Goal: Task Accomplishment & Management: Complete application form

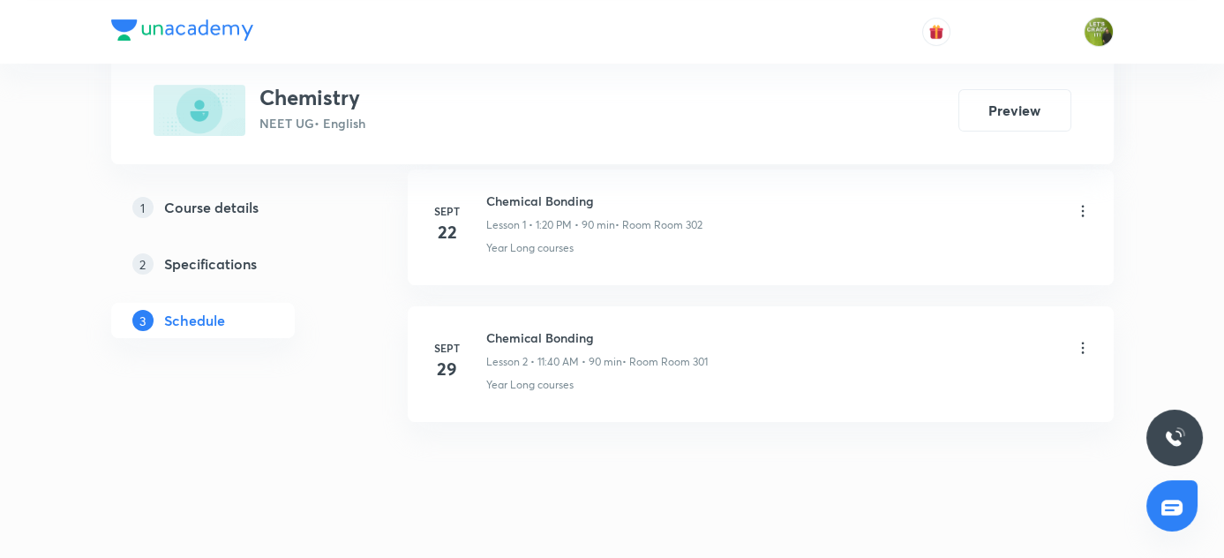
scroll to position [1126, 0]
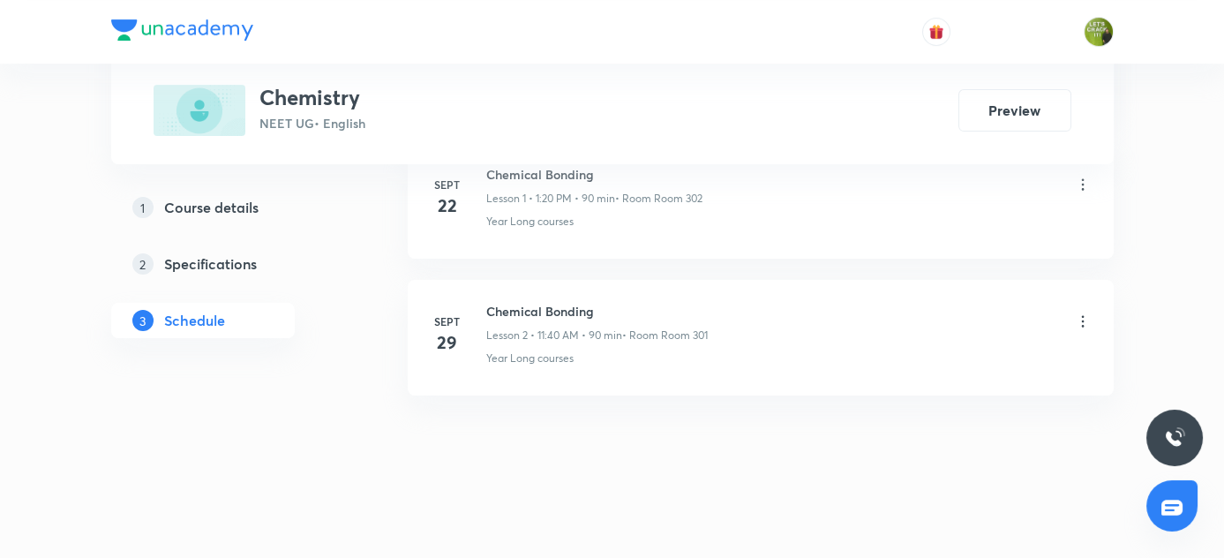
click at [484, 305] on div "Sept 29 Chemical Bonding Lesson 2 • 11:40 AM • 90 min • Room Room 301 Year Long…" at bounding box center [761, 334] width 662 height 64
copy h6 "Chemical Bonding"
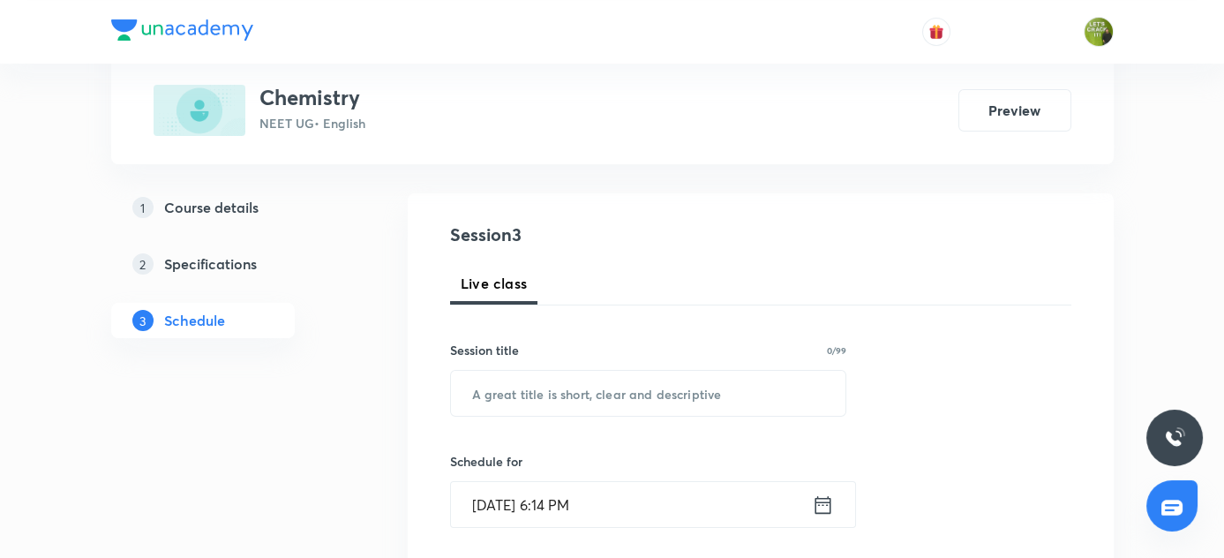
scroll to position [160, 0]
click at [575, 383] on input "text" at bounding box center [648, 392] width 395 height 45
paste input "Chemical Bonding"
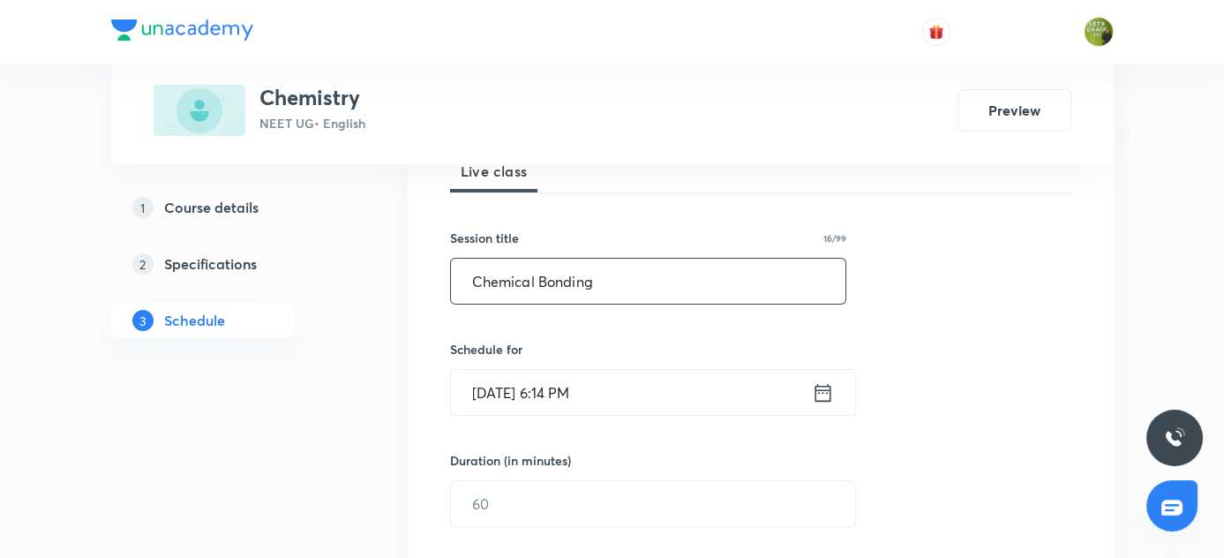
scroll to position [273, 0]
type input "Chemical Bonding"
click at [827, 391] on icon at bounding box center [823, 391] width 22 height 25
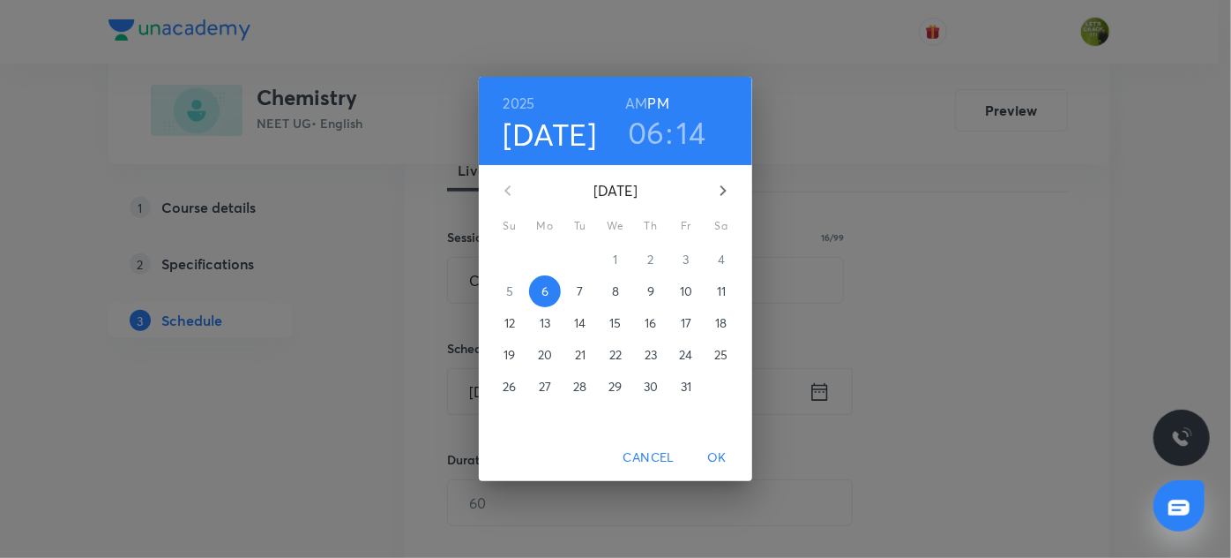
click at [580, 287] on p "7" at bounding box center [580, 291] width 6 height 18
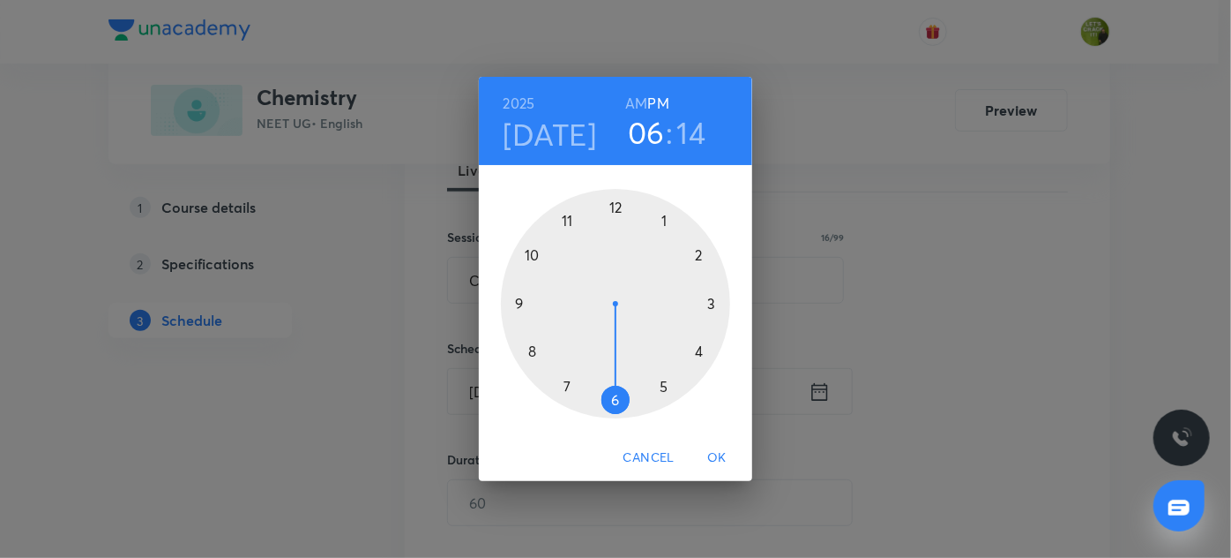
click at [642, 101] on h6 "AM" at bounding box center [636, 103] width 22 height 25
click at [535, 251] on div at bounding box center [615, 303] width 229 height 229
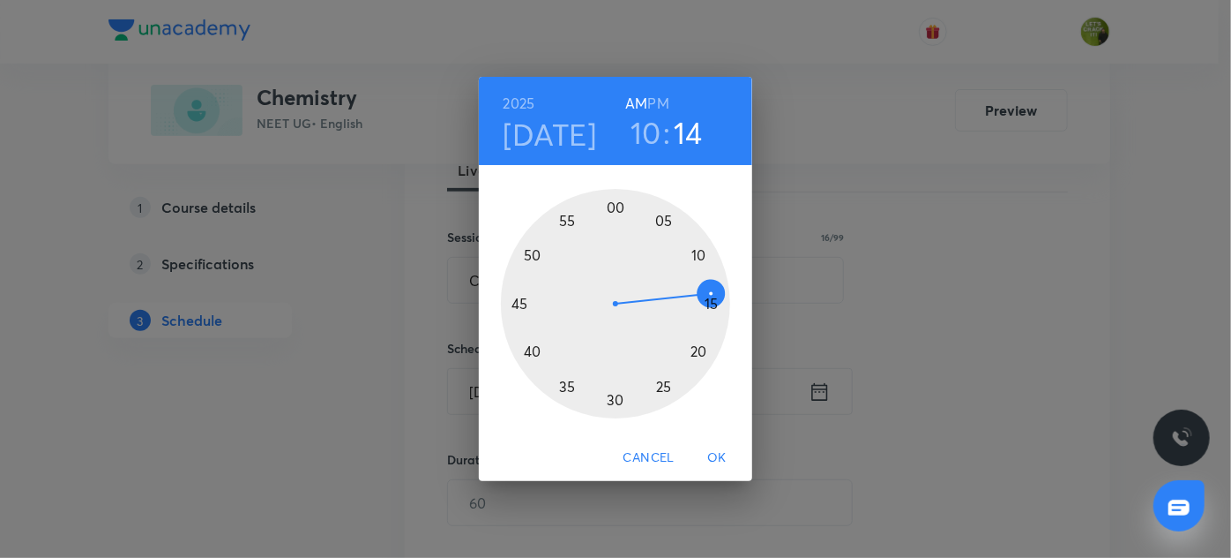
click at [614, 206] on div at bounding box center [615, 303] width 229 height 229
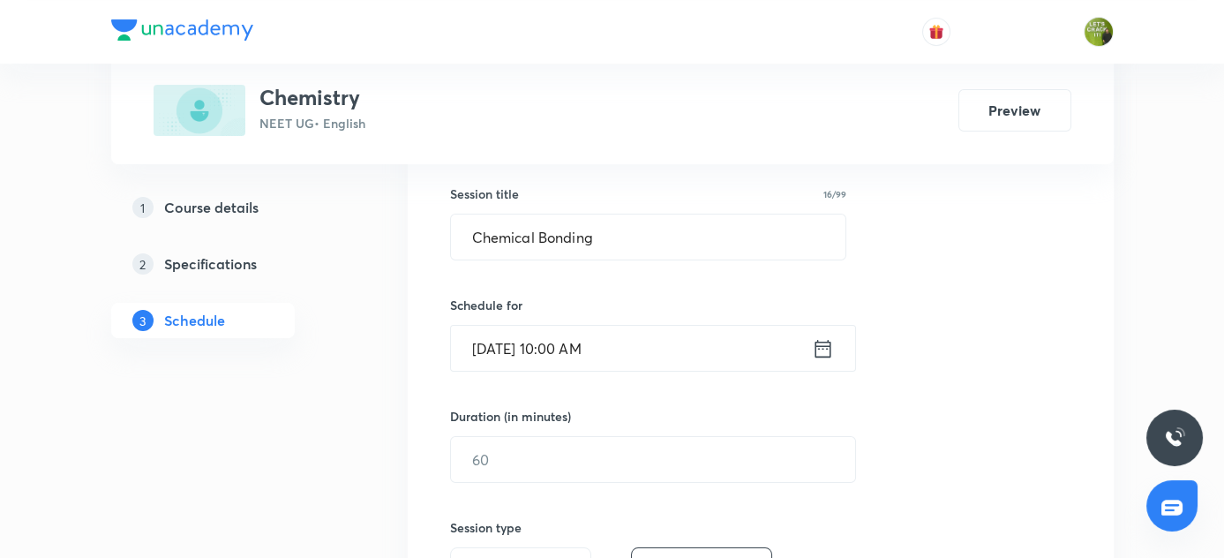
scroll to position [320, 0]
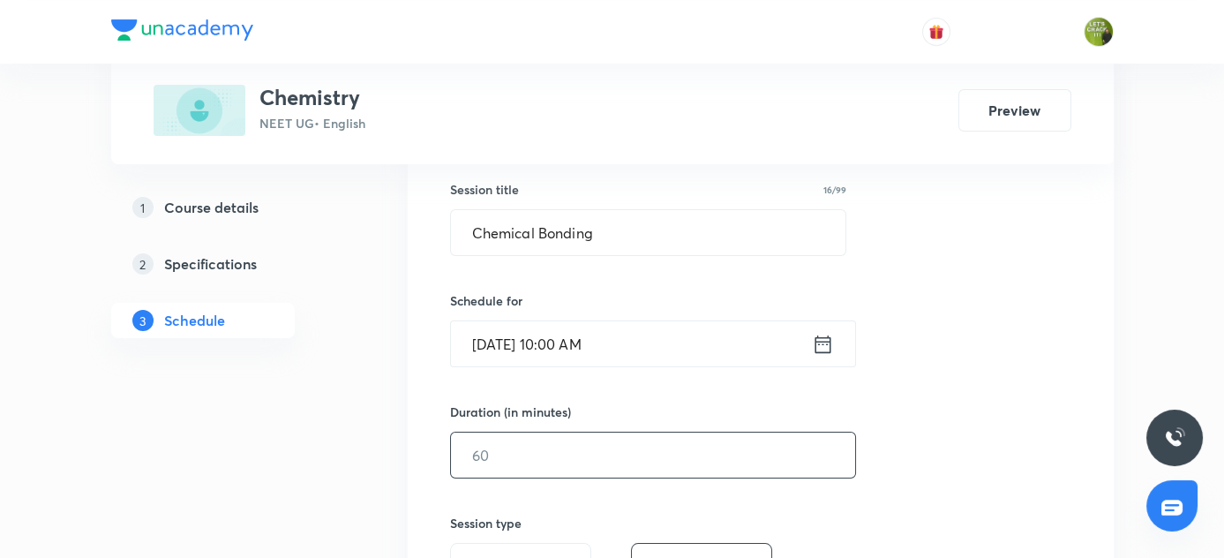
click at [556, 449] on input "text" at bounding box center [653, 454] width 404 height 45
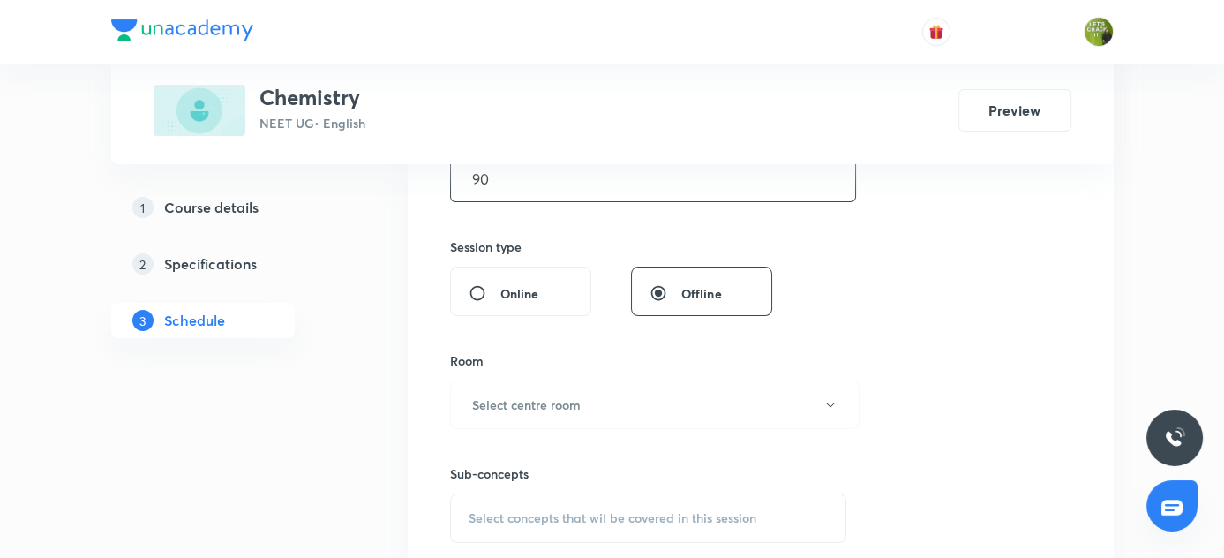
scroll to position [598, 0]
type input "90"
click at [475, 408] on h6 "Select centre room" at bounding box center [526, 402] width 109 height 19
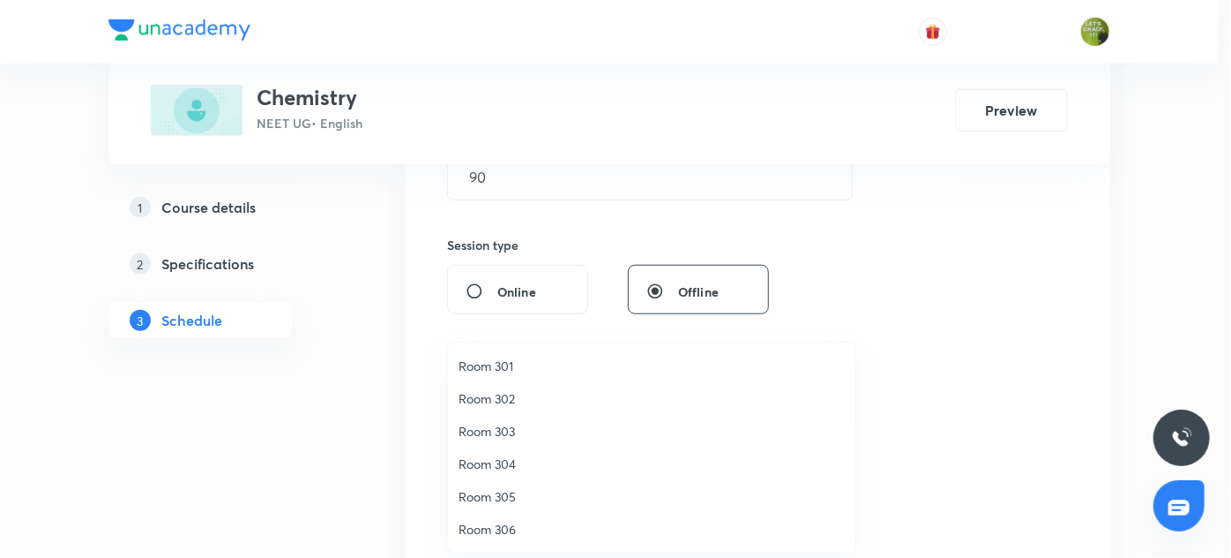
click at [498, 370] on span "Room 301" at bounding box center [652, 365] width 386 height 19
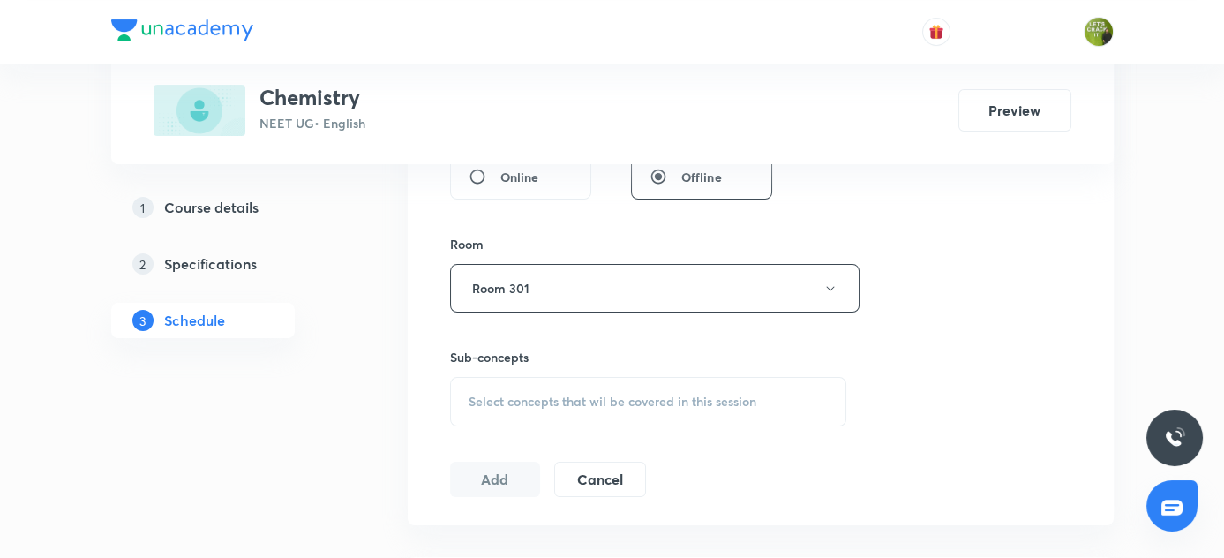
scroll to position [714, 0]
click at [496, 394] on span "Select concepts that wil be covered in this session" at bounding box center [612, 400] width 288 height 14
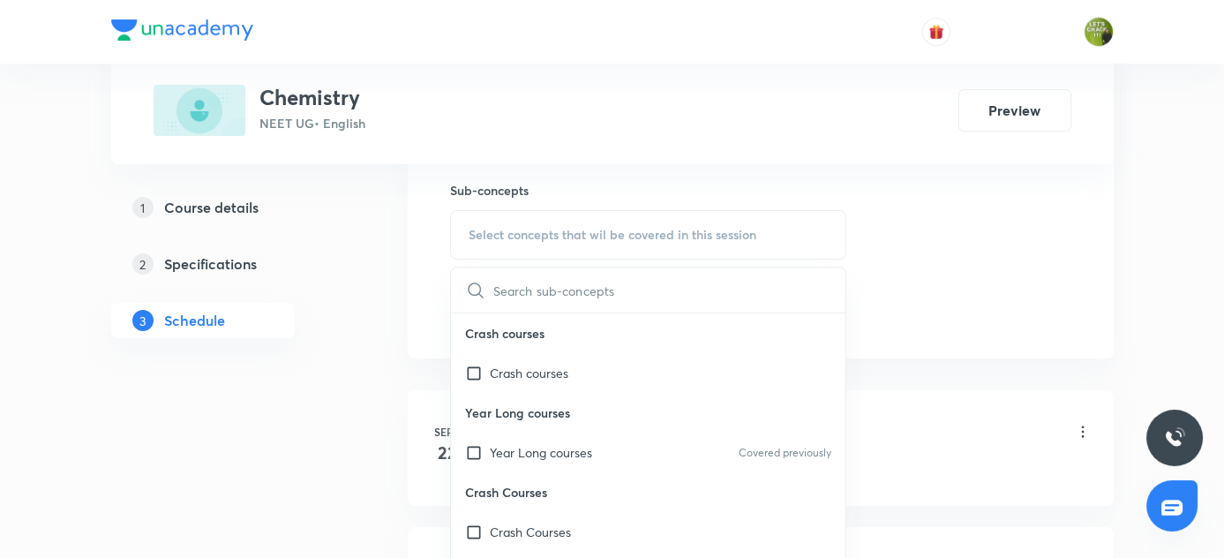
scroll to position [882, 0]
click at [482, 456] on div "Year Long courses Covered previously" at bounding box center [648, 450] width 395 height 40
checkbox input "true"
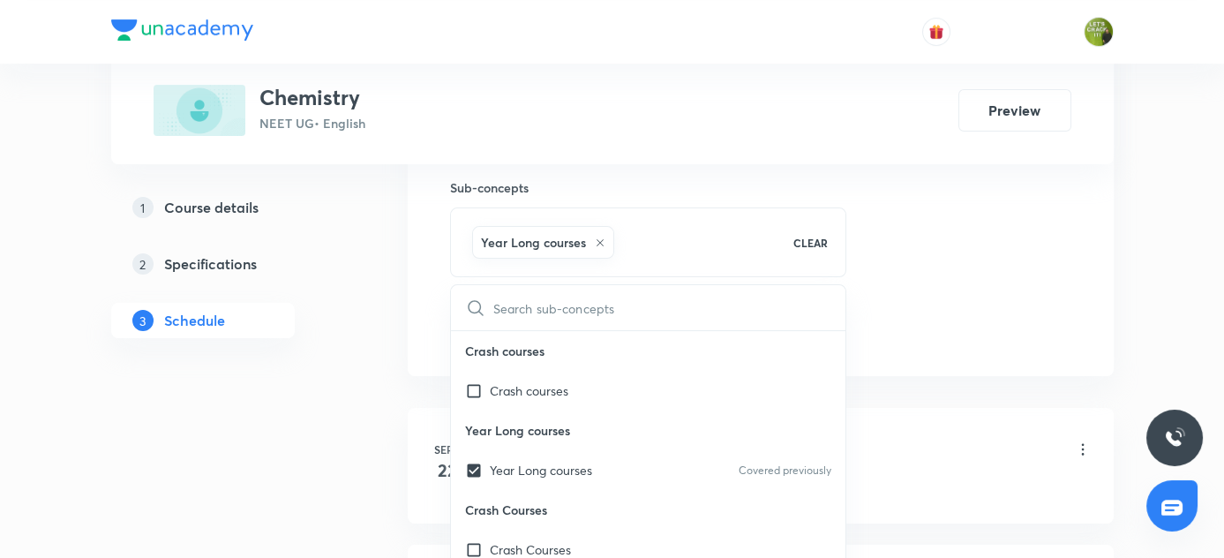
click at [370, 370] on div "Plus Courses Chemistry NEET UG • English Preview 1 Course details 2 Specificati…" at bounding box center [612, 5] width 1002 height 1577
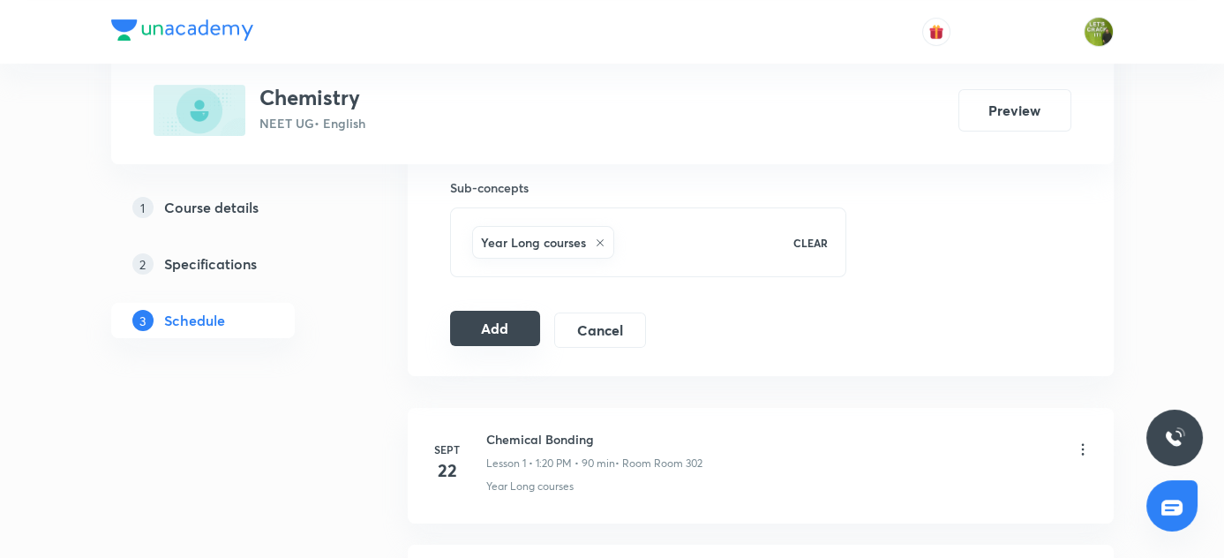
click at [480, 326] on button "Add" at bounding box center [495, 328] width 91 height 35
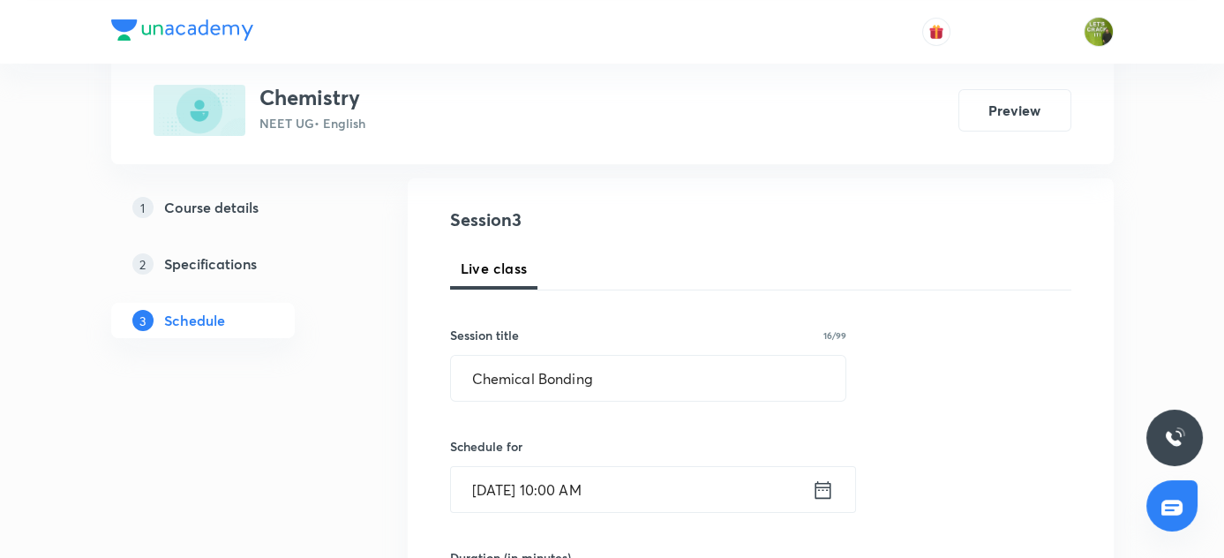
scroll to position [180, 0]
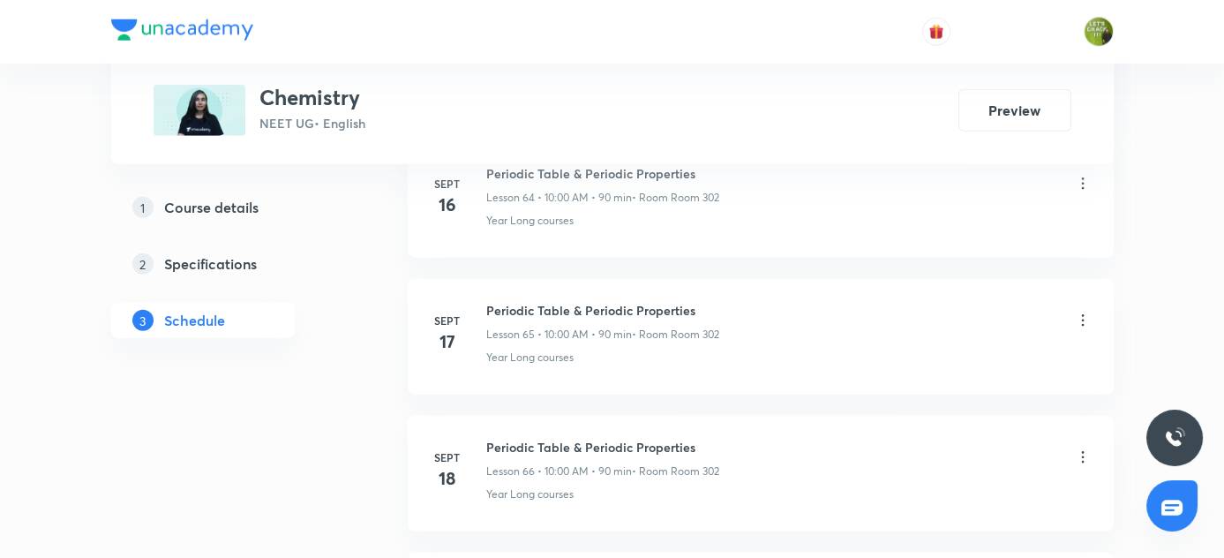
scroll to position [10664, 0]
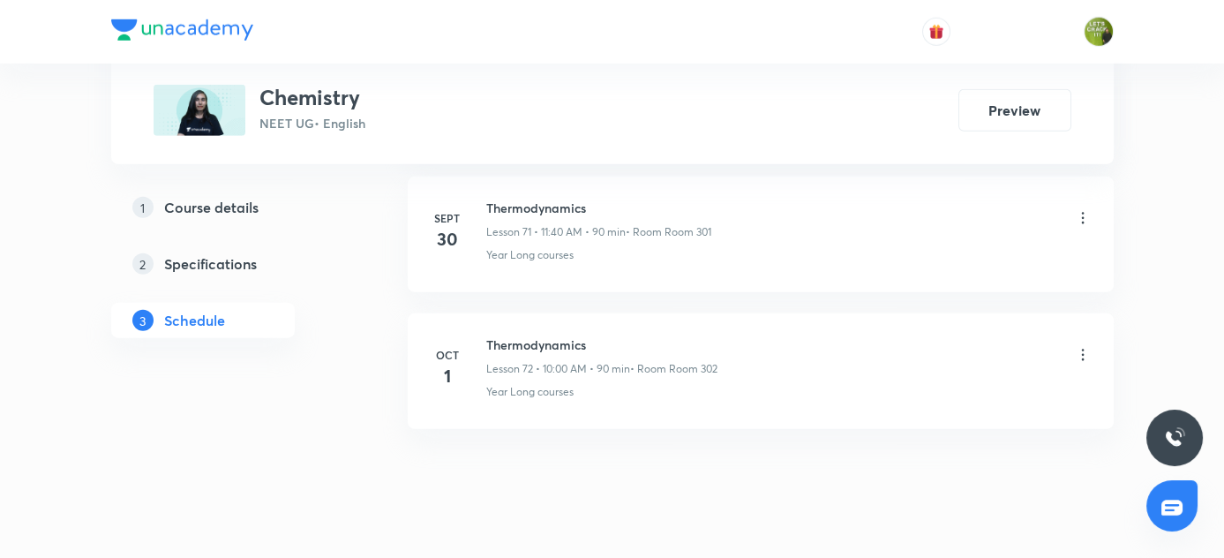
click at [486, 335] on h6 "Thermodynamics" at bounding box center [601, 344] width 231 height 19
copy h6 "Thermodynamics"
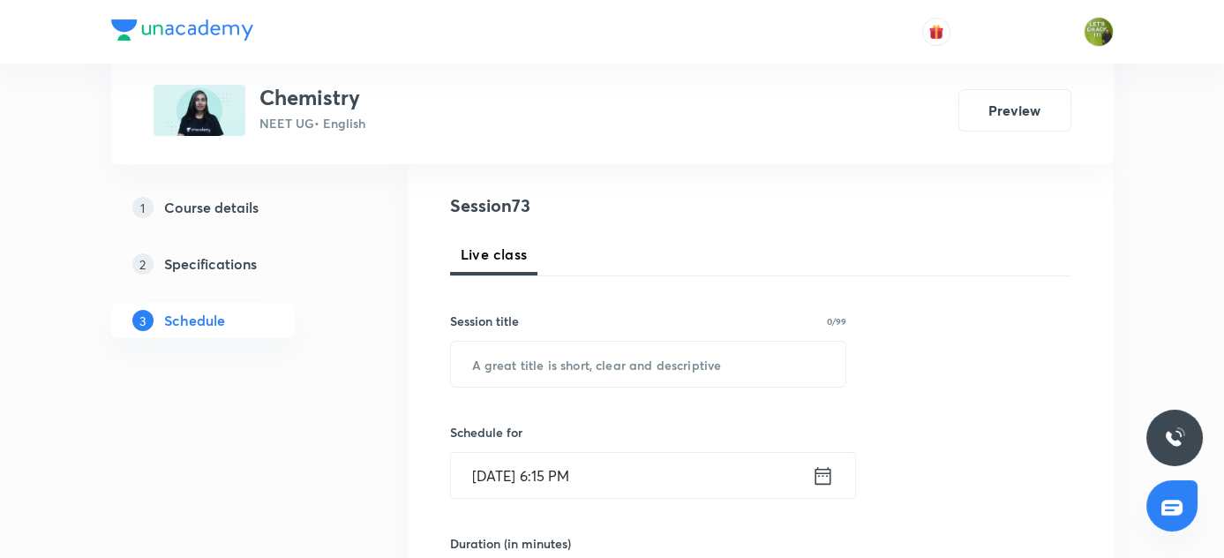
scroll to position [230, 0]
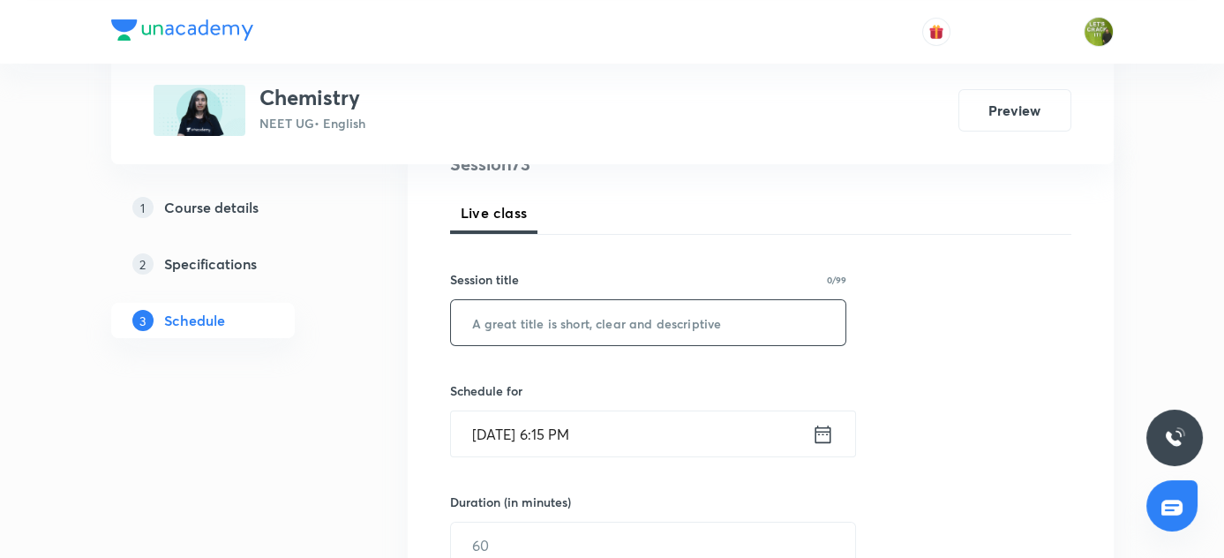
click at [510, 310] on input "text" at bounding box center [648, 322] width 395 height 45
paste input "Thermodynamics"
type input "Thermodynamics"
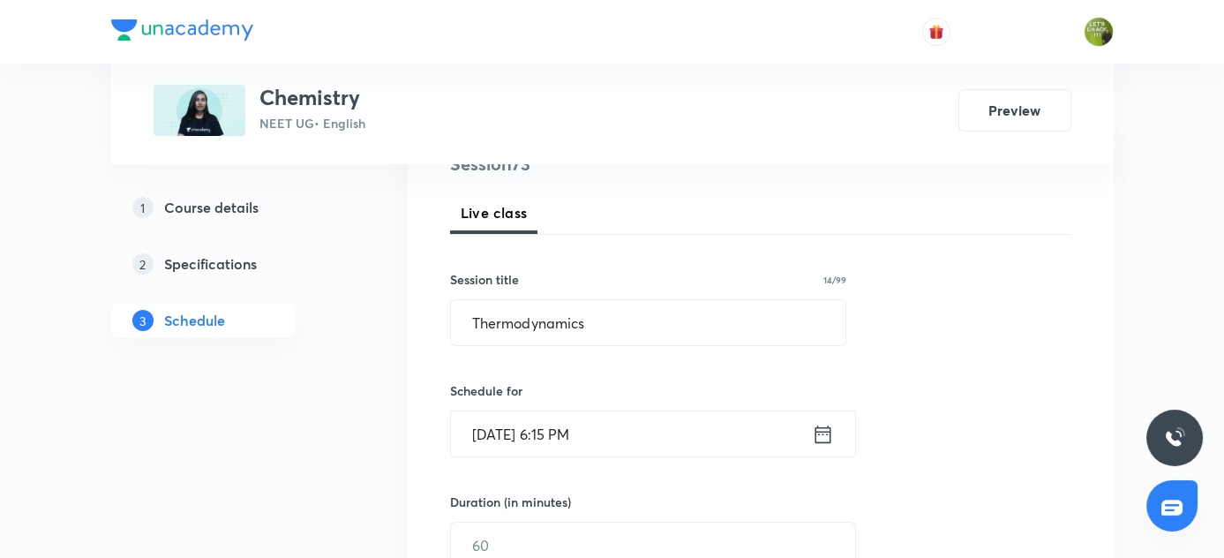
click at [825, 438] on icon at bounding box center [823, 434] width 22 height 25
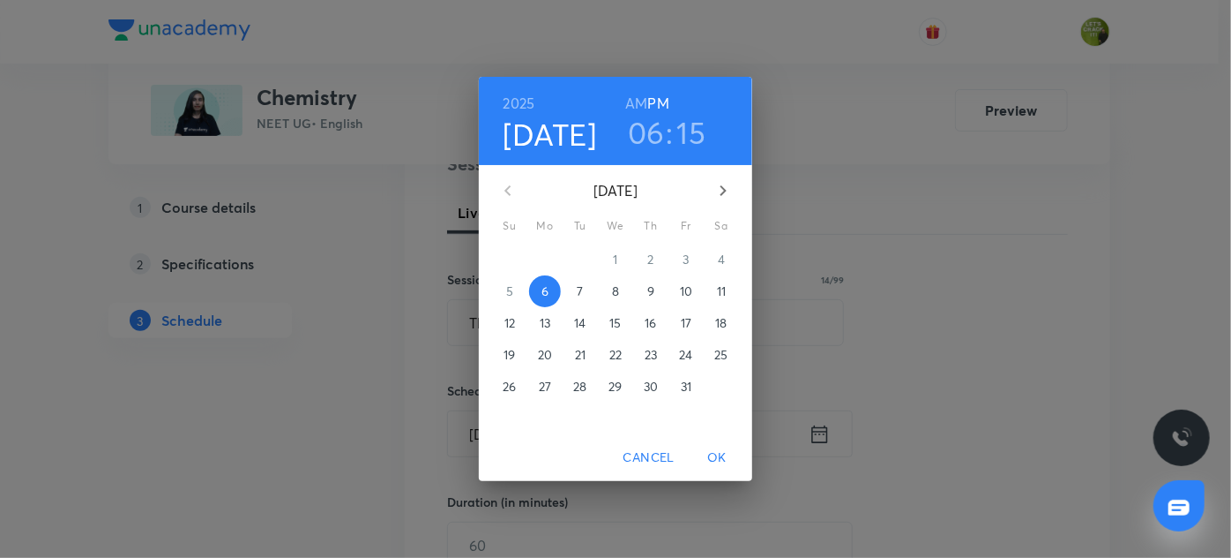
click at [576, 287] on span "7" at bounding box center [581, 291] width 32 height 18
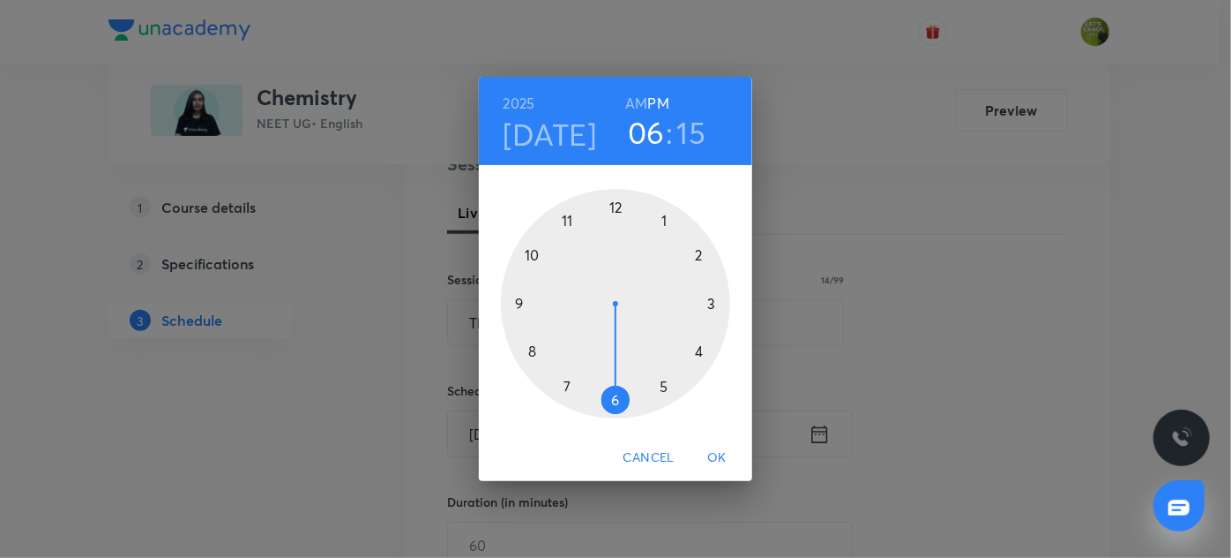
click at [641, 101] on h6 "AM" at bounding box center [636, 103] width 22 height 25
click at [664, 224] on div at bounding box center [615, 303] width 229 height 229
click at [700, 352] on div at bounding box center [615, 303] width 229 height 229
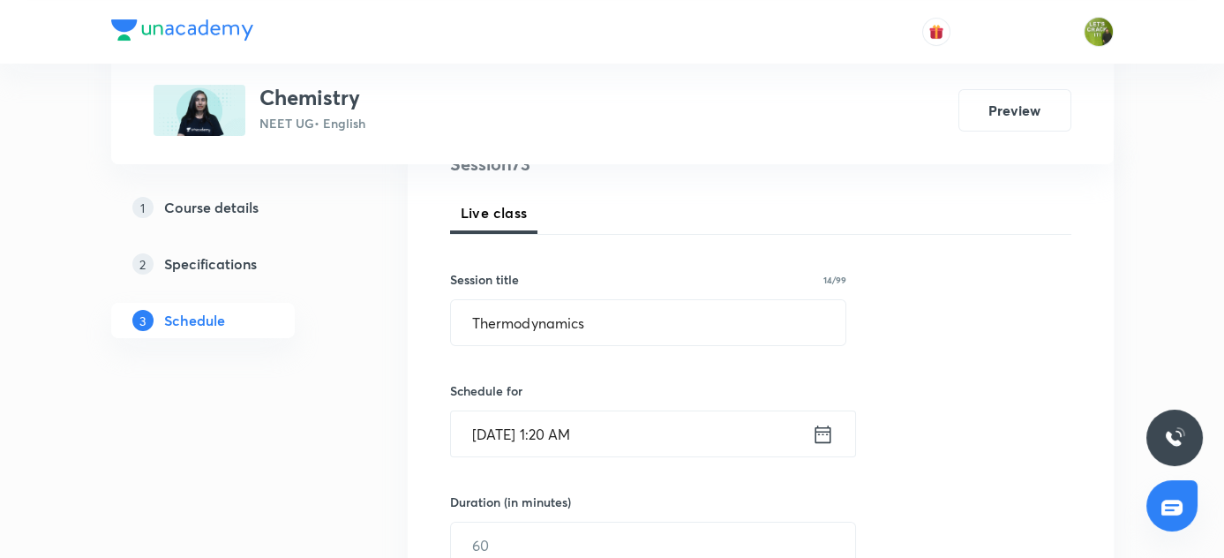
scroll to position [353, 0]
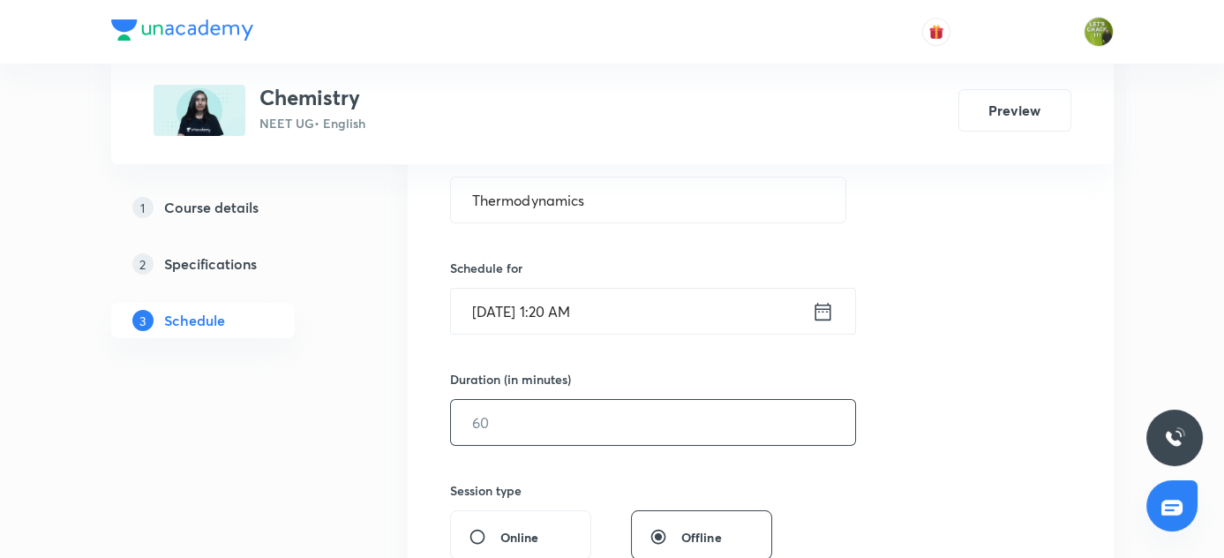
click at [524, 412] on input "text" at bounding box center [653, 422] width 404 height 45
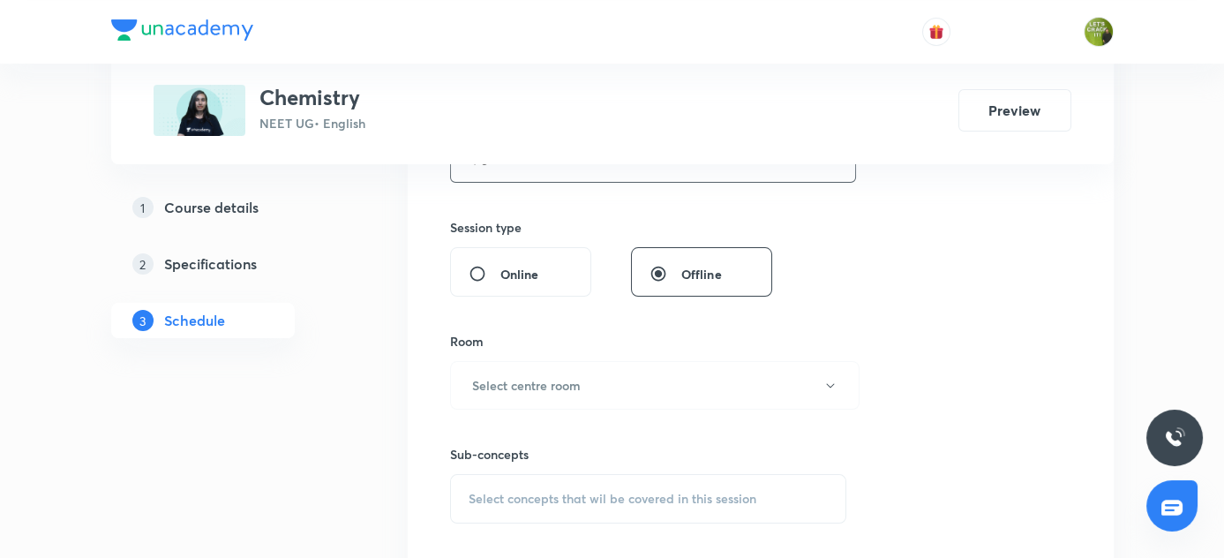
scroll to position [619, 0]
type input "90"
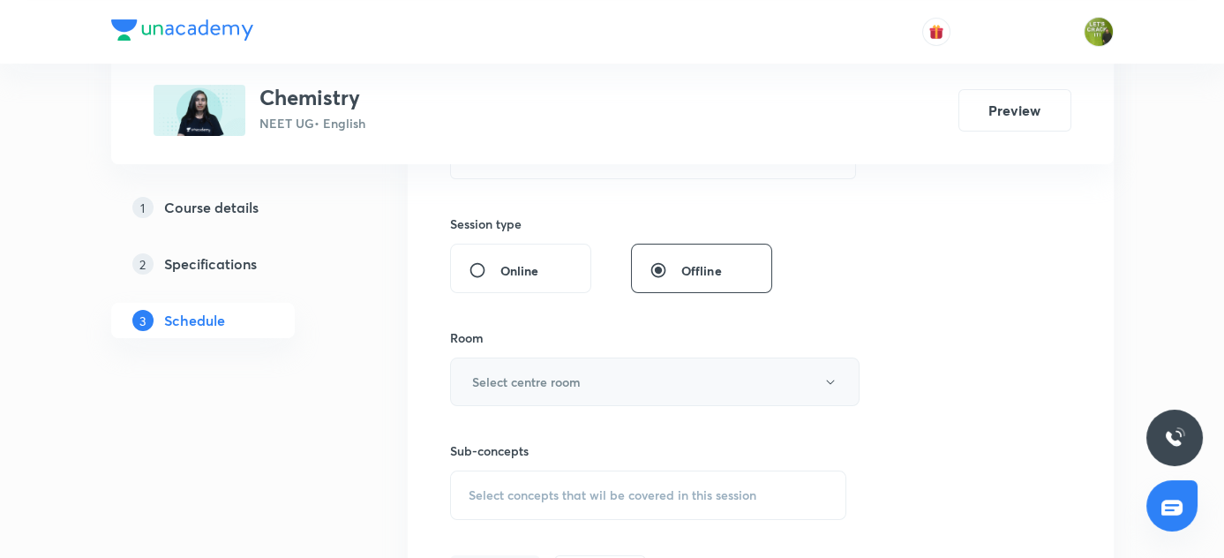
click at [494, 377] on h6 "Select centre room" at bounding box center [526, 381] width 109 height 19
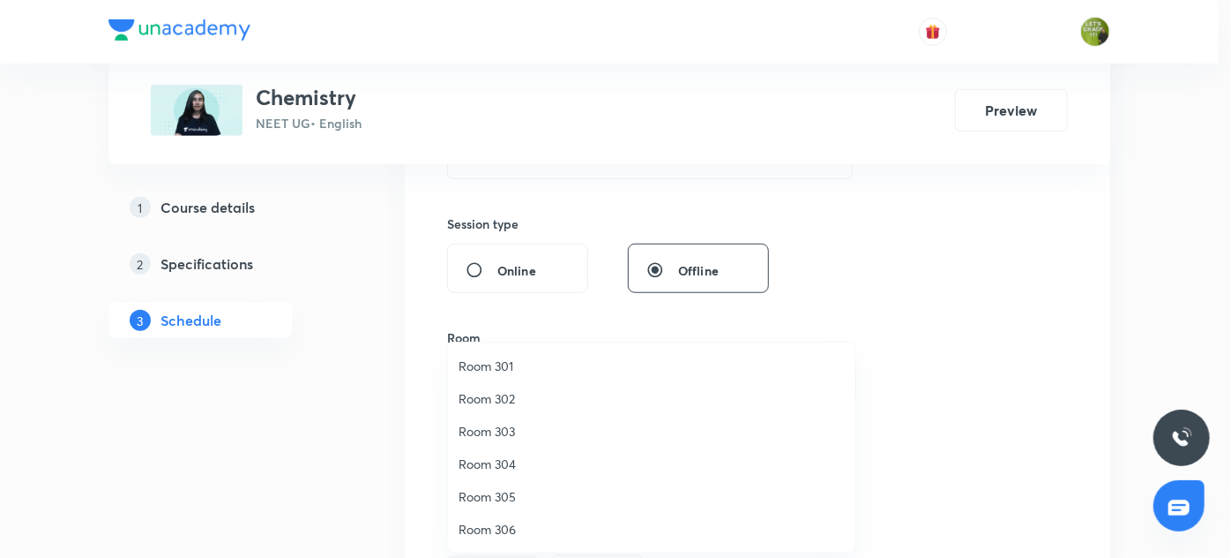
click at [507, 366] on span "Room 301" at bounding box center [652, 365] width 386 height 19
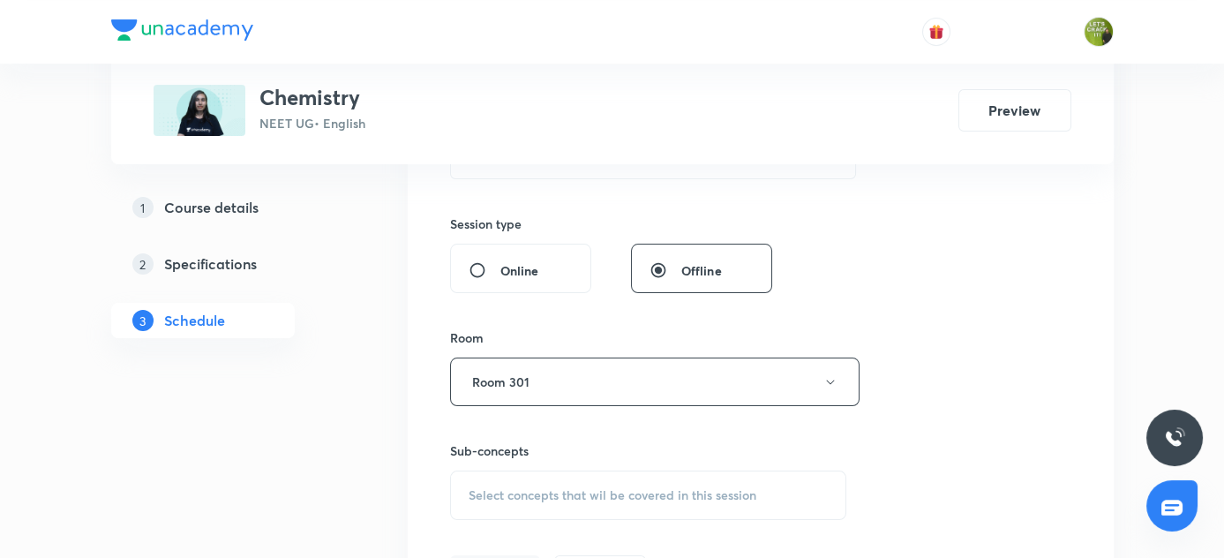
click at [483, 489] on span "Select concepts that wil be covered in this session" at bounding box center [612, 495] width 288 height 14
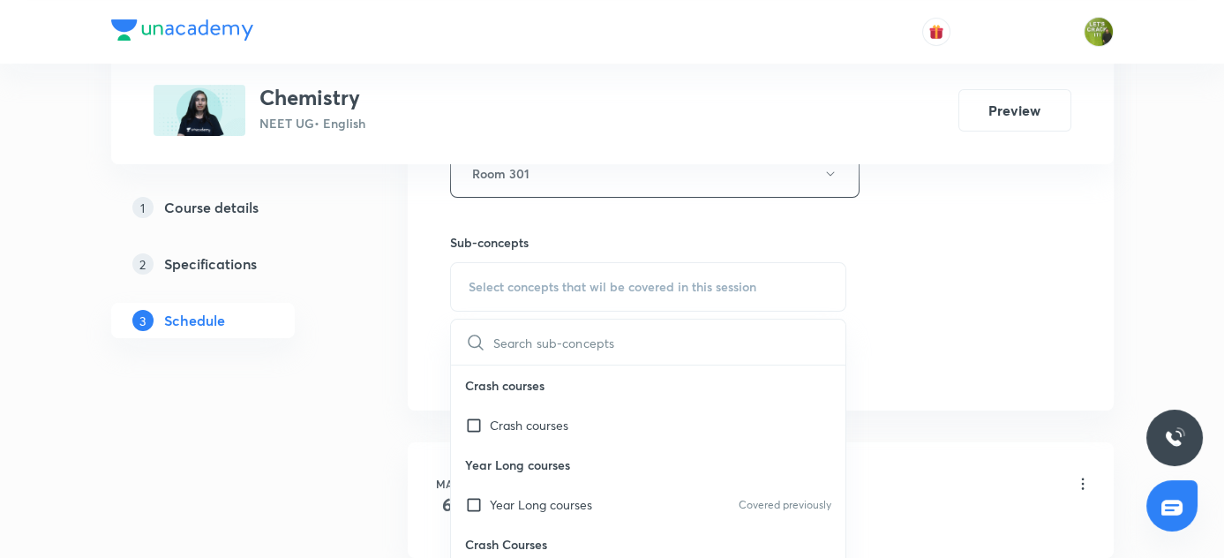
scroll to position [830, 0]
click at [490, 493] on p "Year Long courses" at bounding box center [541, 501] width 102 height 19
checkbox input "true"
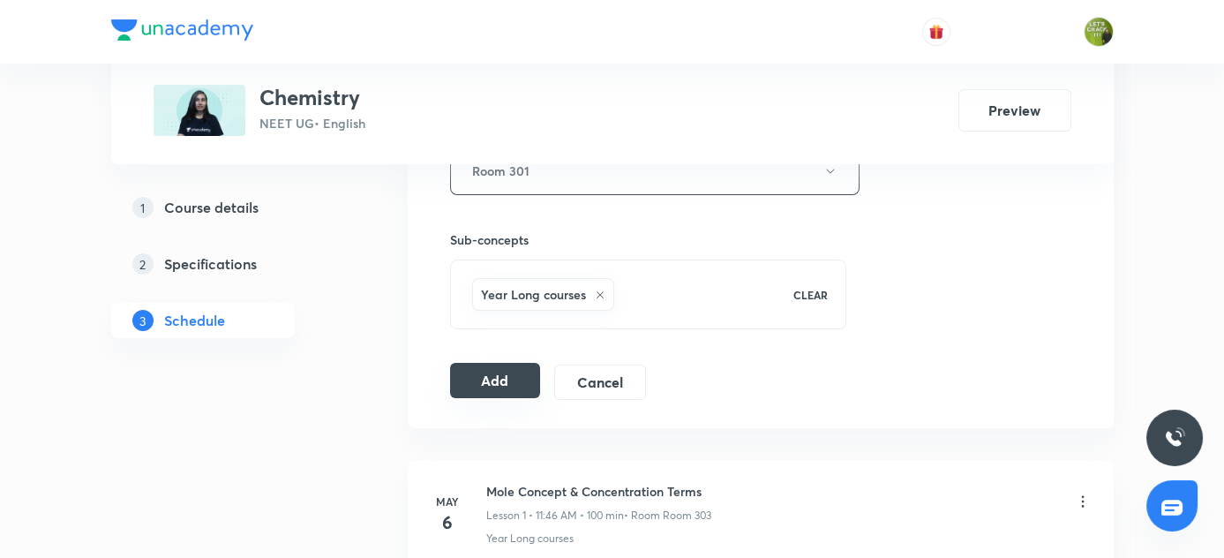
click at [480, 388] on button "Add" at bounding box center [495, 380] width 91 height 35
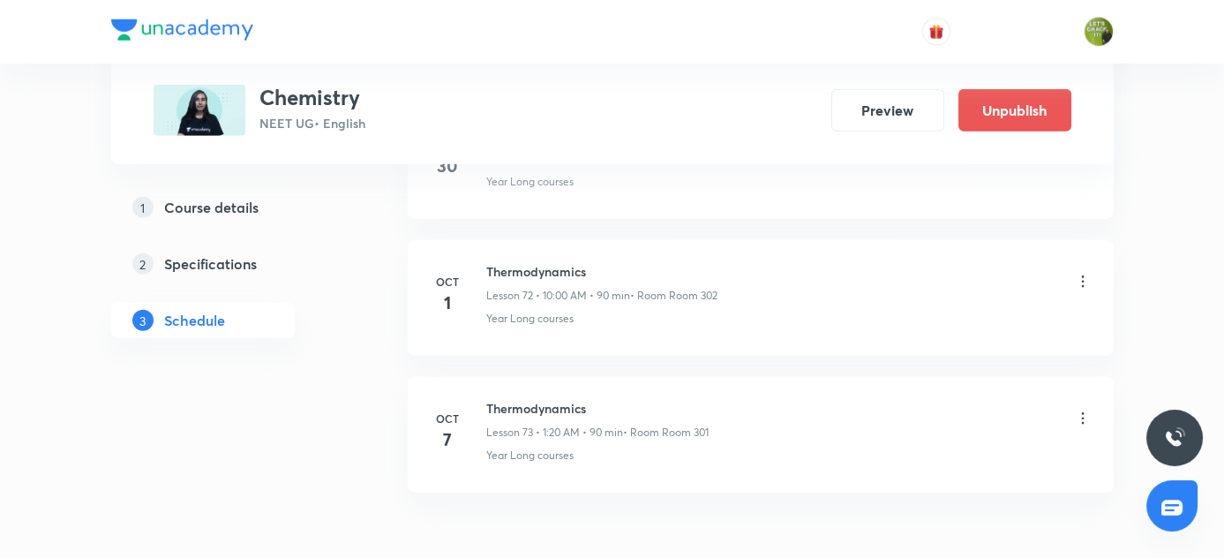
scroll to position [9992, 0]
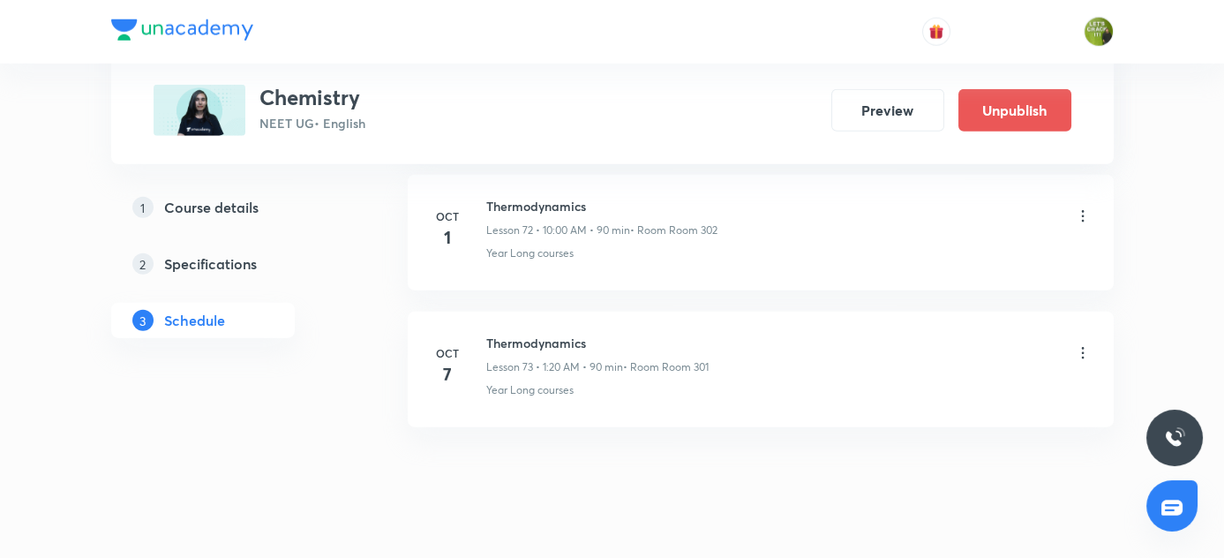
click at [1081, 344] on icon at bounding box center [1083, 353] width 18 height 18
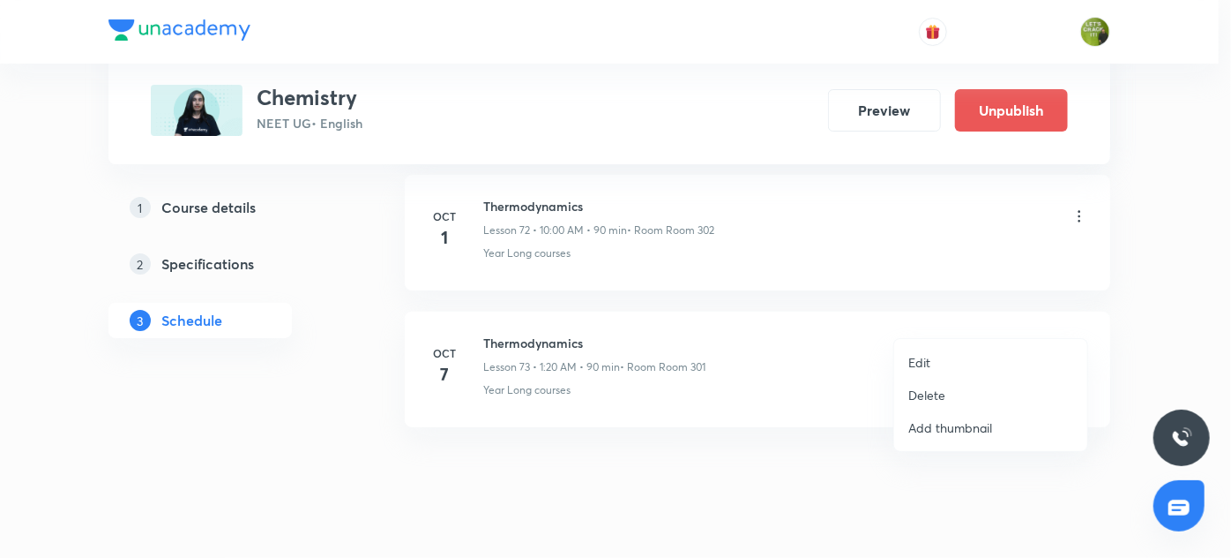
click at [916, 355] on p "Edit" at bounding box center [920, 362] width 22 height 19
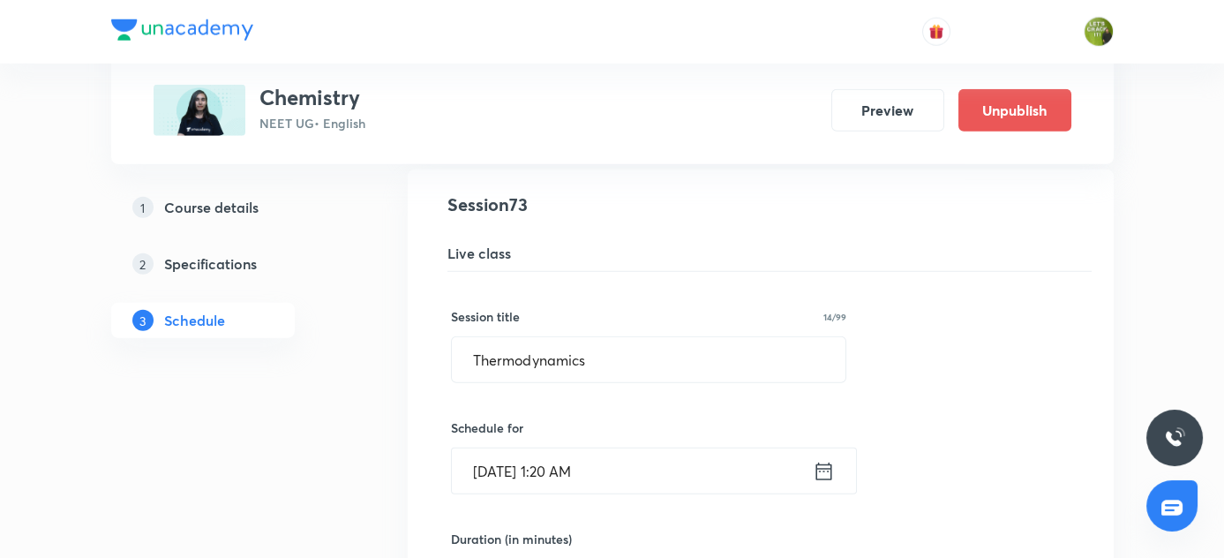
scroll to position [10037, 0]
click at [580, 446] on input "Oct 7, 2025, 1:20 AM" at bounding box center [632, 468] width 361 height 45
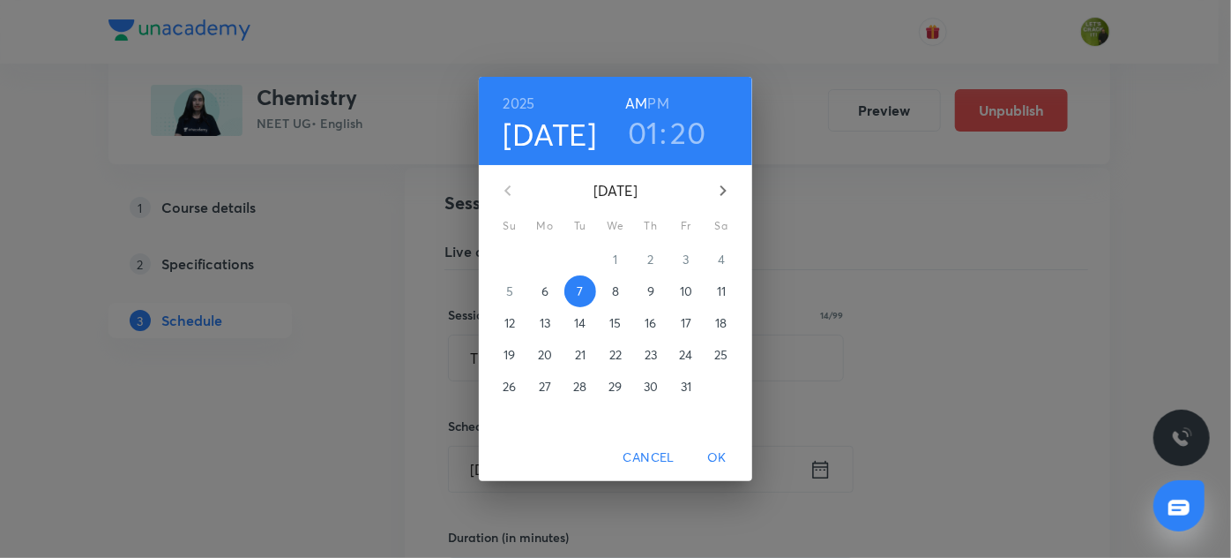
click at [662, 101] on h6 "PM" at bounding box center [658, 103] width 21 height 25
click at [710, 459] on span "OK" at bounding box center [717, 457] width 42 height 22
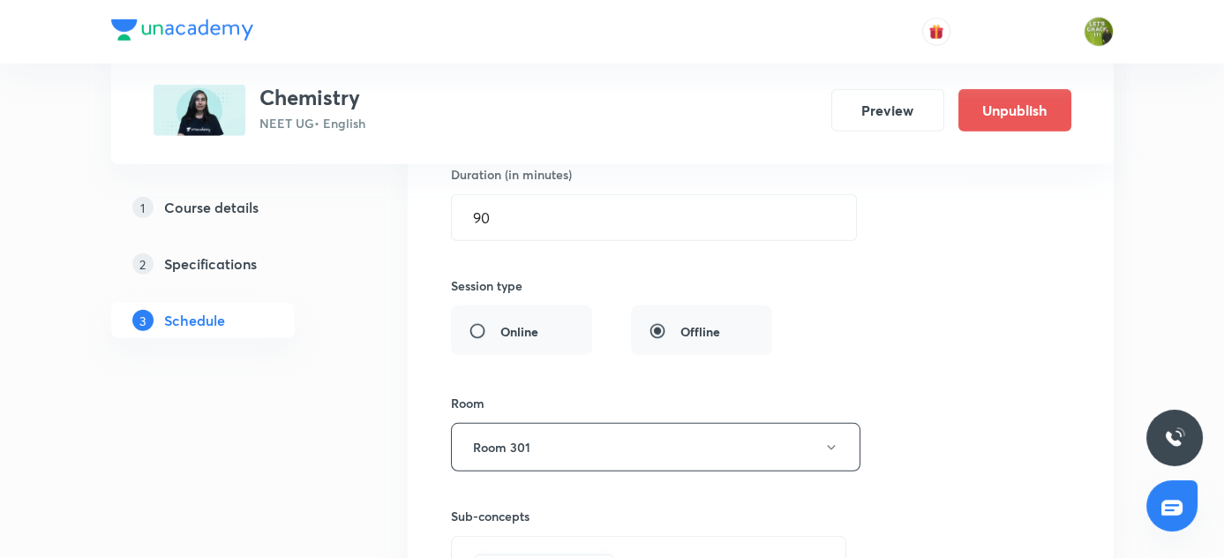
scroll to position [10584, 0]
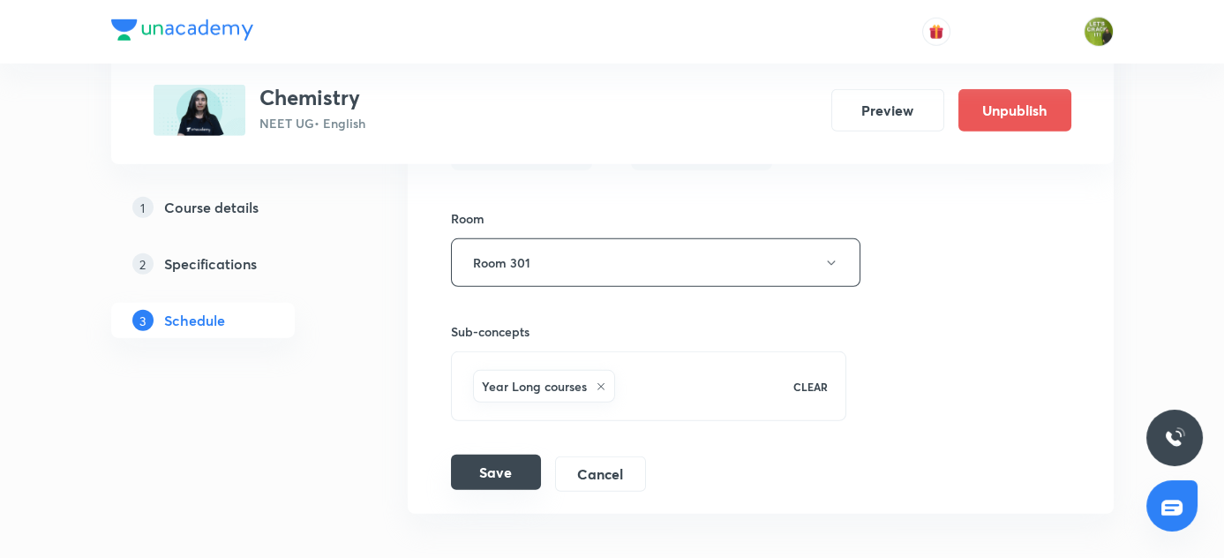
click at [482, 454] on button "Save" at bounding box center [496, 471] width 90 height 35
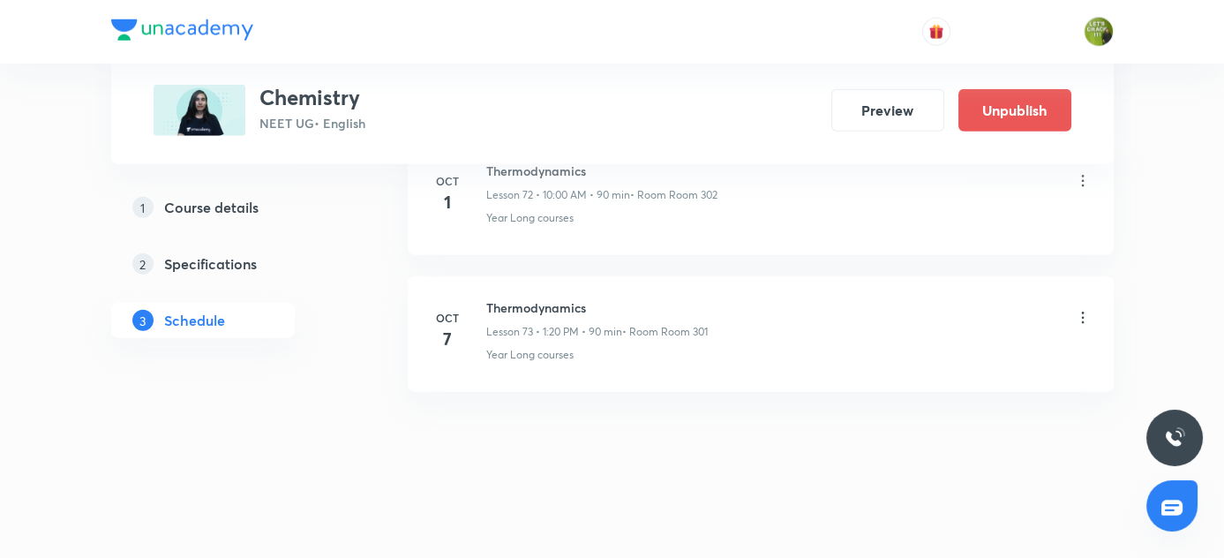
scroll to position [9992, 0]
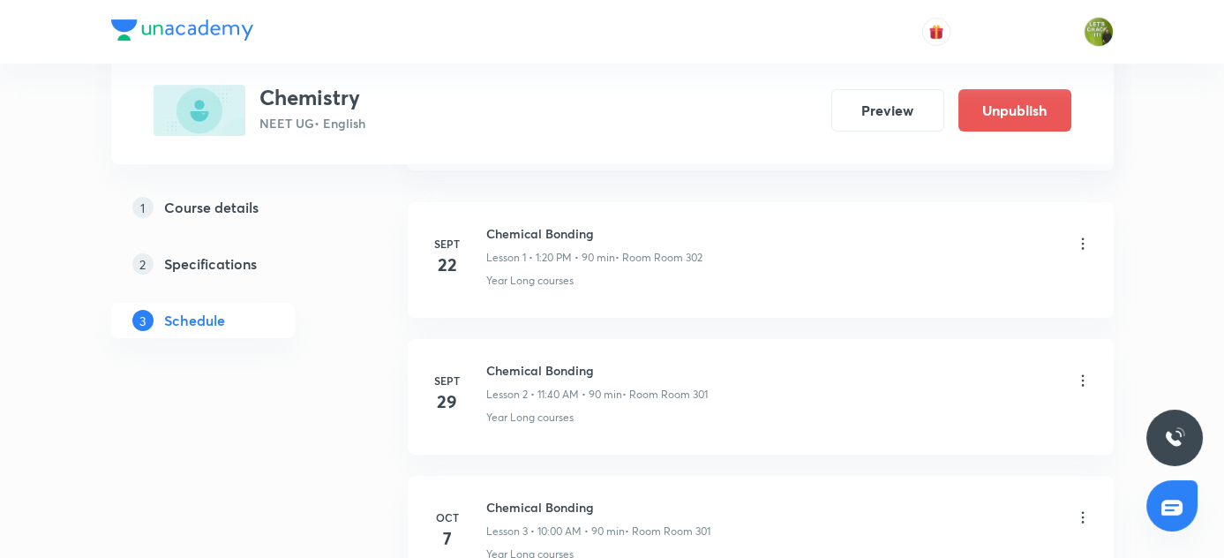
scroll to position [1263, 0]
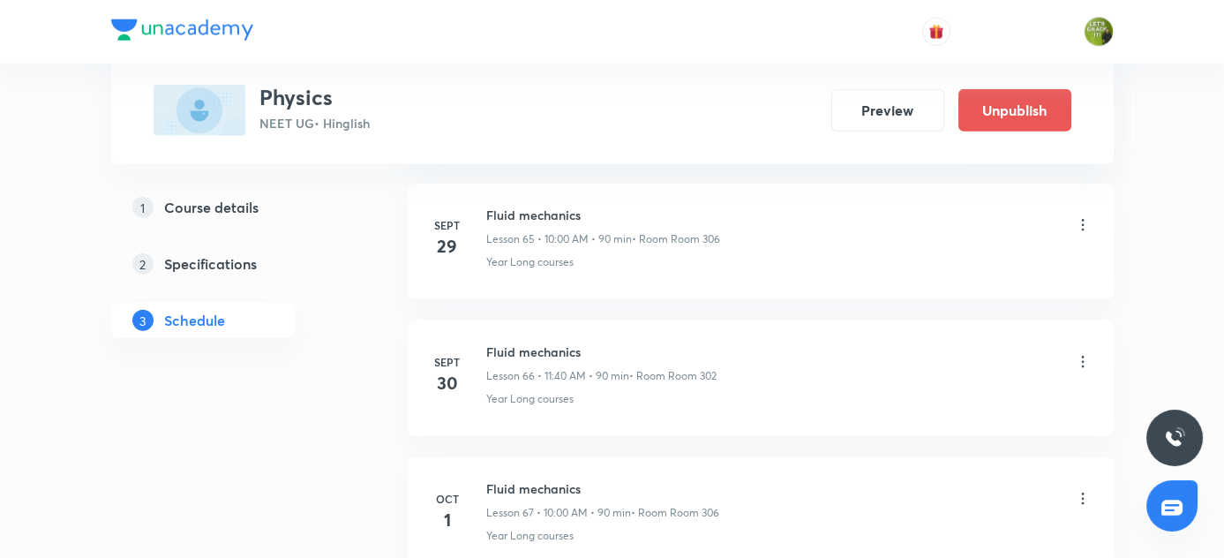
scroll to position [10256, 0]
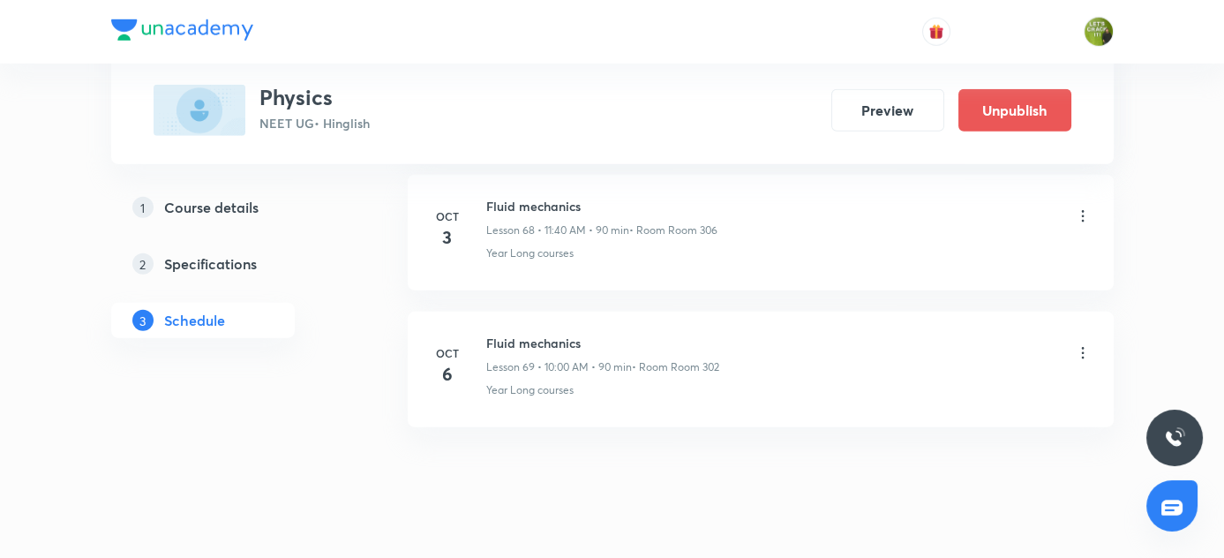
click at [486, 333] on h6 "Fluid mechanics" at bounding box center [602, 342] width 233 height 19
copy h6 "Fluid mechanics"
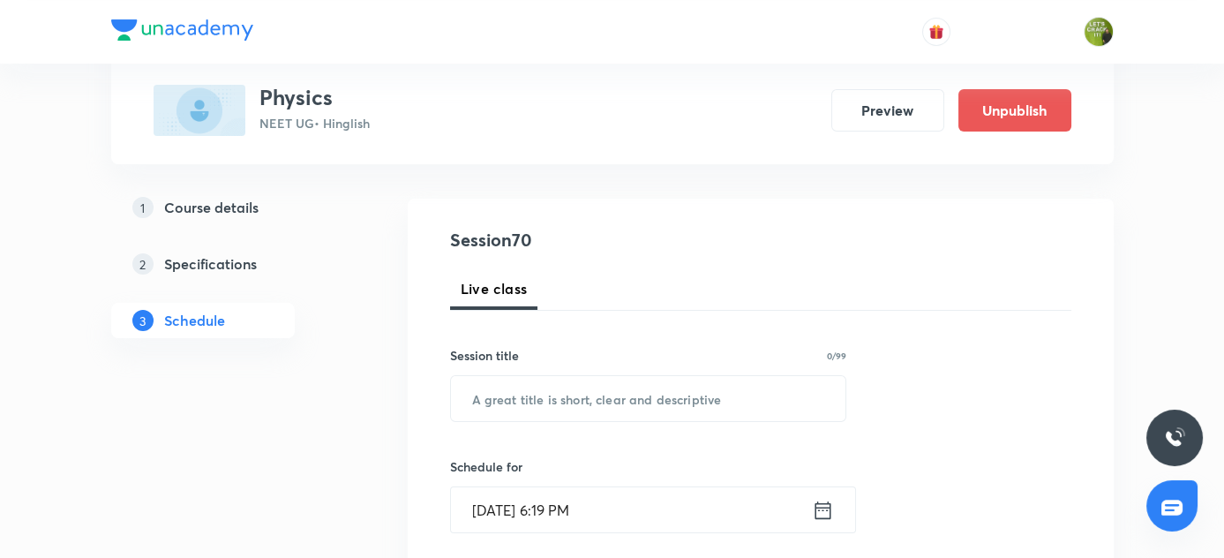
scroll to position [159, 0]
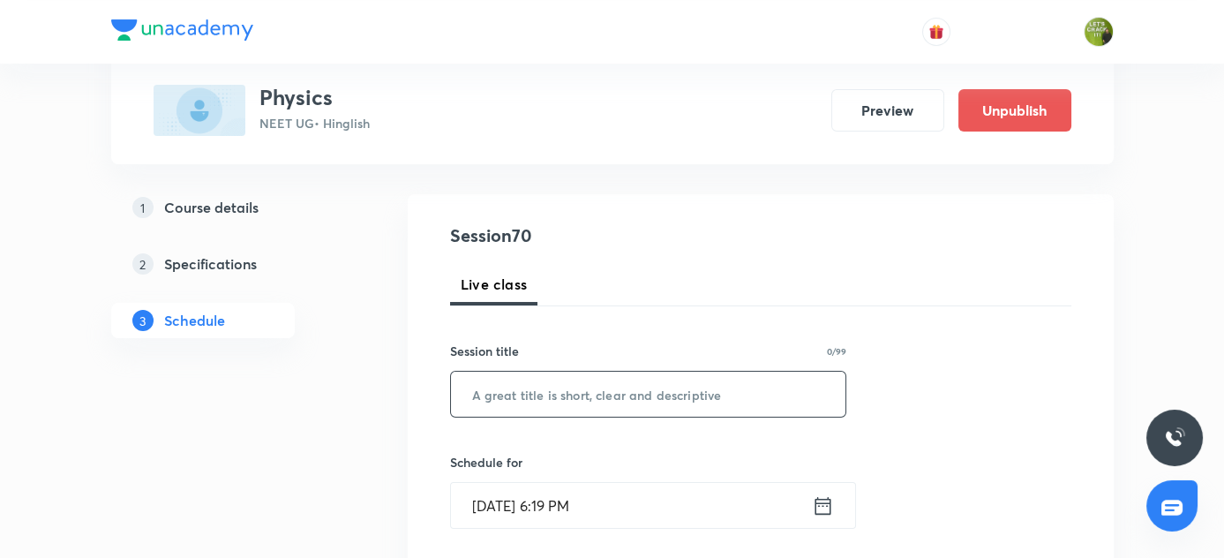
click at [545, 392] on input "text" at bounding box center [648, 393] width 395 height 45
paste input "Fluid mechanics"
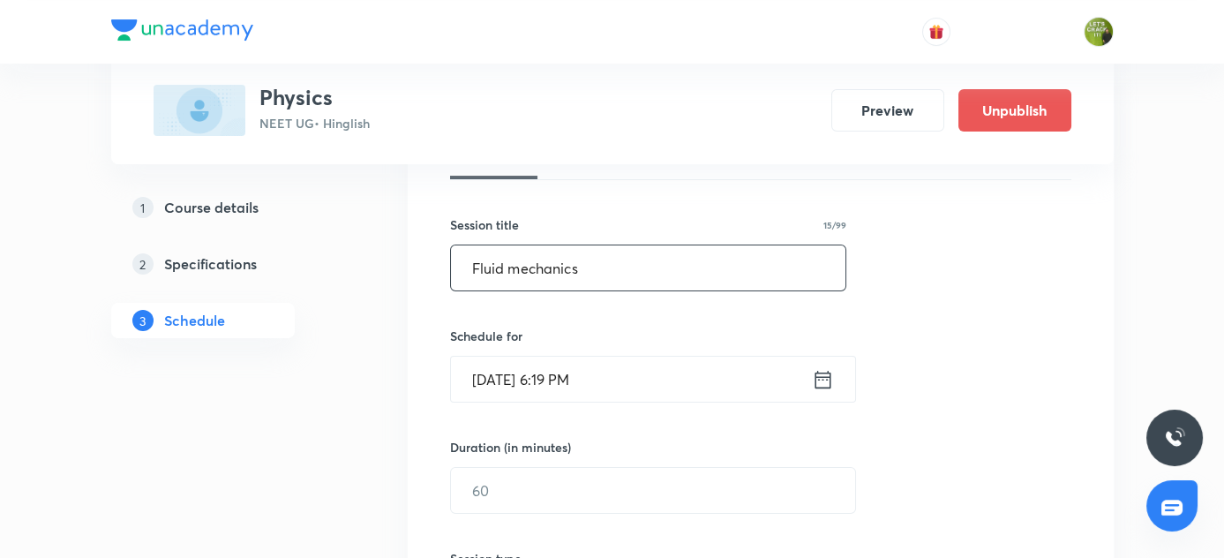
scroll to position [292, 0]
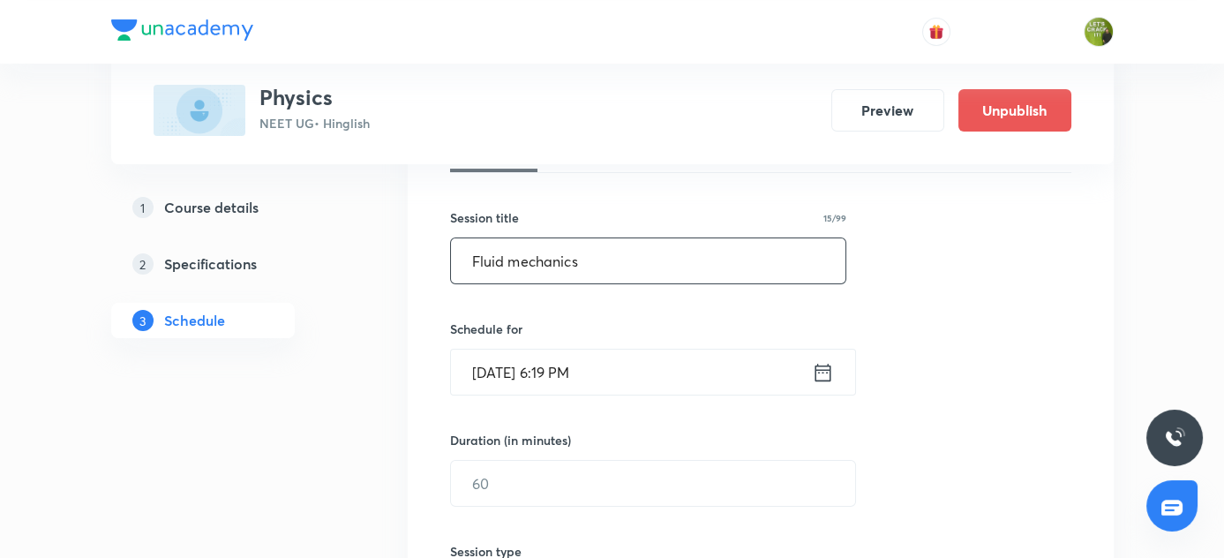
type input "Fluid mechanics"
click at [820, 369] on icon at bounding box center [823, 372] width 22 height 25
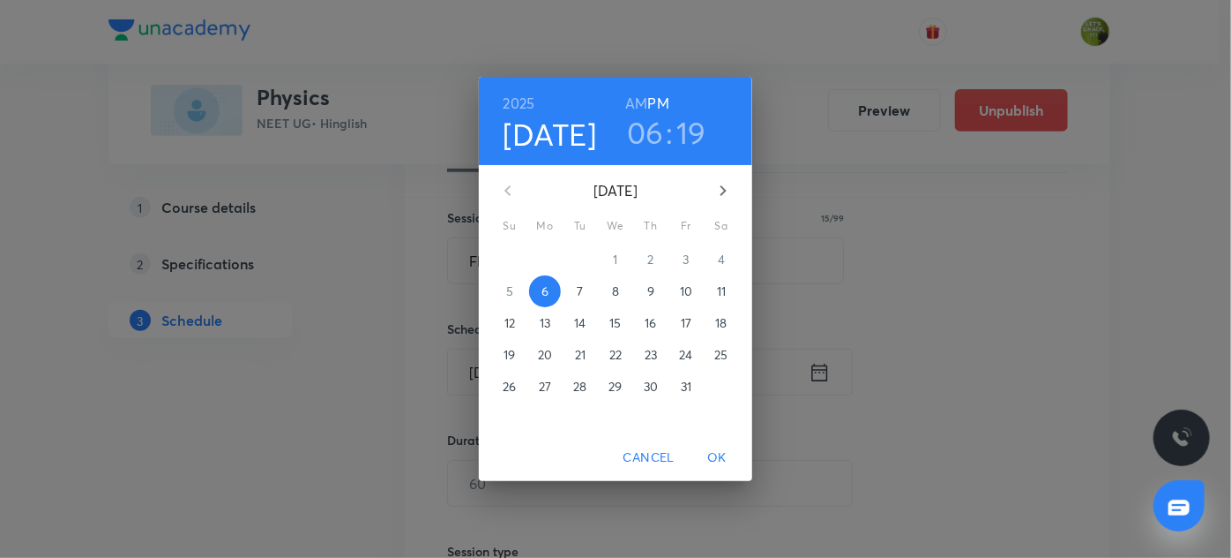
click at [583, 296] on p "7" at bounding box center [580, 291] width 6 height 18
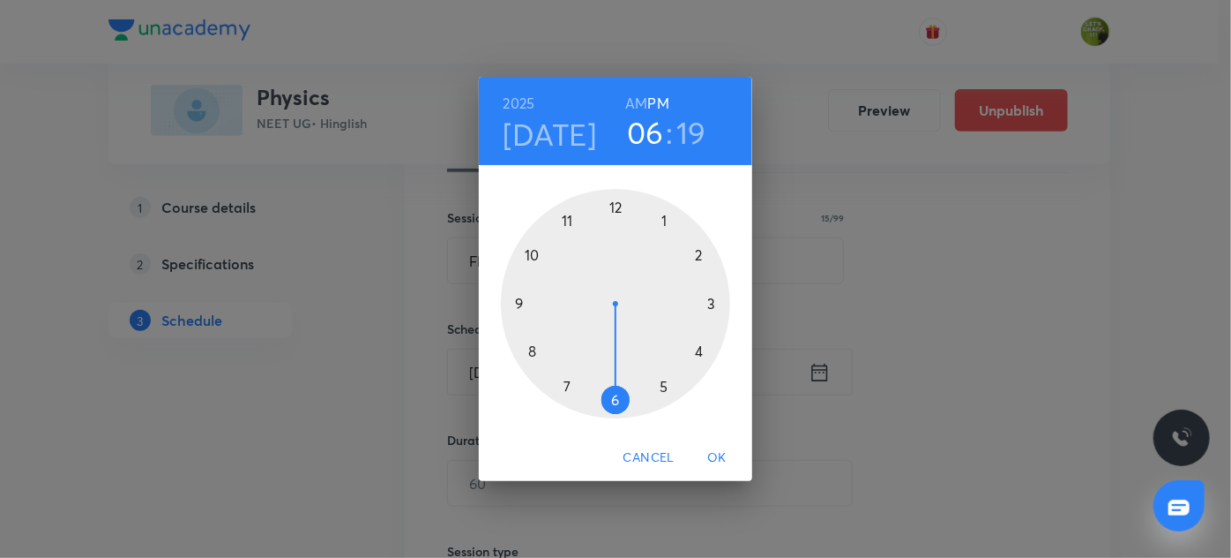
click at [640, 95] on h6 "AM" at bounding box center [636, 103] width 22 height 25
click at [535, 256] on div at bounding box center [615, 303] width 229 height 229
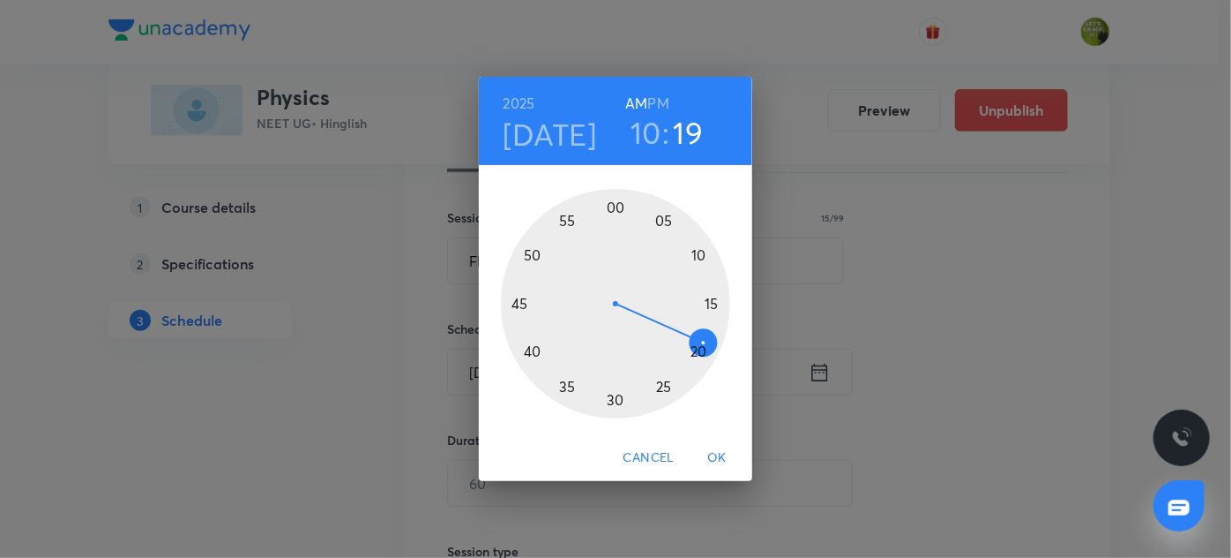
click at [615, 208] on div at bounding box center [615, 303] width 229 height 229
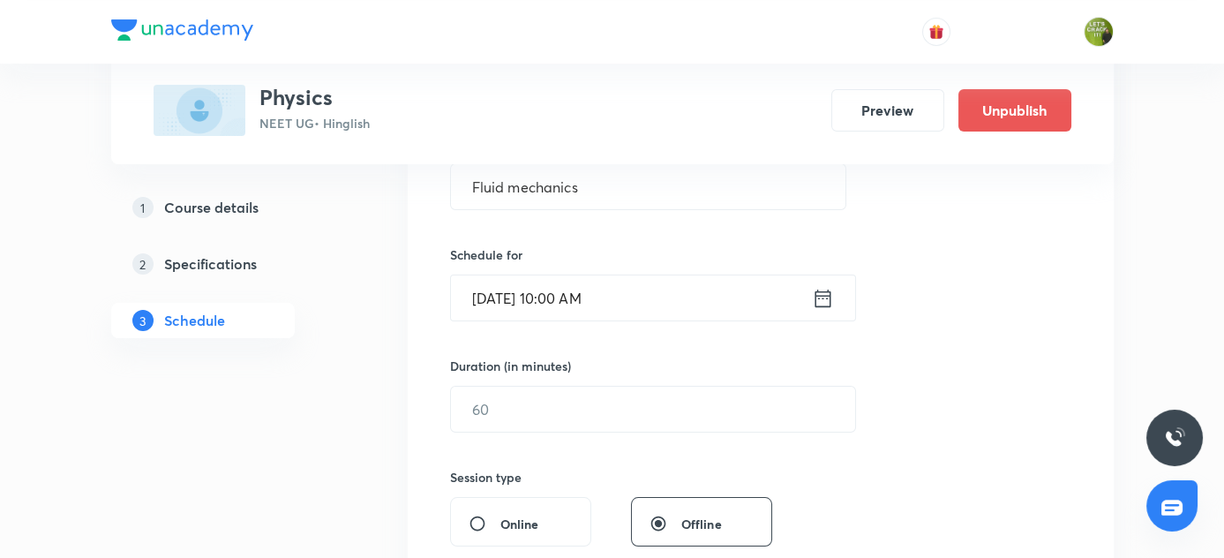
scroll to position [369, 0]
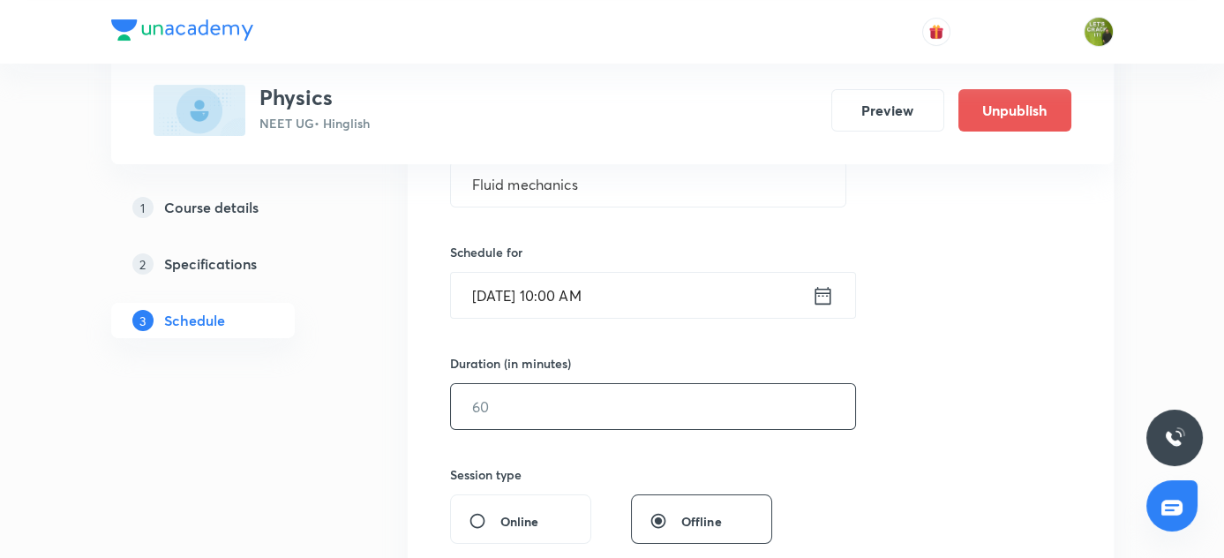
click at [507, 390] on input "text" at bounding box center [653, 406] width 404 height 45
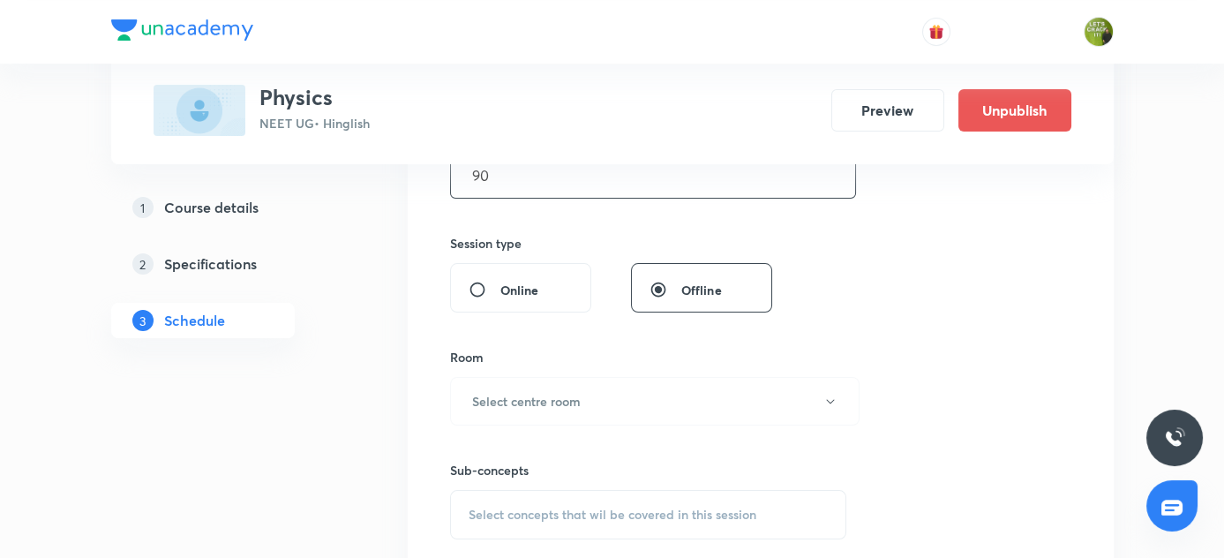
scroll to position [704, 0]
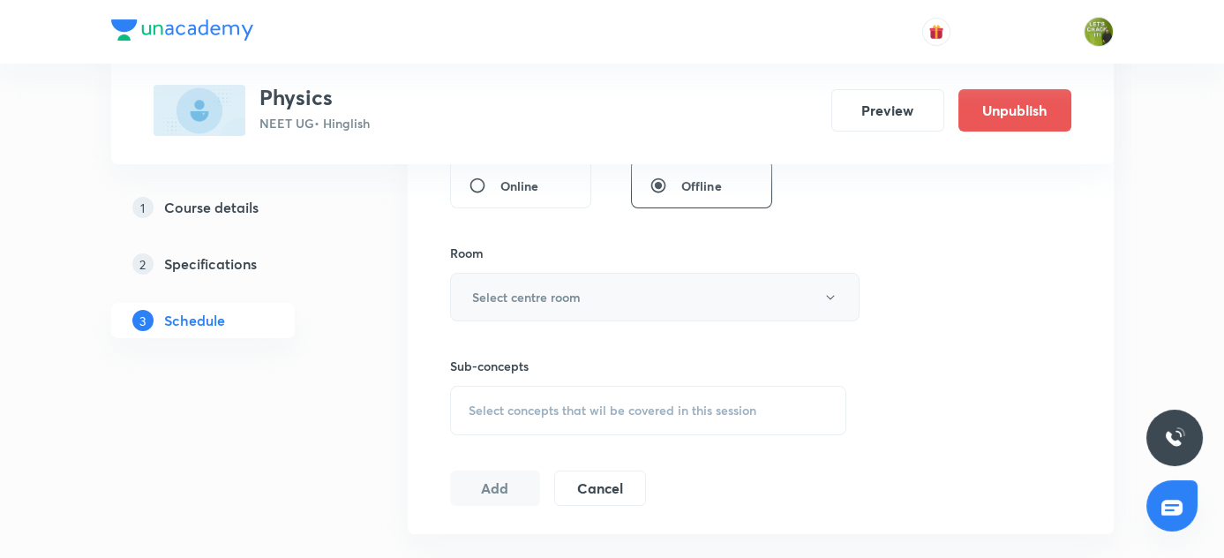
type input "90"
click at [550, 291] on h6 "Select centre room" at bounding box center [526, 297] width 109 height 19
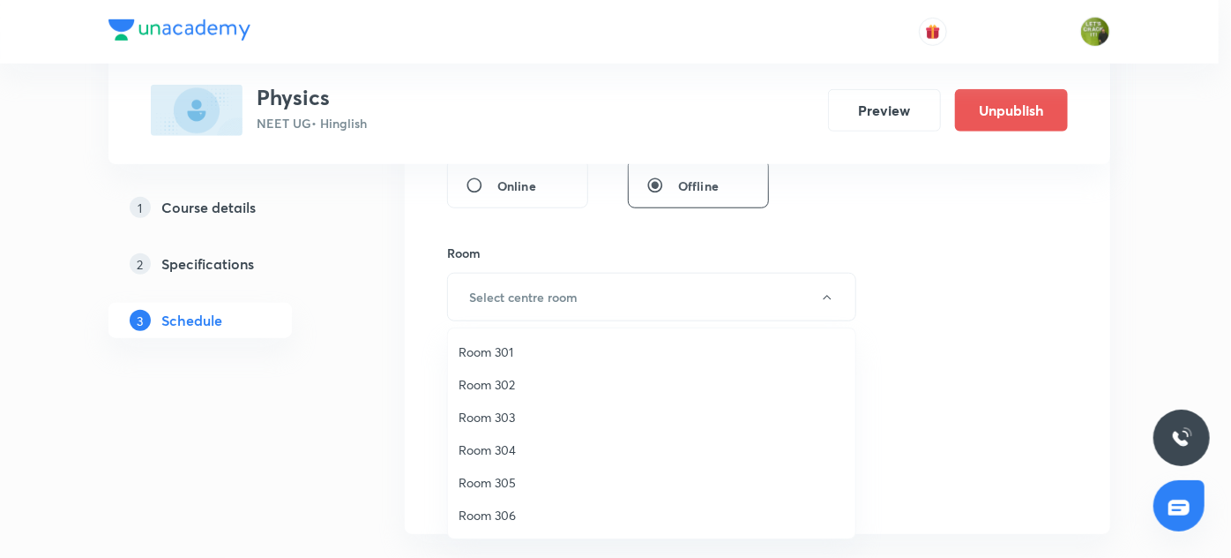
click at [491, 384] on span "Room 302" at bounding box center [652, 384] width 386 height 19
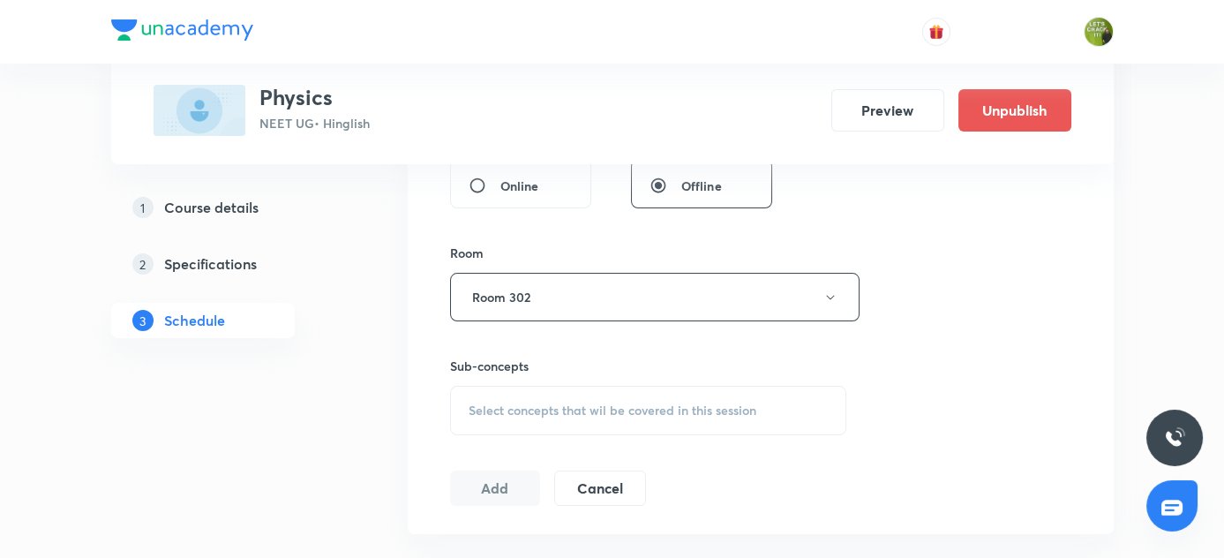
click at [486, 407] on span "Select concepts that wil be covered in this session" at bounding box center [612, 410] width 288 height 14
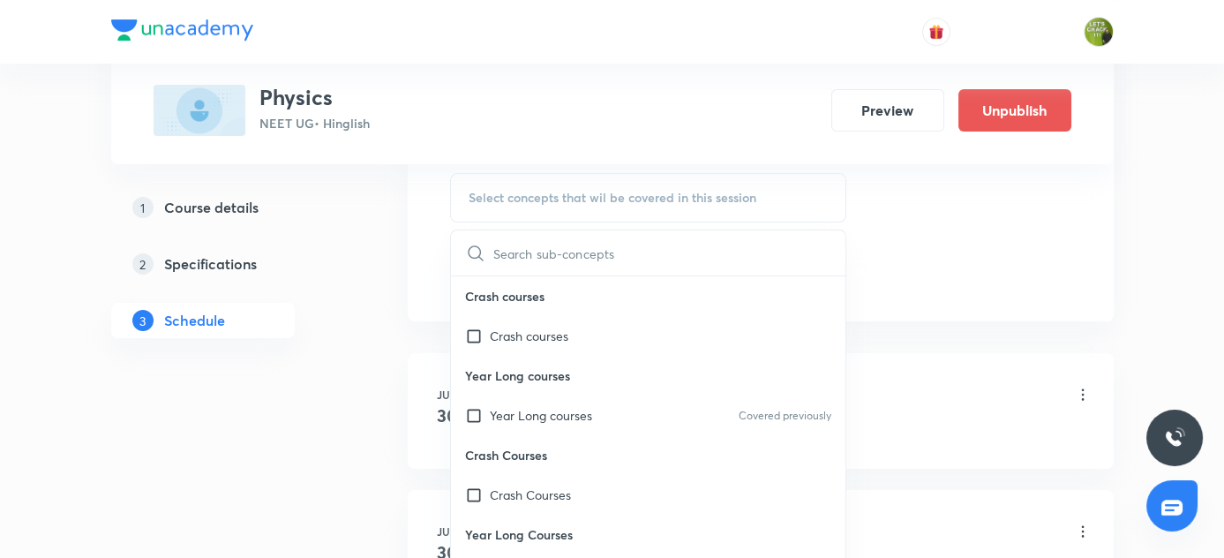
scroll to position [932, 0]
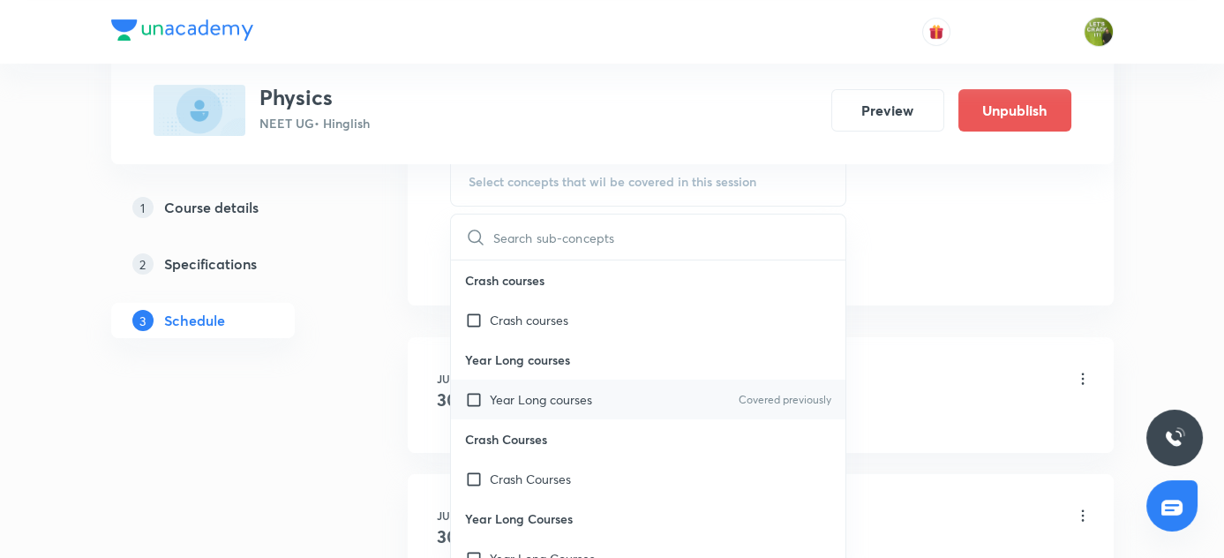
click at [472, 392] on input "checkbox" at bounding box center [477, 399] width 25 height 19
checkbox input "true"
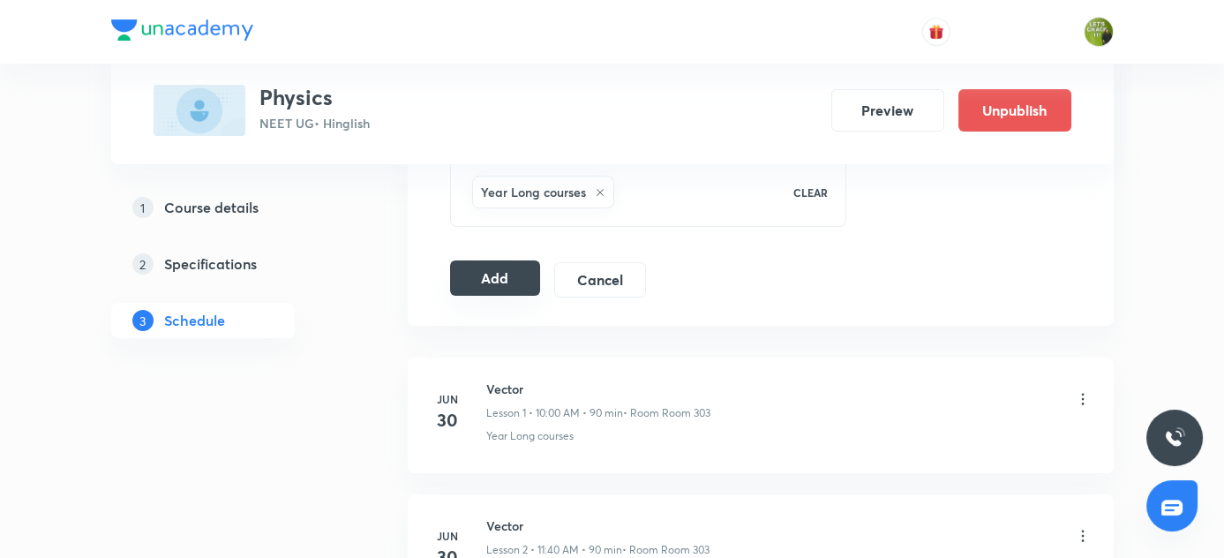
click at [489, 273] on button "Add" at bounding box center [495, 277] width 91 height 35
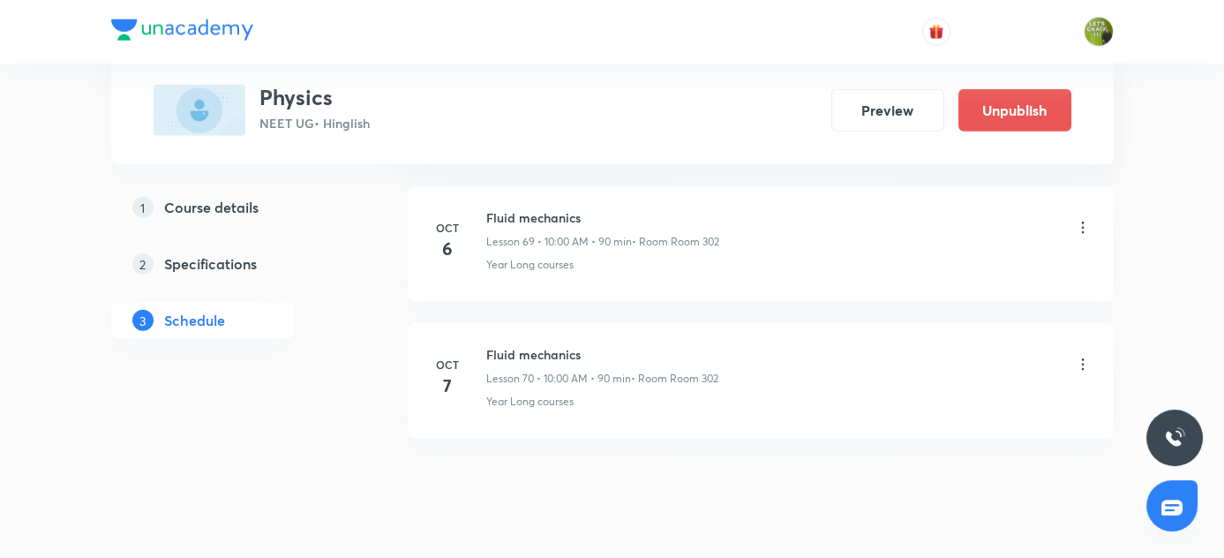
scroll to position [9569, 0]
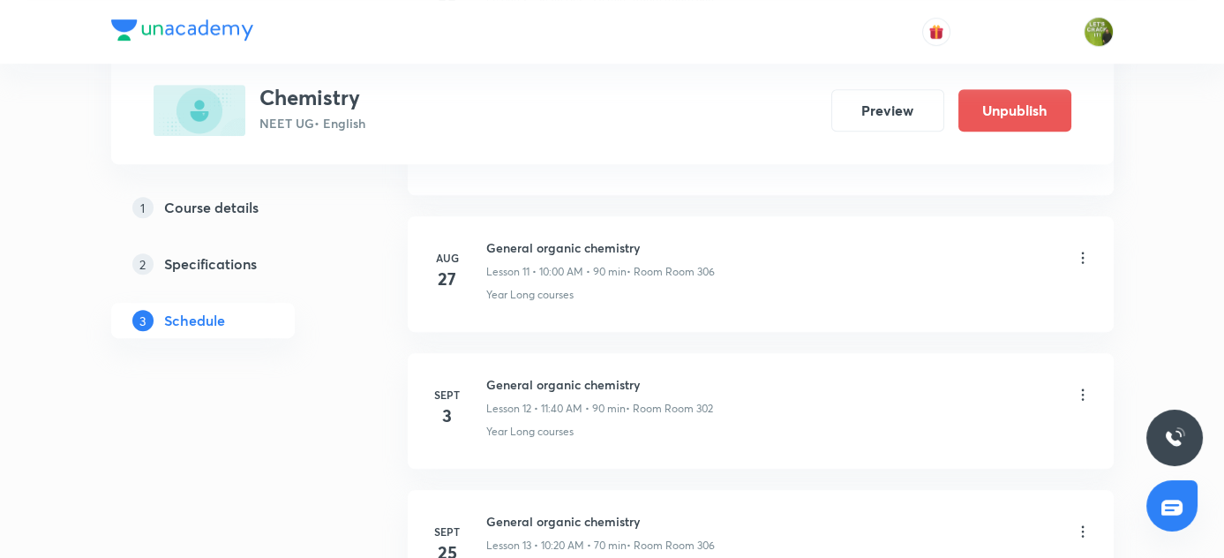
scroll to position [2898, 0]
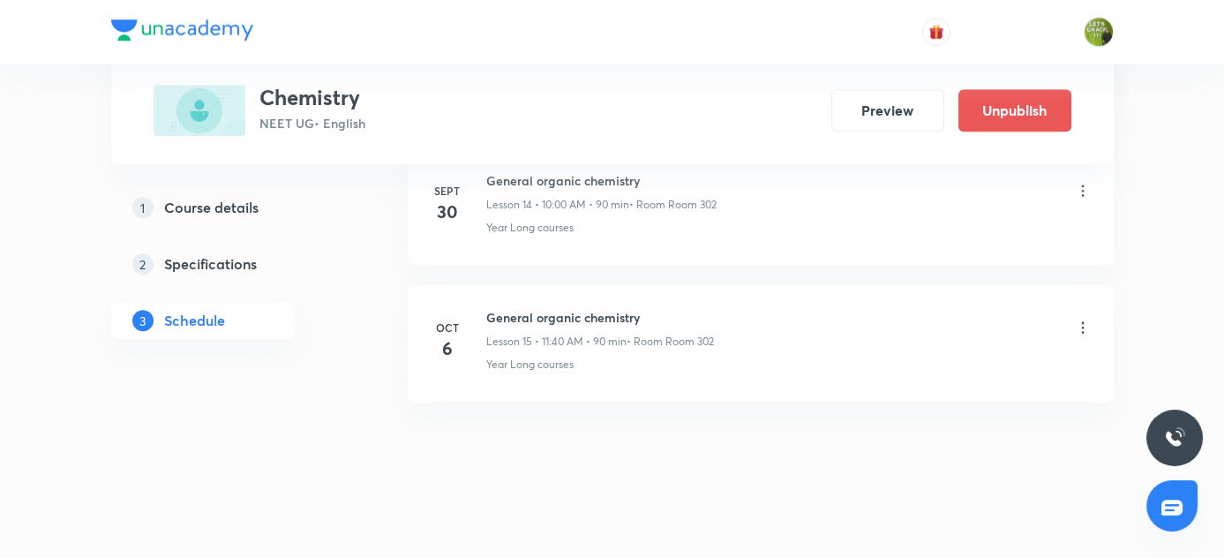
click at [489, 308] on h6 "General organic chemistry" at bounding box center [600, 317] width 228 height 19
copy h6 "General organic chemistry"
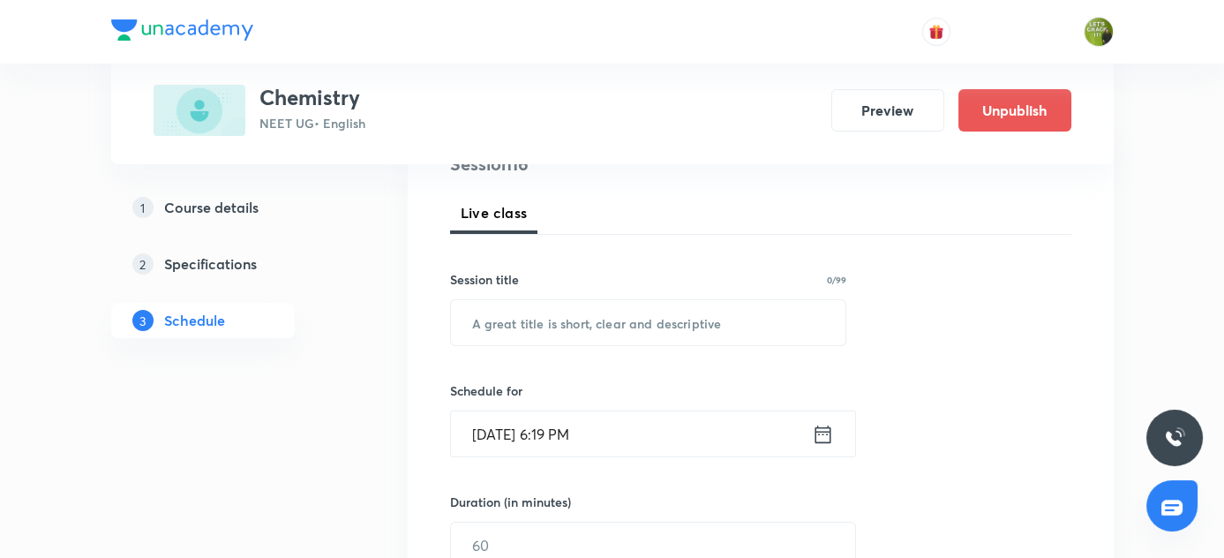
scroll to position [231, 0]
click at [537, 304] on input "text" at bounding box center [648, 321] width 395 height 45
paste input "General organic chemistry"
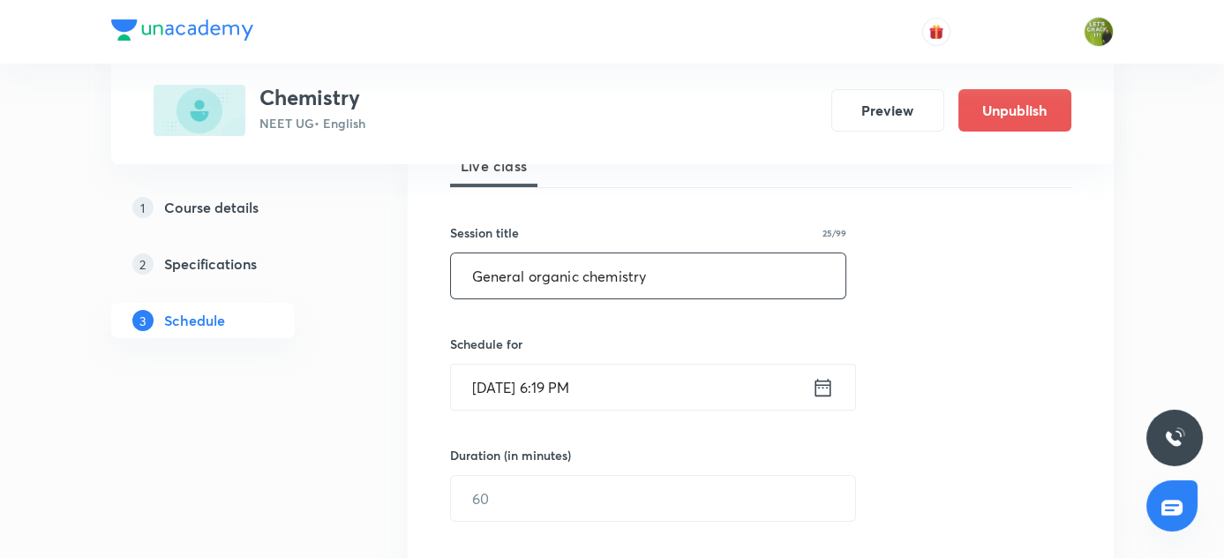
scroll to position [280, 0]
type input "General organic chemistry"
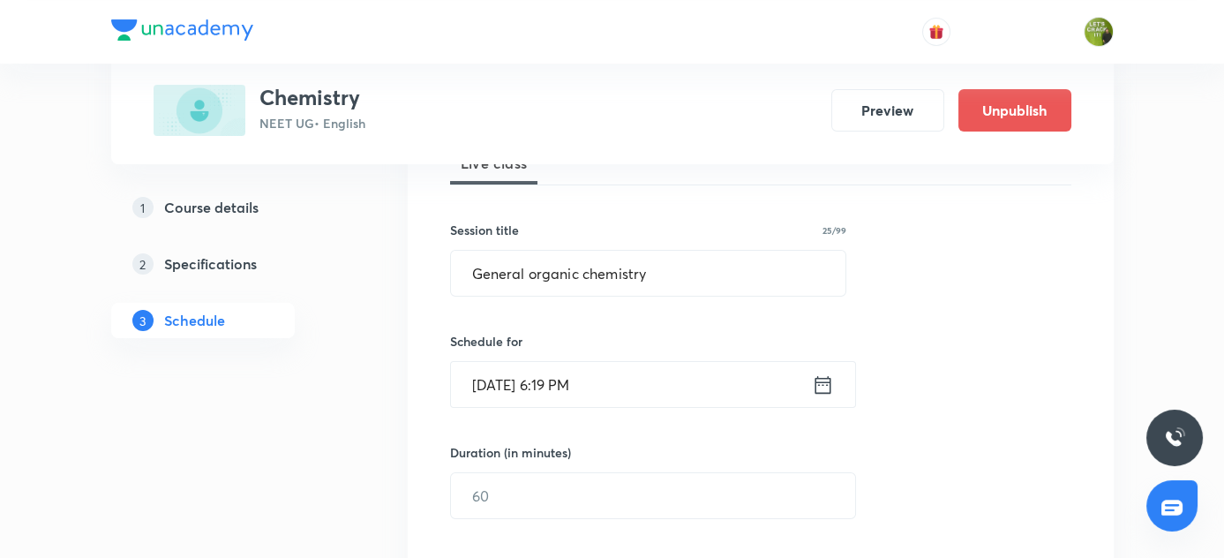
click at [815, 378] on icon at bounding box center [822, 384] width 16 height 18
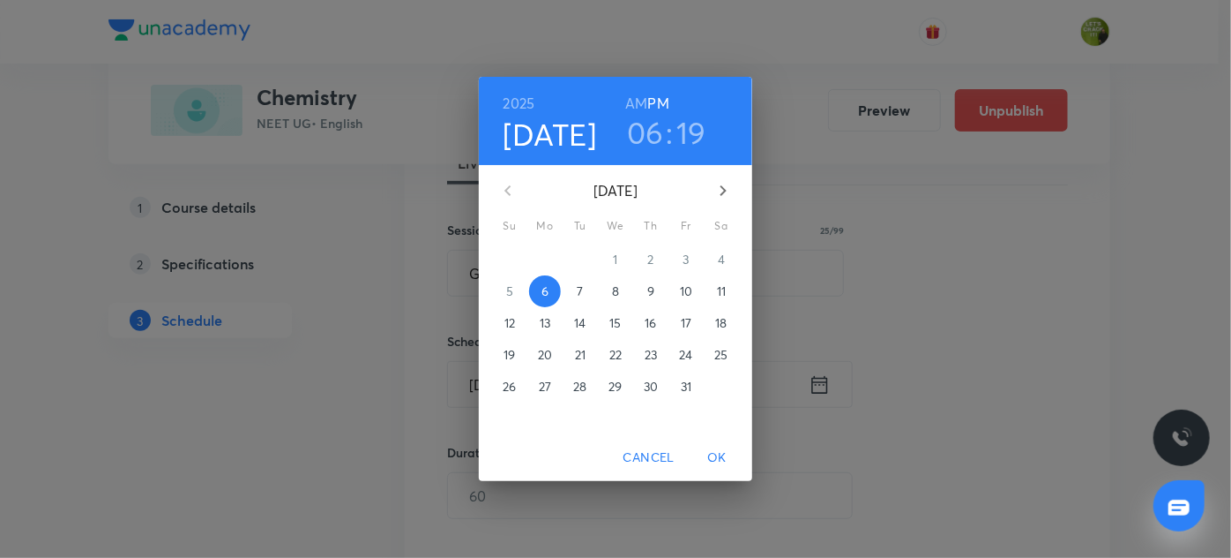
click at [580, 288] on p "7" at bounding box center [580, 291] width 6 height 18
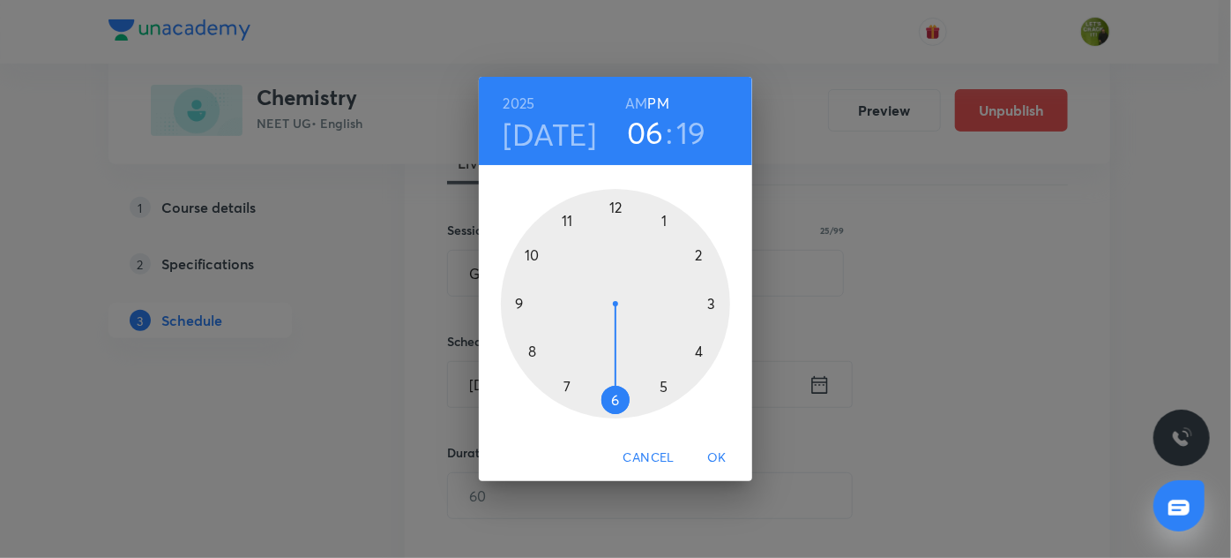
click at [569, 220] on div at bounding box center [615, 303] width 229 height 229
click at [534, 350] on div at bounding box center [615, 303] width 229 height 229
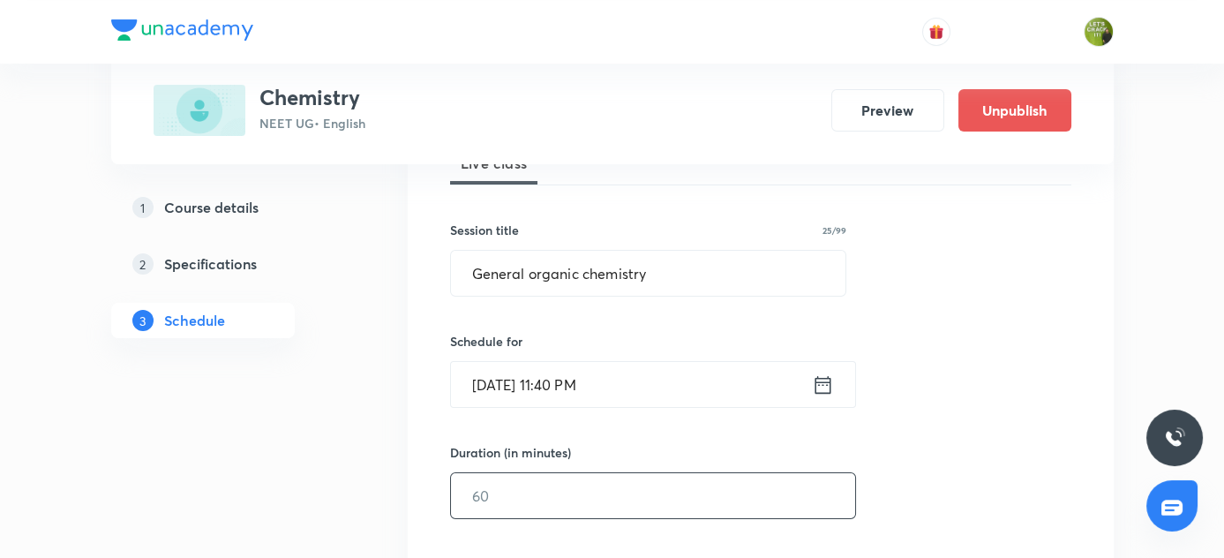
click at [506, 483] on input "text" at bounding box center [653, 495] width 404 height 45
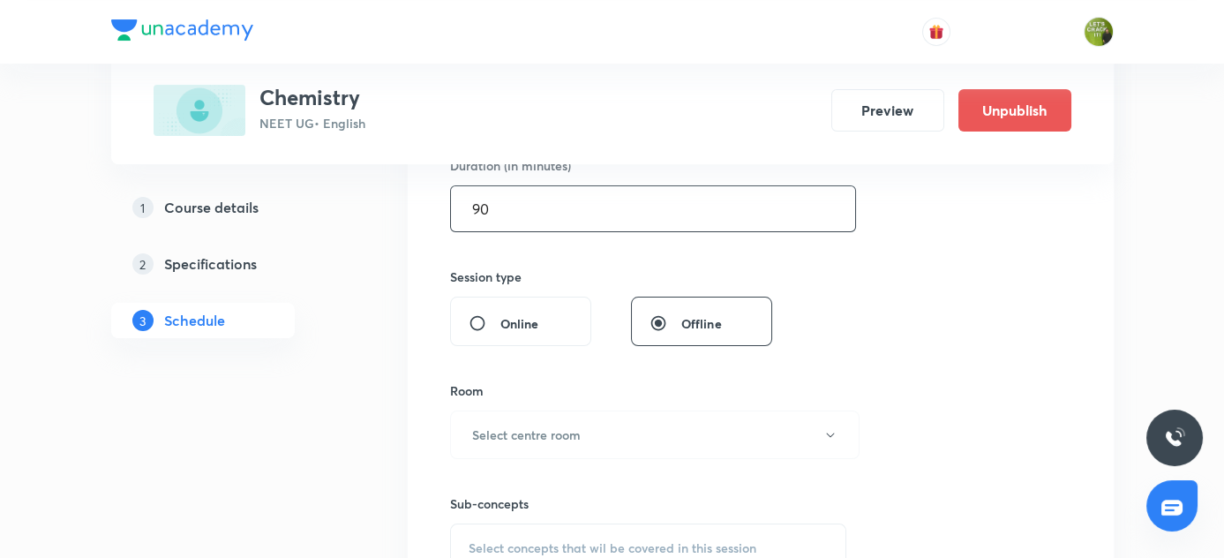
scroll to position [568, 0]
type input "90"
click at [528, 430] on h6 "Select centre room" at bounding box center [526, 432] width 109 height 19
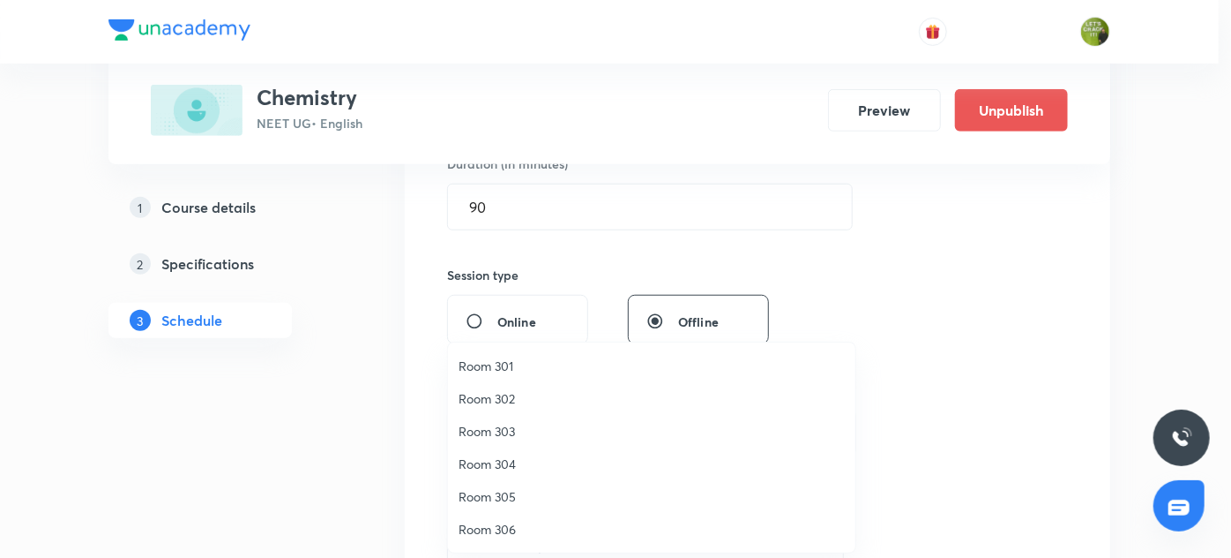
click at [494, 402] on span "Room 302" at bounding box center [652, 398] width 386 height 19
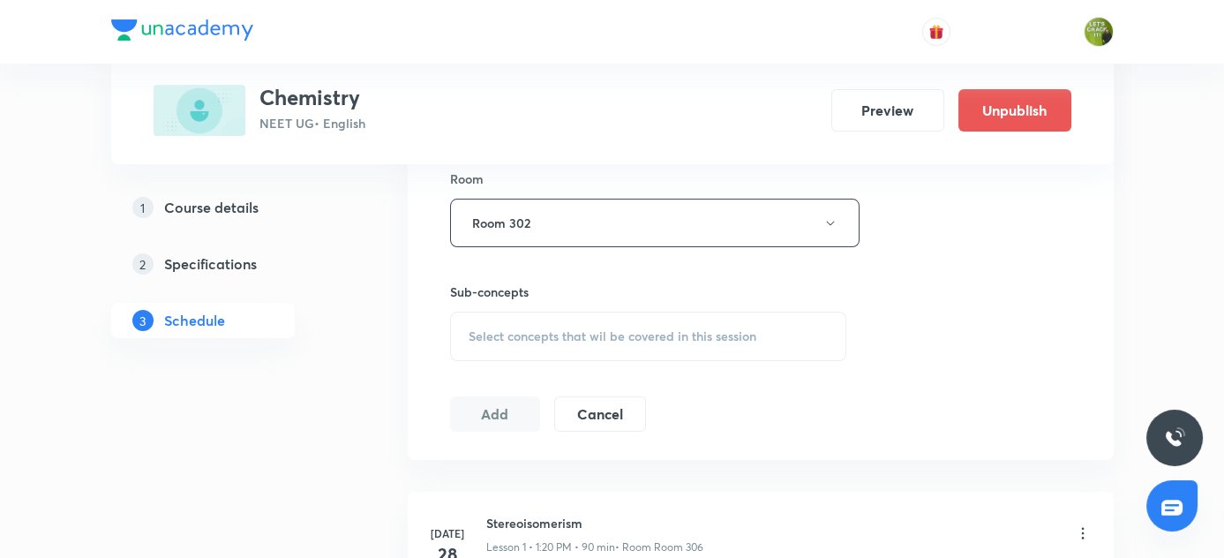
scroll to position [794, 0]
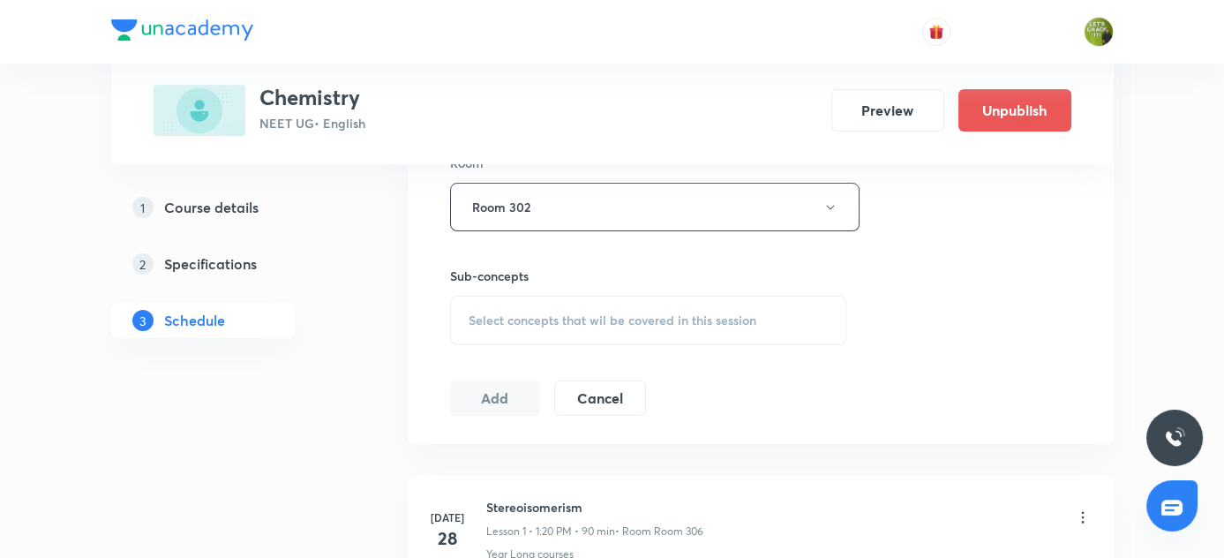
click at [497, 307] on div "Select concepts that wil be covered in this session" at bounding box center [648, 320] width 397 height 49
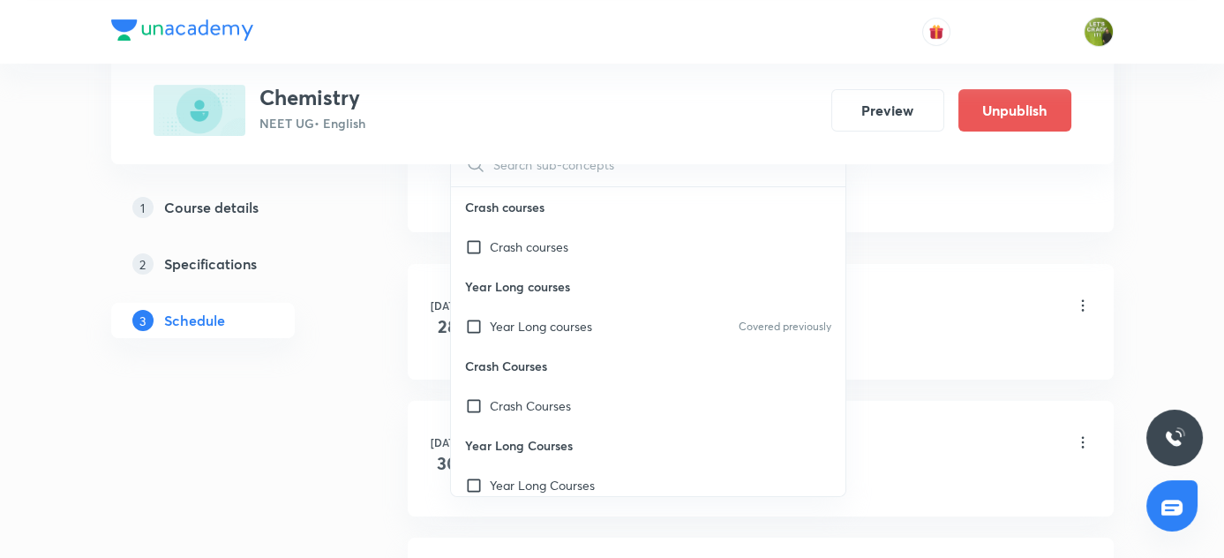
scroll to position [1007, 0]
click at [498, 319] on p "Year Long courses" at bounding box center [541, 325] width 102 height 19
checkbox input "true"
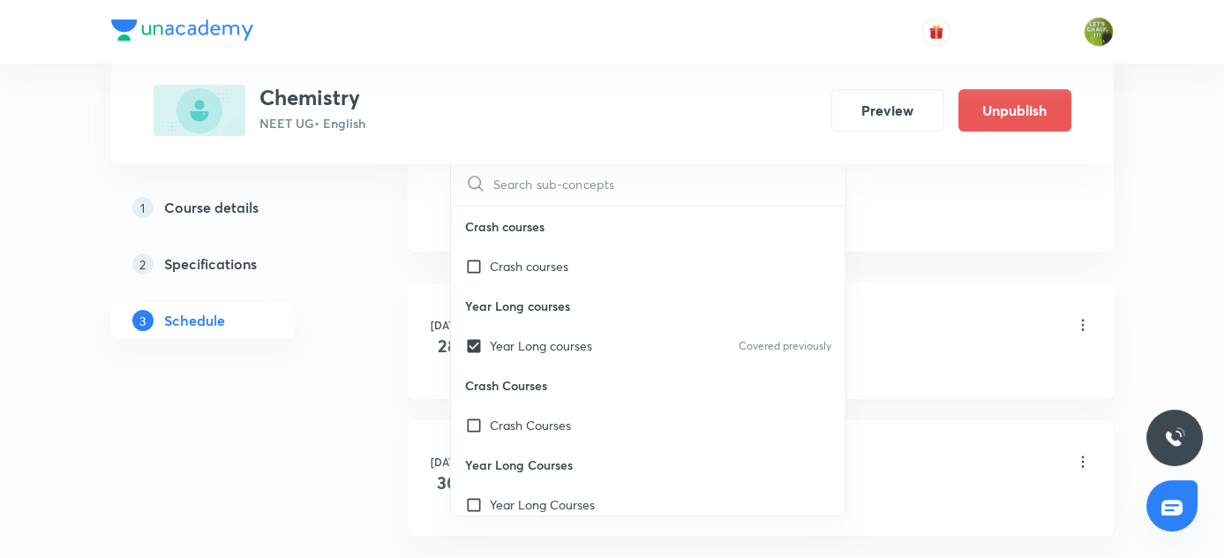
click at [325, 276] on link "2 Specifications" at bounding box center [231, 263] width 240 height 35
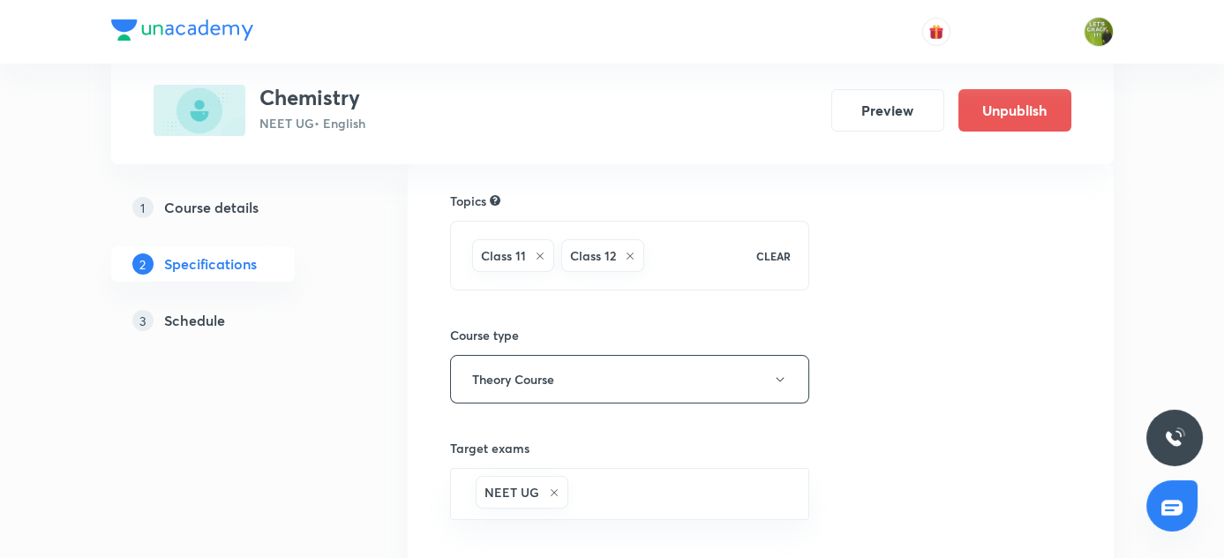
scroll to position [134, 0]
click at [207, 320] on h5 "Schedule" at bounding box center [194, 320] width 61 height 21
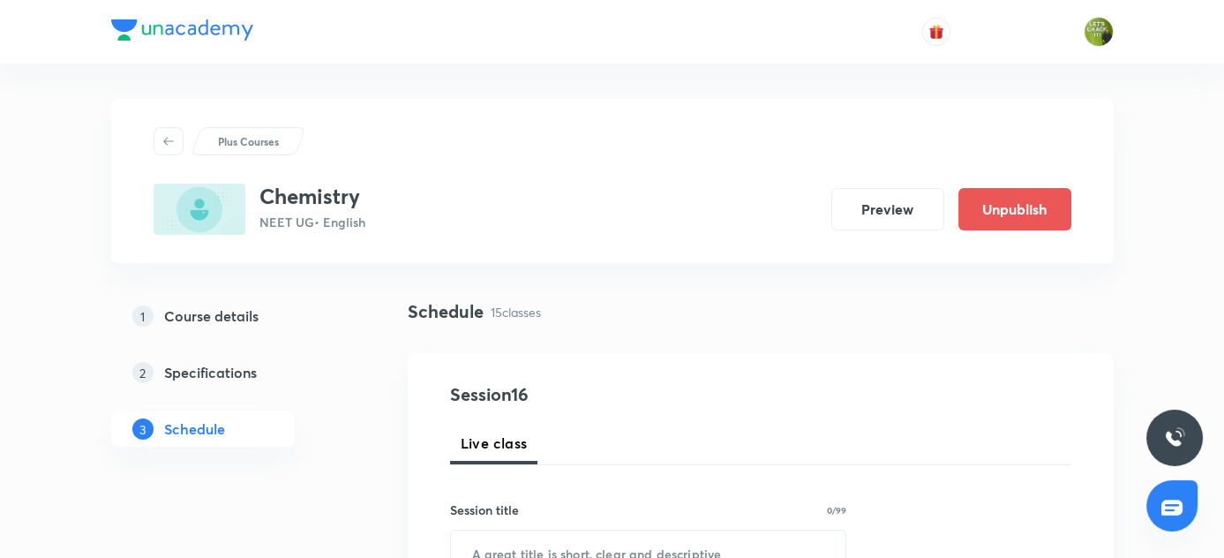
scroll to position [150, 0]
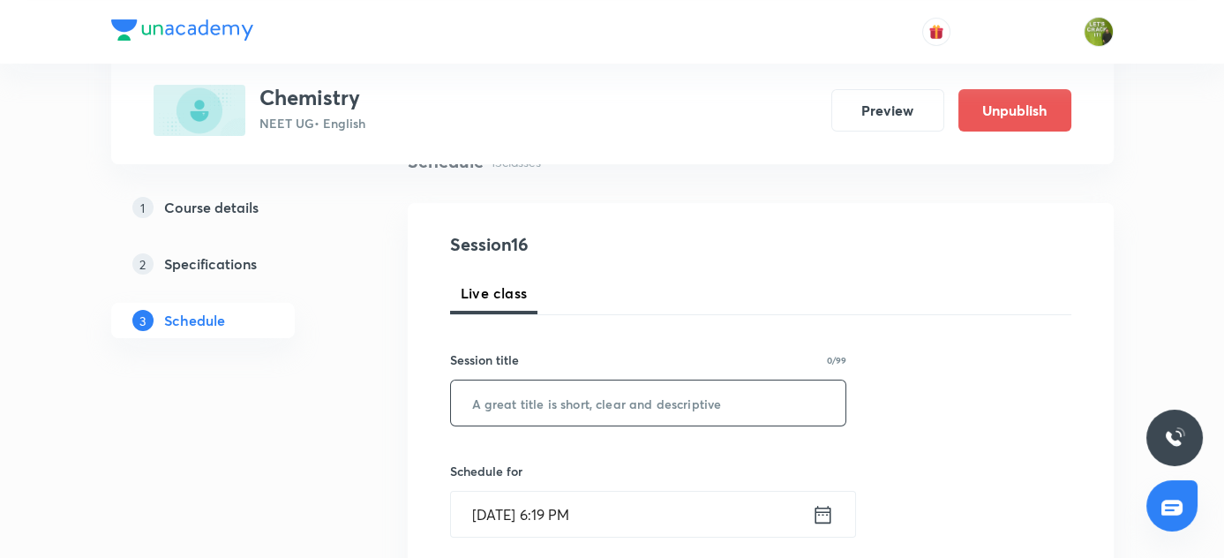
click at [486, 400] on input "text" at bounding box center [648, 402] width 395 height 45
paste input "General organic chemistry"
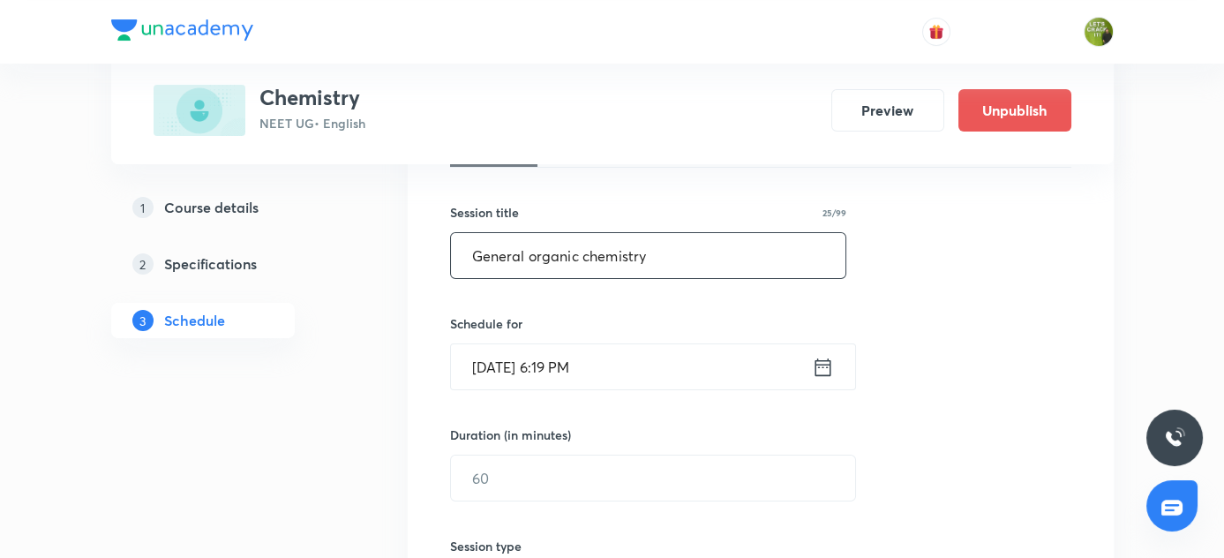
scroll to position [311, 0]
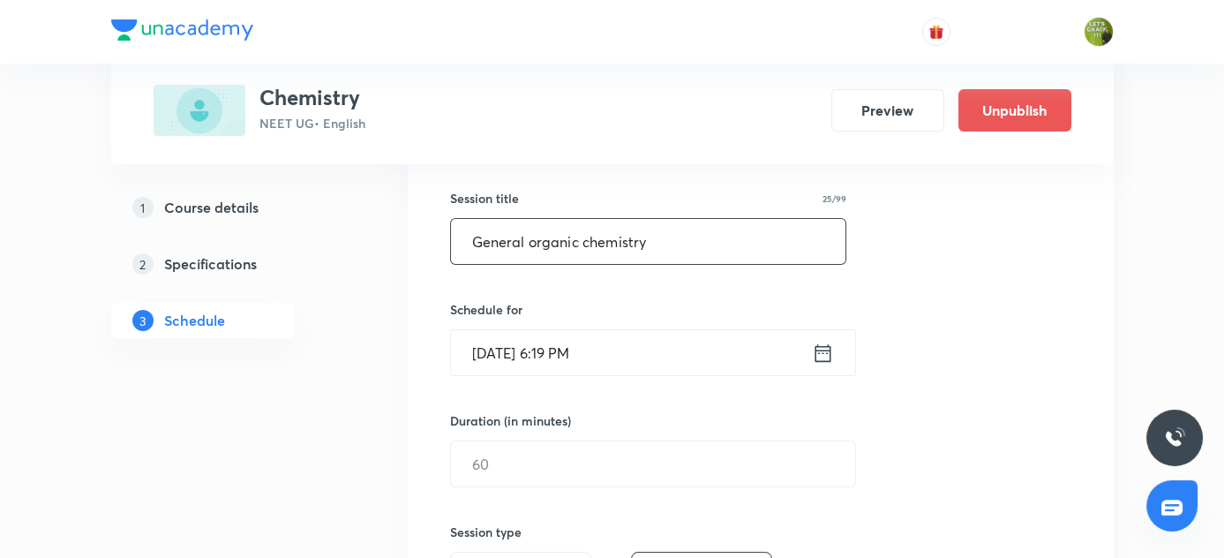
type input "General organic chemistry"
click at [821, 348] on icon at bounding box center [822, 352] width 16 height 18
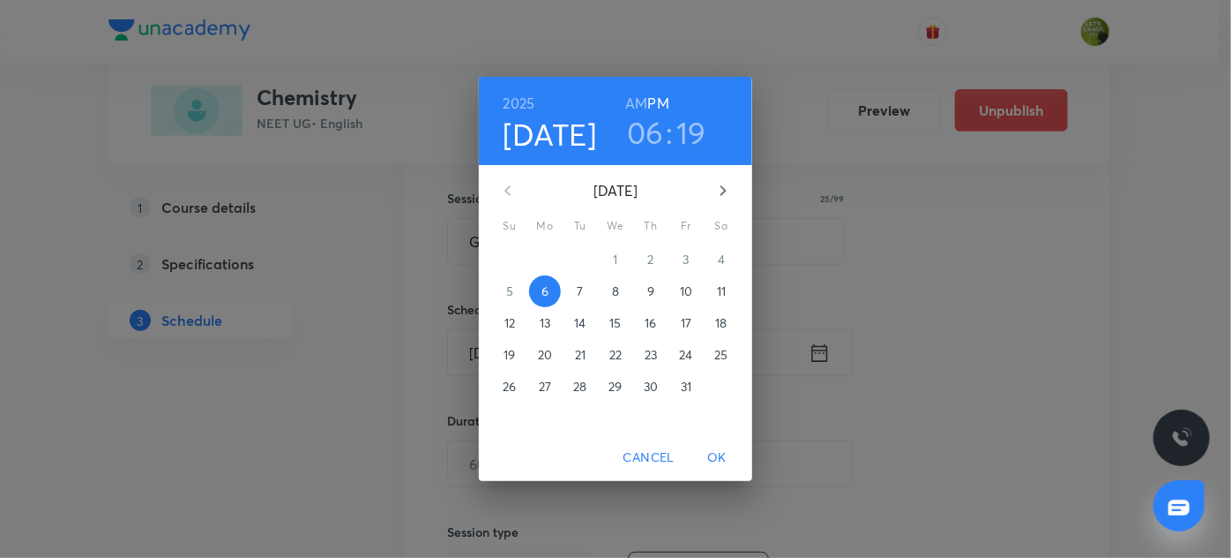
click at [580, 296] on p "7" at bounding box center [580, 291] width 6 height 18
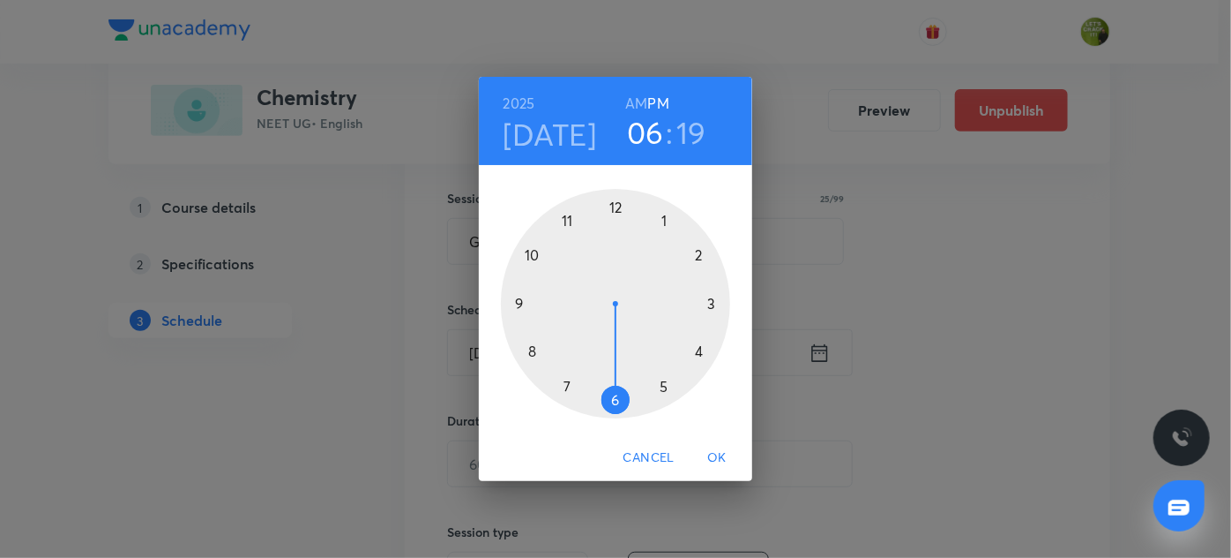
click at [647, 96] on h6 "AM" at bounding box center [636, 103] width 22 height 25
click at [575, 221] on div at bounding box center [615, 303] width 229 height 229
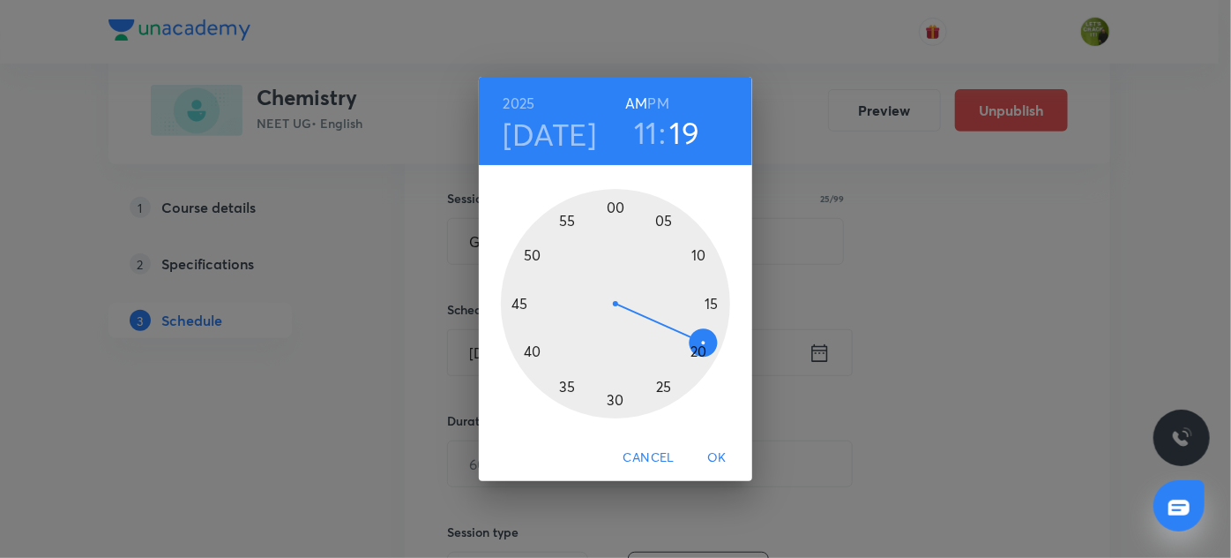
click at [535, 349] on div at bounding box center [615, 303] width 229 height 229
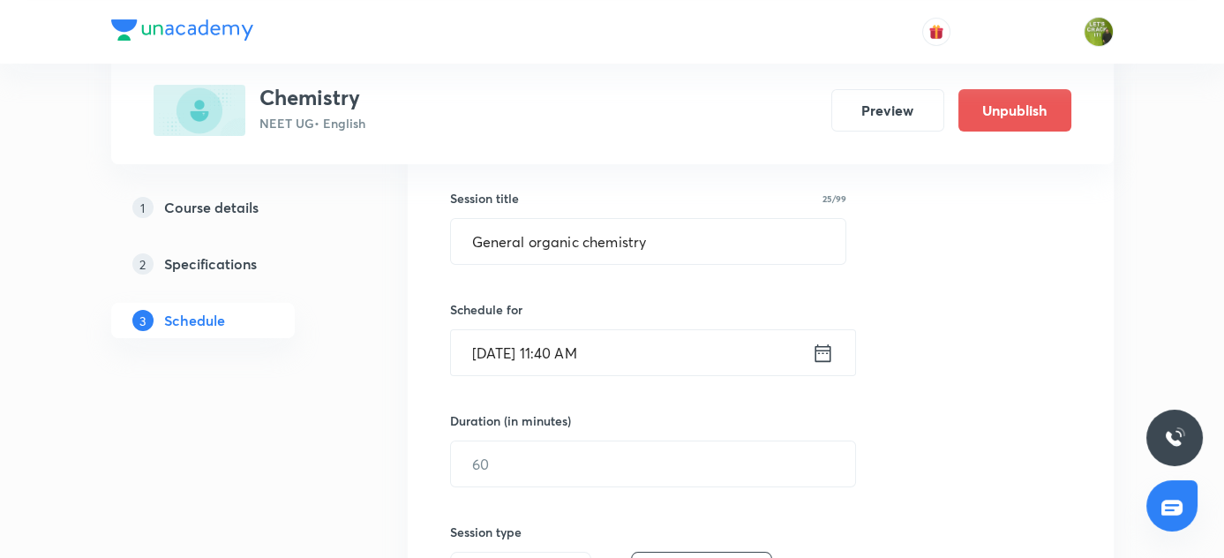
scroll to position [470, 0]
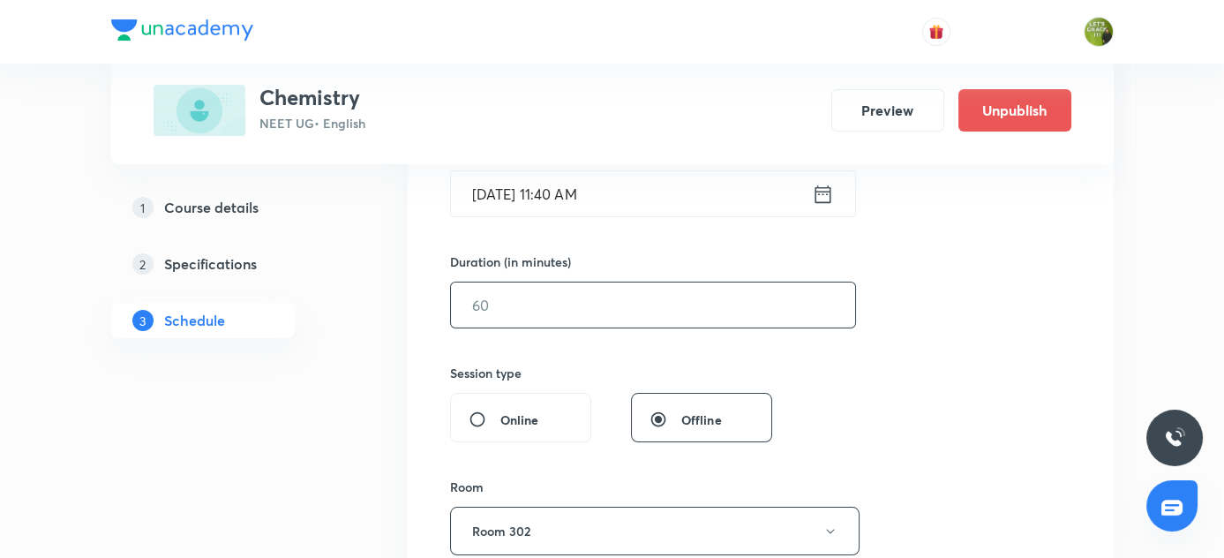
click at [496, 296] on input "text" at bounding box center [653, 304] width 404 height 45
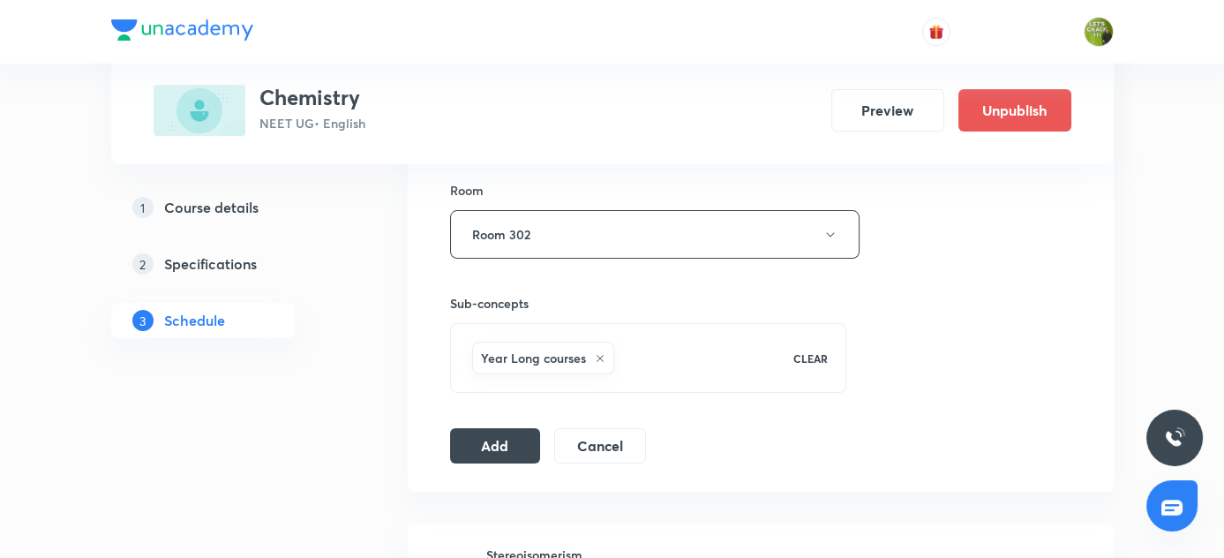
scroll to position [771, 0]
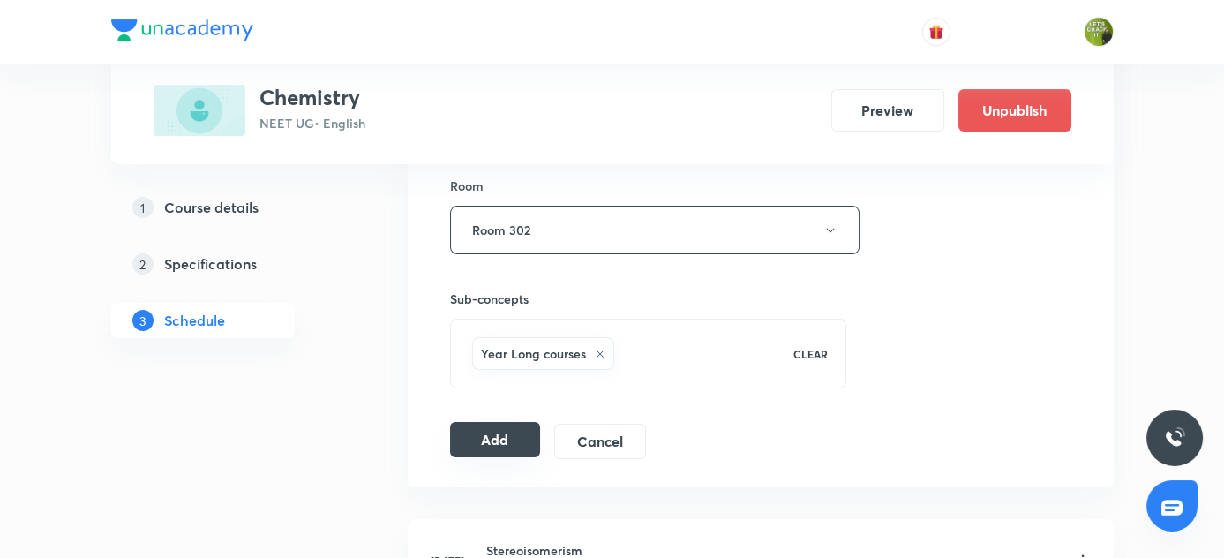
type input "90"
click at [510, 439] on button "Add" at bounding box center [495, 439] width 91 height 35
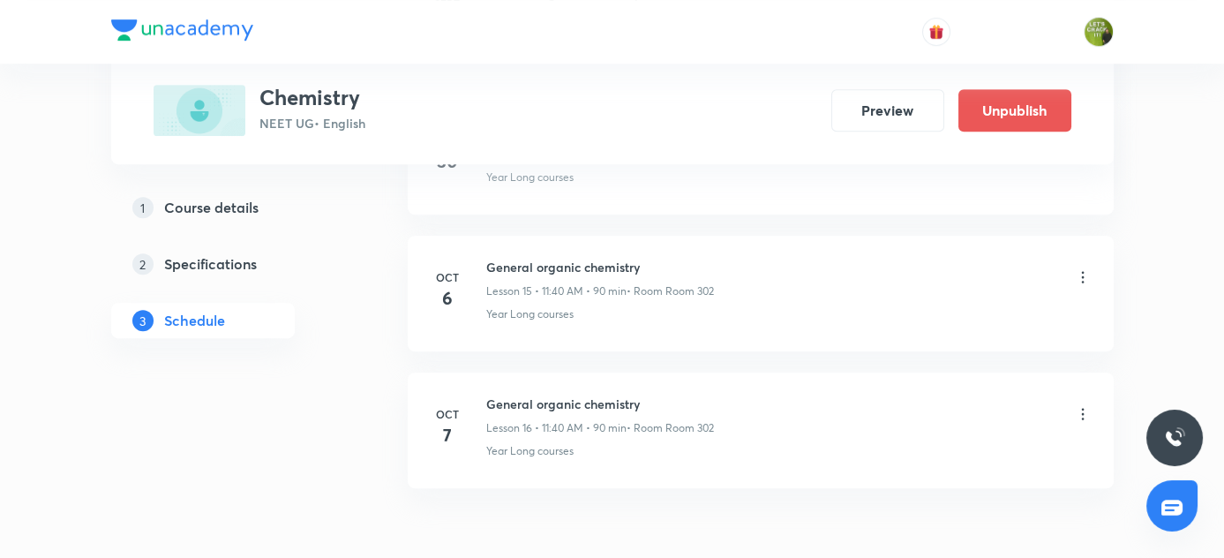
scroll to position [2144, 0]
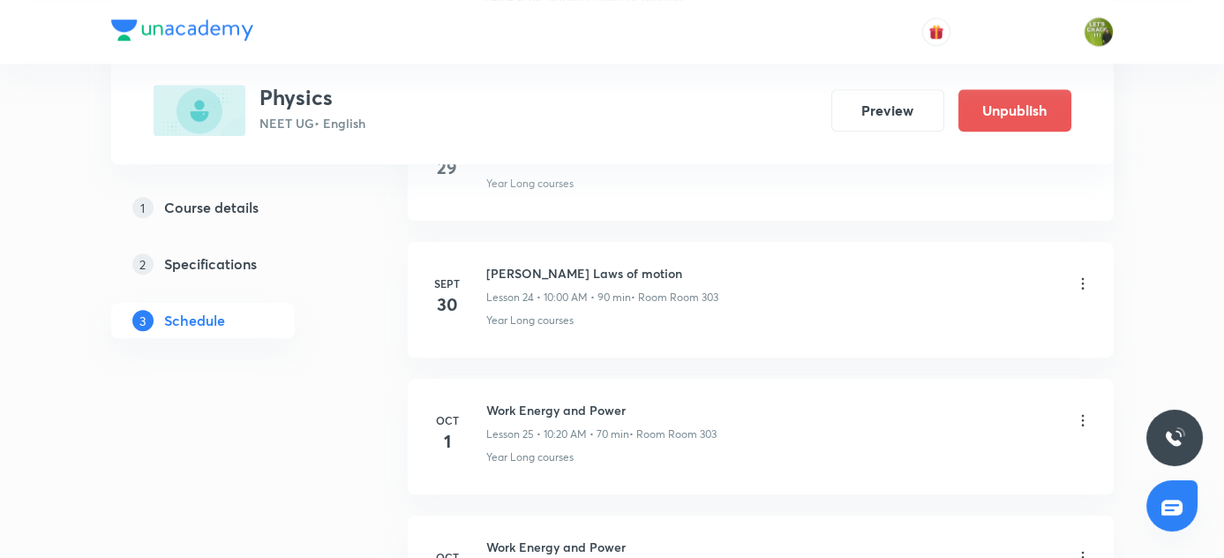
scroll to position [4532, 0]
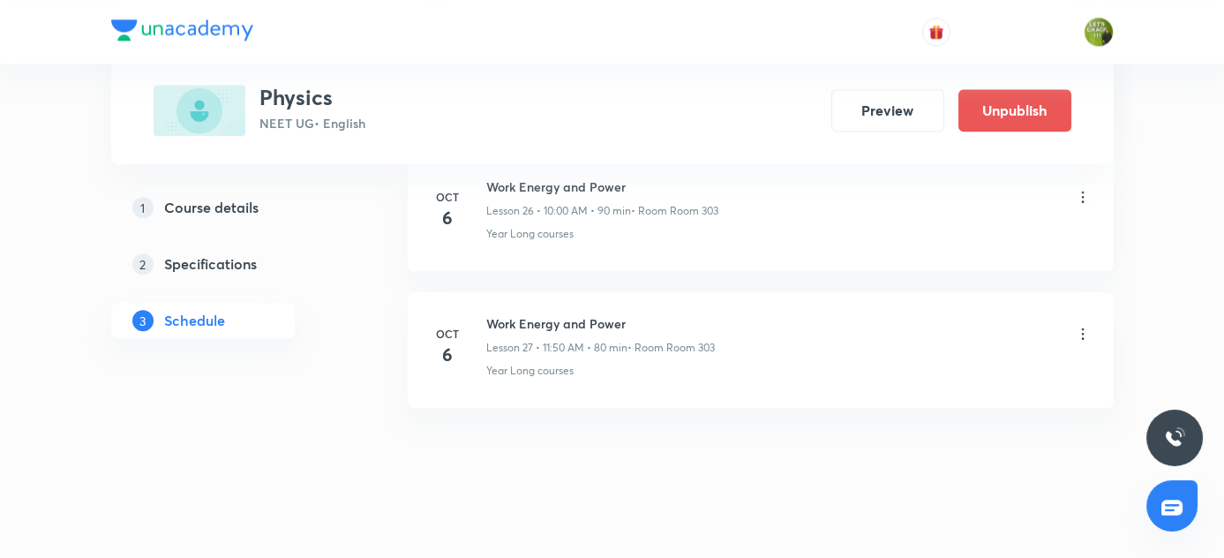
click at [486, 314] on h6 "Work Energy and Power" at bounding box center [600, 323] width 228 height 19
copy h6 "Work Energy and Power"
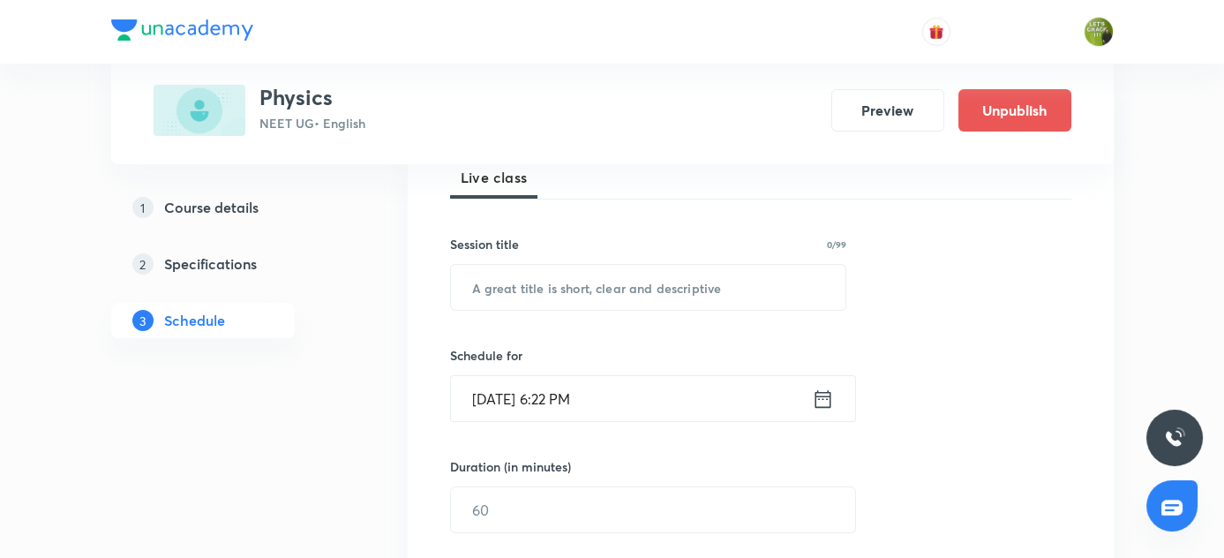
scroll to position [266, 0]
click at [526, 280] on input "text" at bounding box center [648, 287] width 395 height 45
paste input "Work Energy and Power"
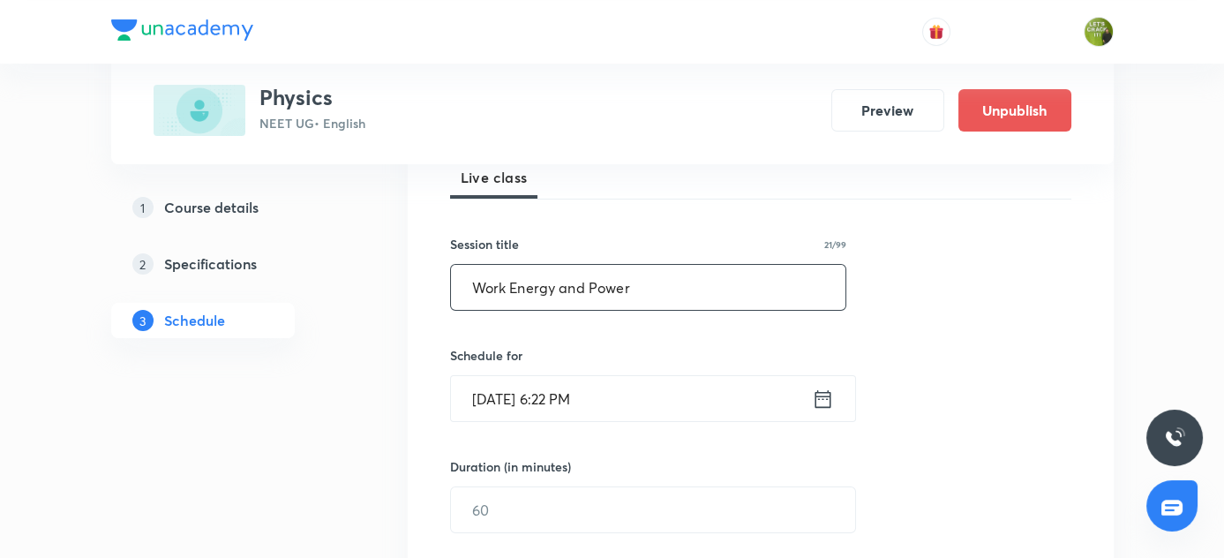
scroll to position [396, 0]
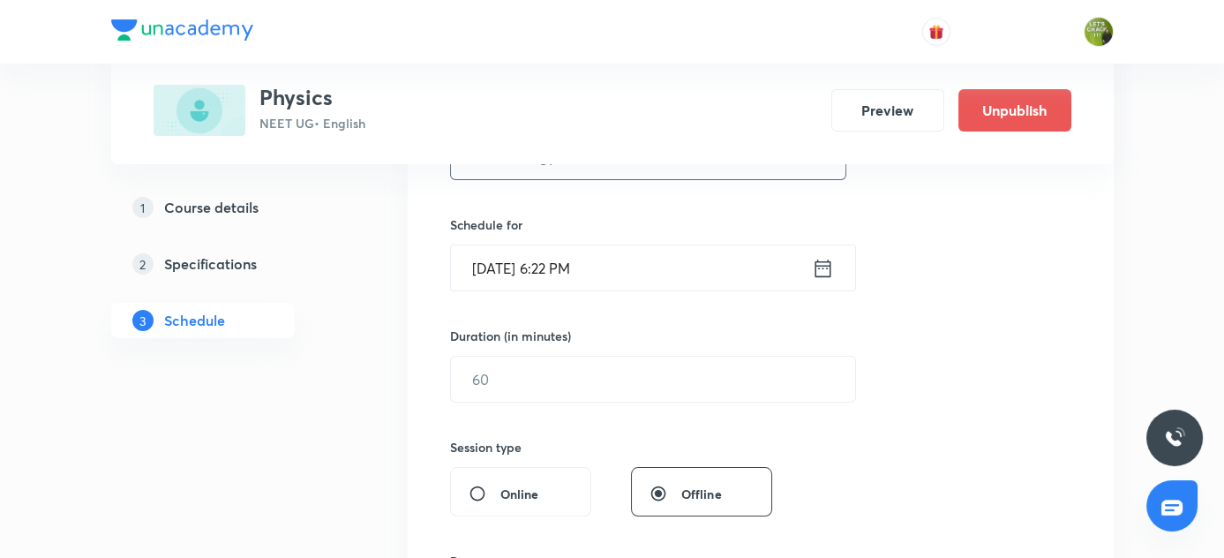
type input "Work Energy and Power"
click at [827, 269] on icon at bounding box center [823, 268] width 22 height 25
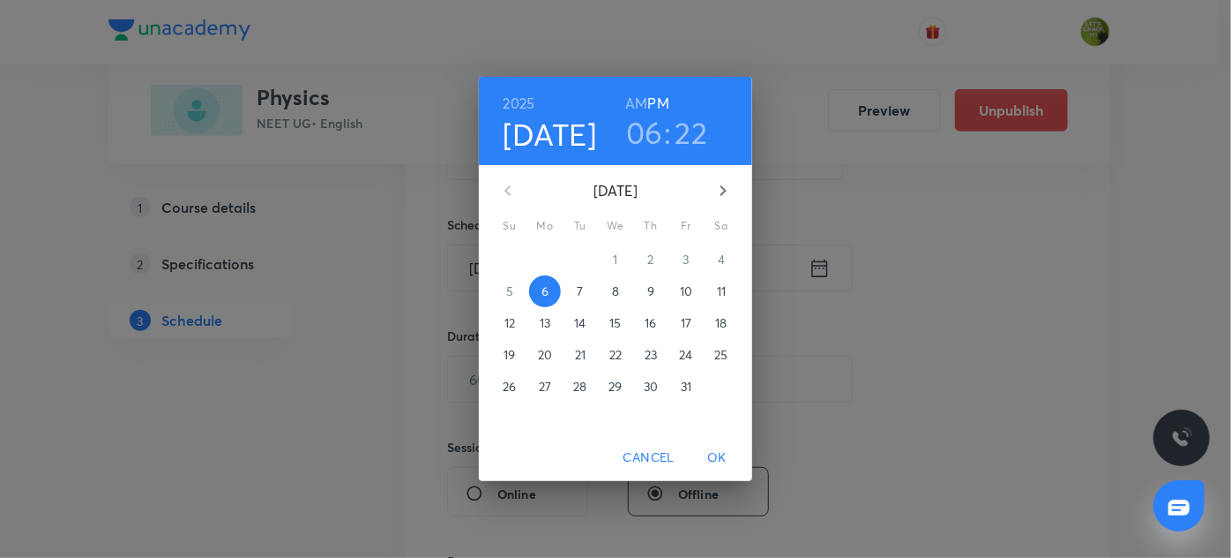
click at [576, 296] on span "7" at bounding box center [581, 291] width 32 height 18
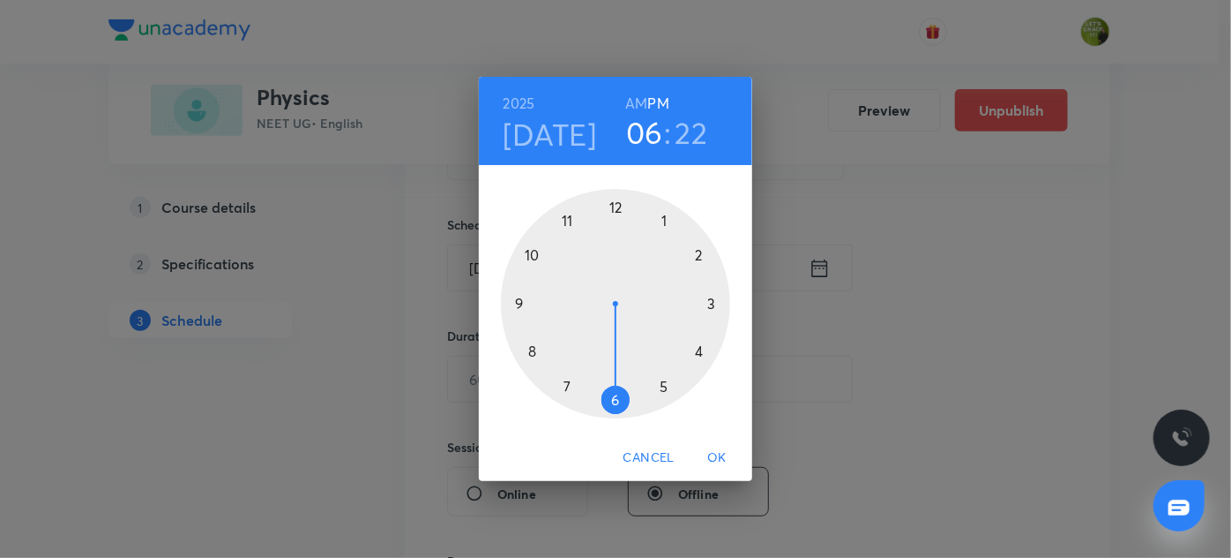
click at [534, 256] on div at bounding box center [615, 303] width 229 height 229
click at [632, 101] on h6 "AM" at bounding box center [636, 103] width 22 height 25
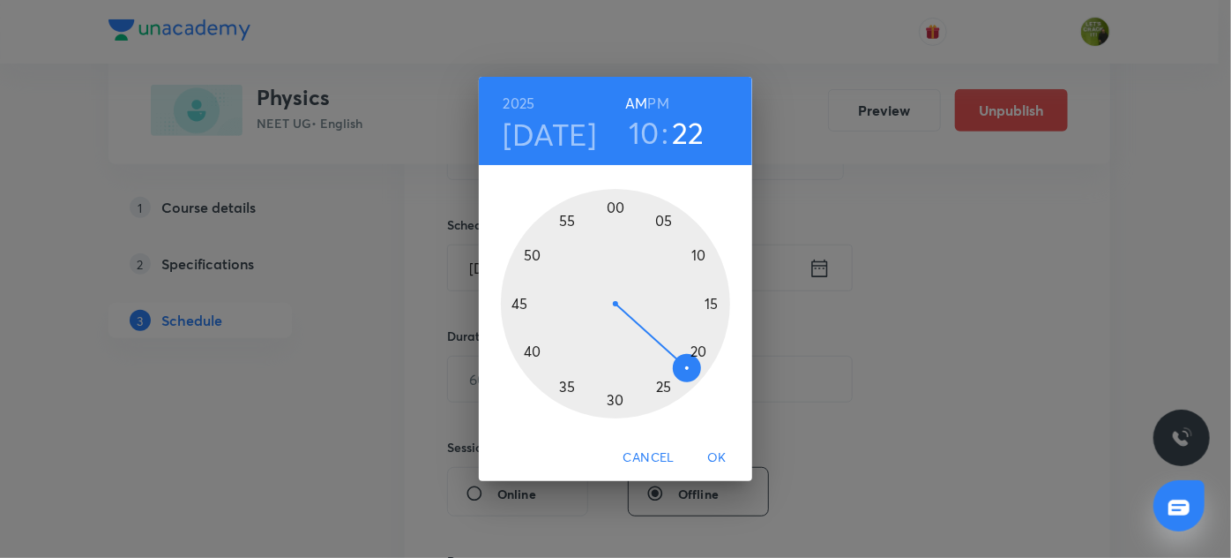
click at [617, 203] on div at bounding box center [615, 303] width 229 height 229
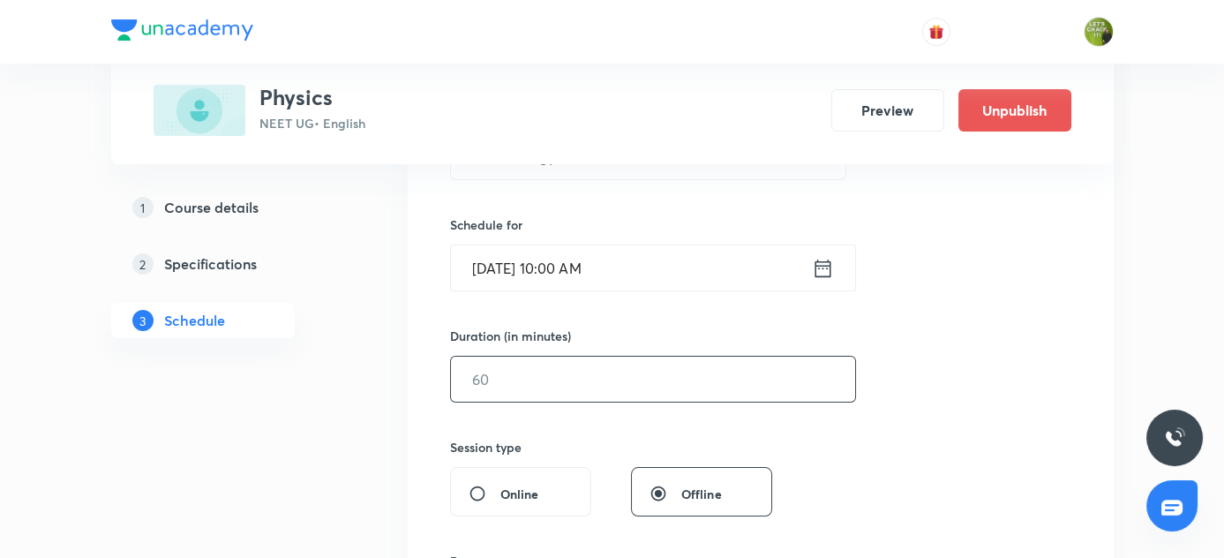
click at [527, 387] on input "text" at bounding box center [653, 378] width 404 height 45
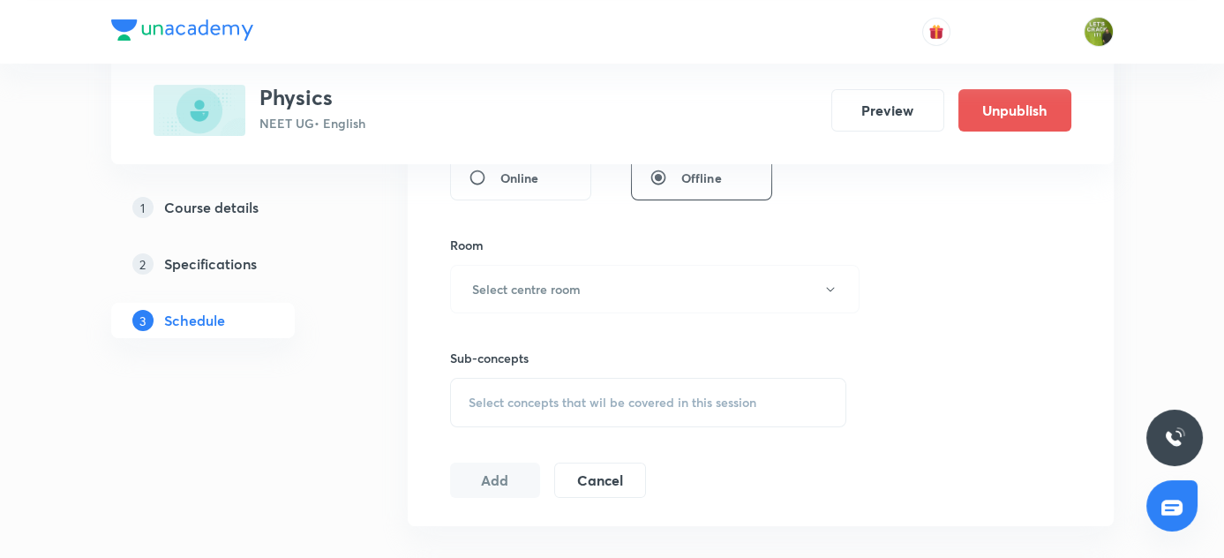
scroll to position [714, 0]
type input "90"
click at [503, 283] on h6 "Select centre room" at bounding box center [526, 287] width 109 height 19
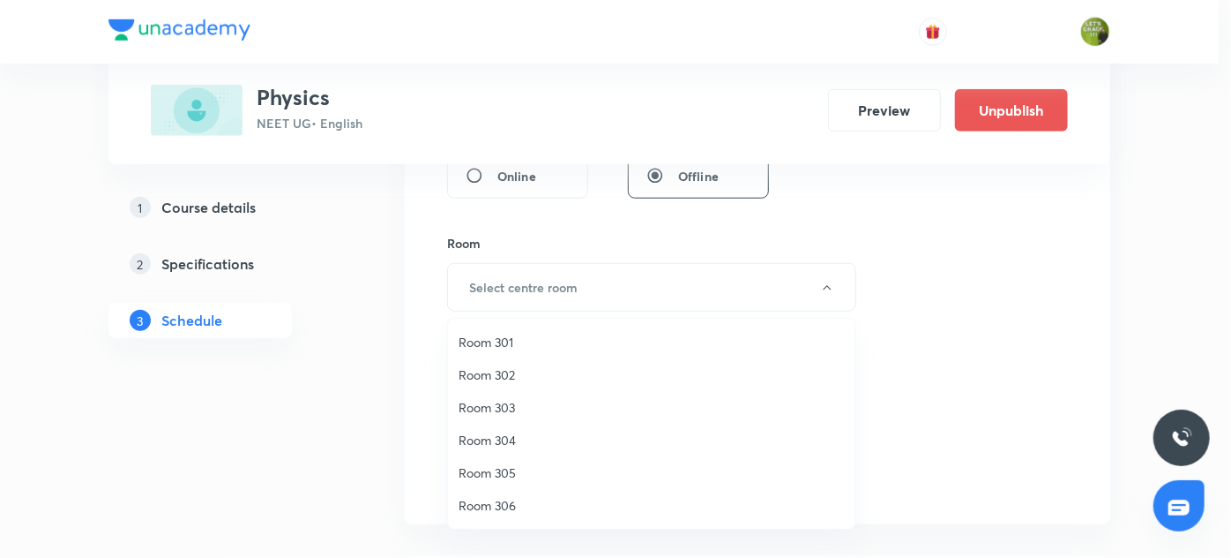
click at [501, 403] on span "Room 303" at bounding box center [652, 407] width 386 height 19
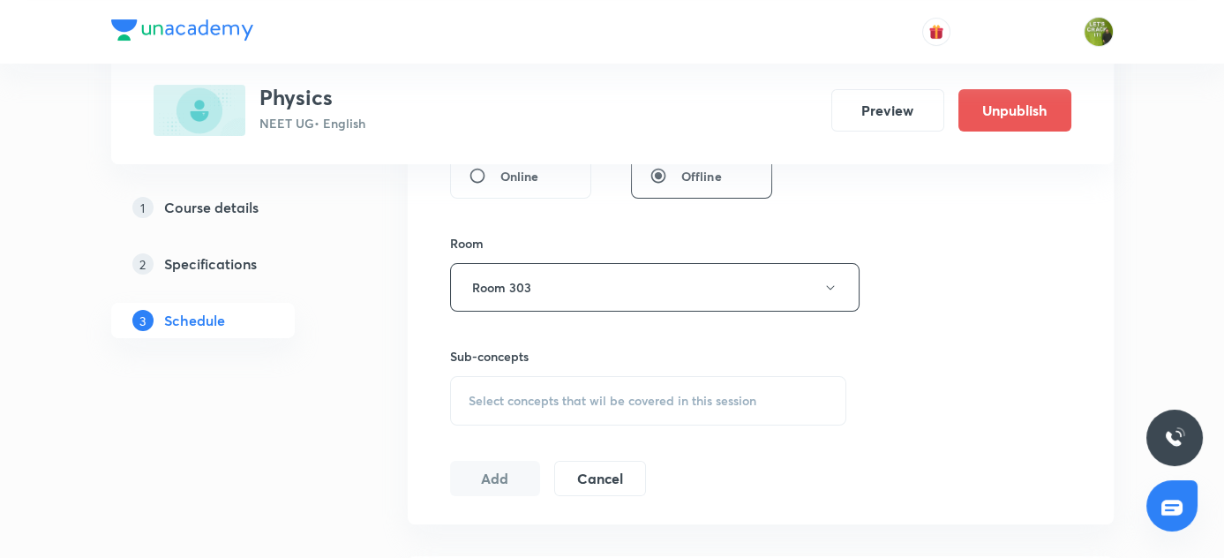
click at [482, 393] on span "Select concepts that wil be covered in this session" at bounding box center [612, 400] width 288 height 14
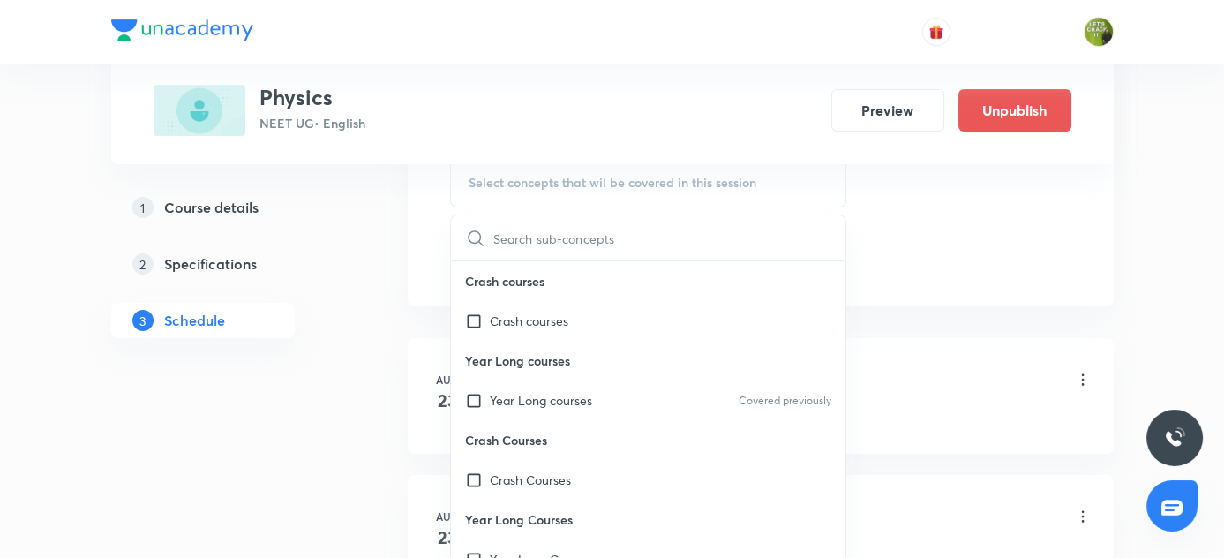
scroll to position [946, 0]
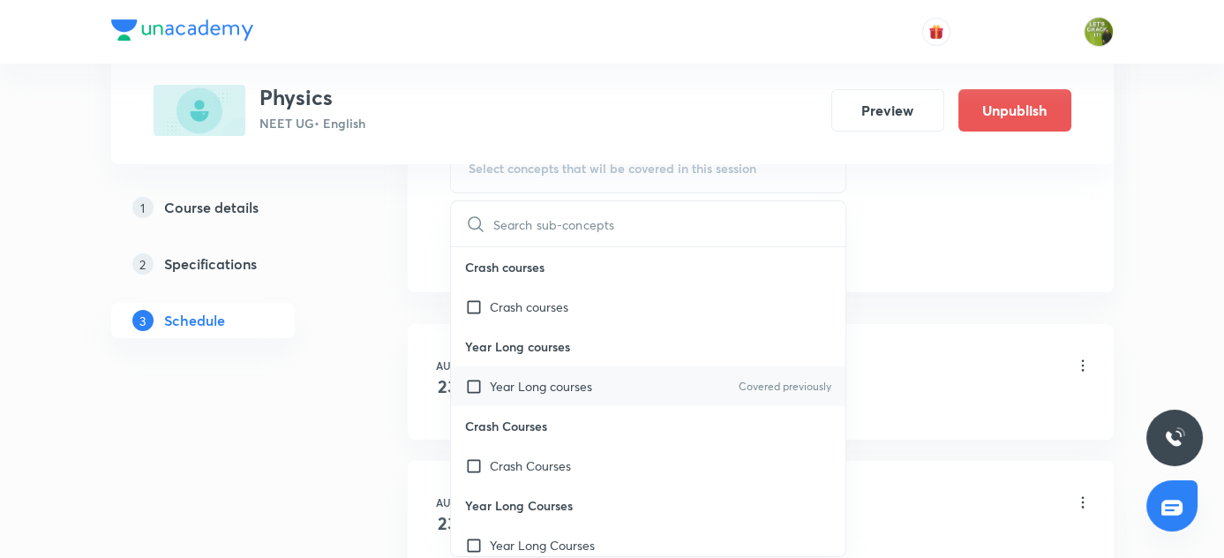
click at [631, 380] on div "Year Long courses Covered previously" at bounding box center [648, 386] width 395 height 40
checkbox input "true"
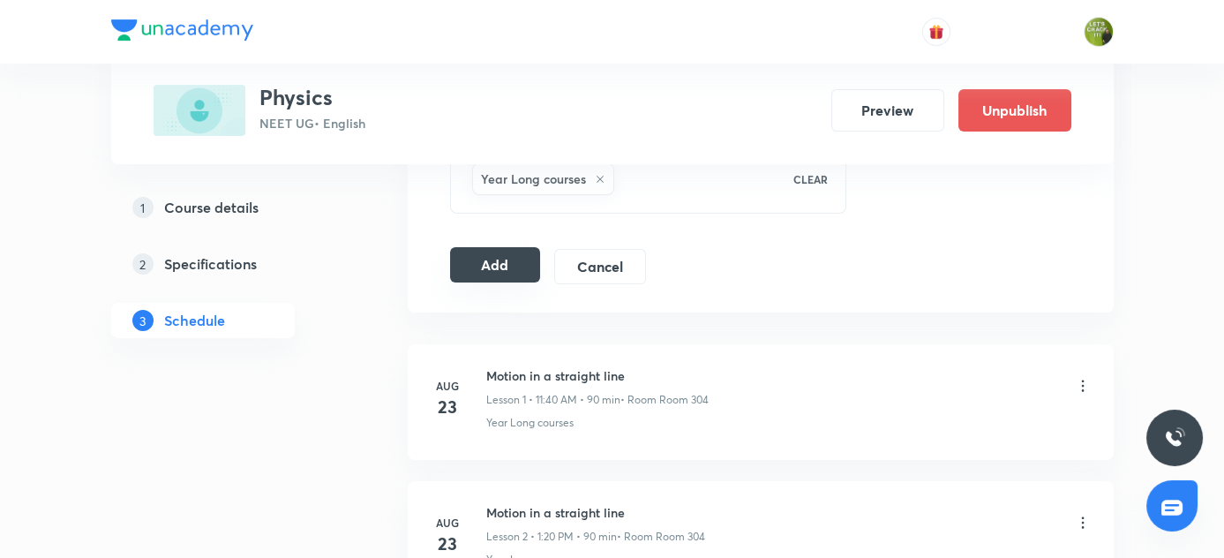
click at [488, 263] on button "Add" at bounding box center [495, 264] width 91 height 35
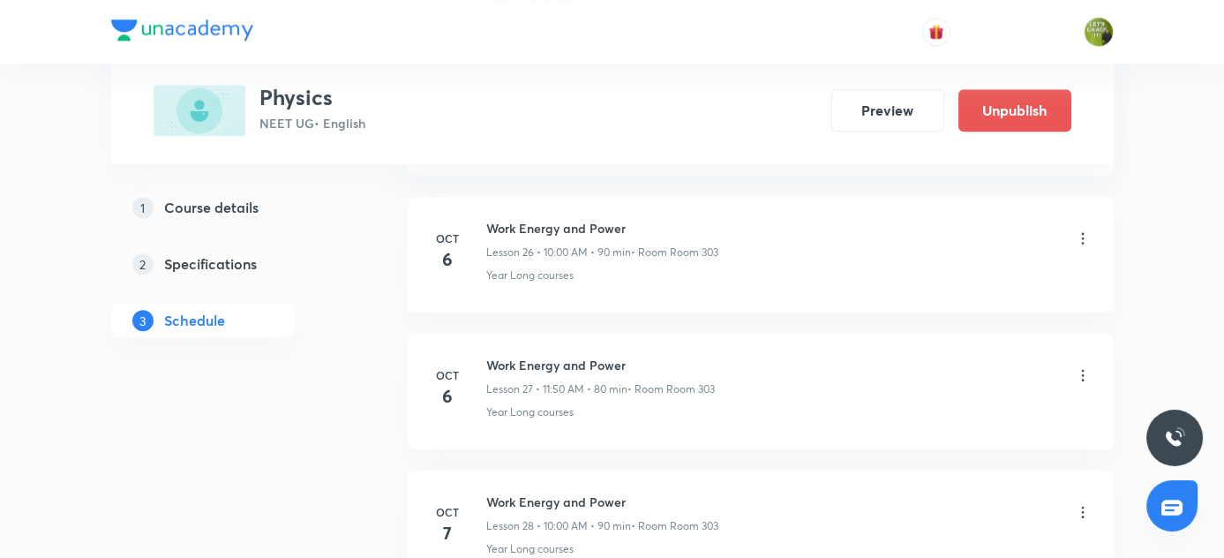
scroll to position [3860, 0]
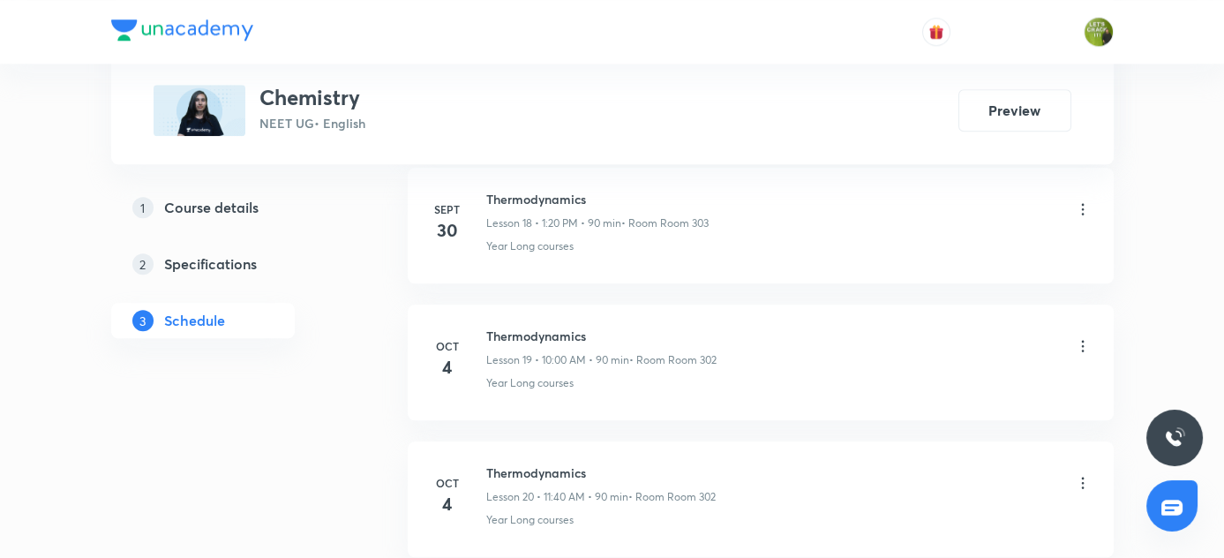
scroll to position [3579, 0]
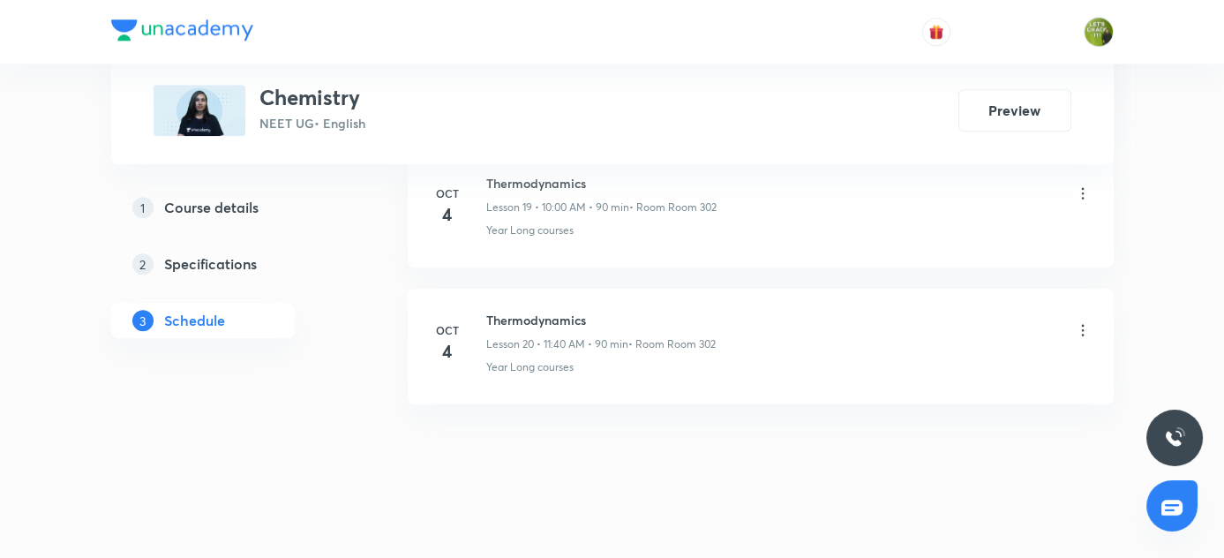
click at [493, 311] on h6 "Thermodynamics" at bounding box center [600, 320] width 229 height 19
copy h6 "Thermodynamics"
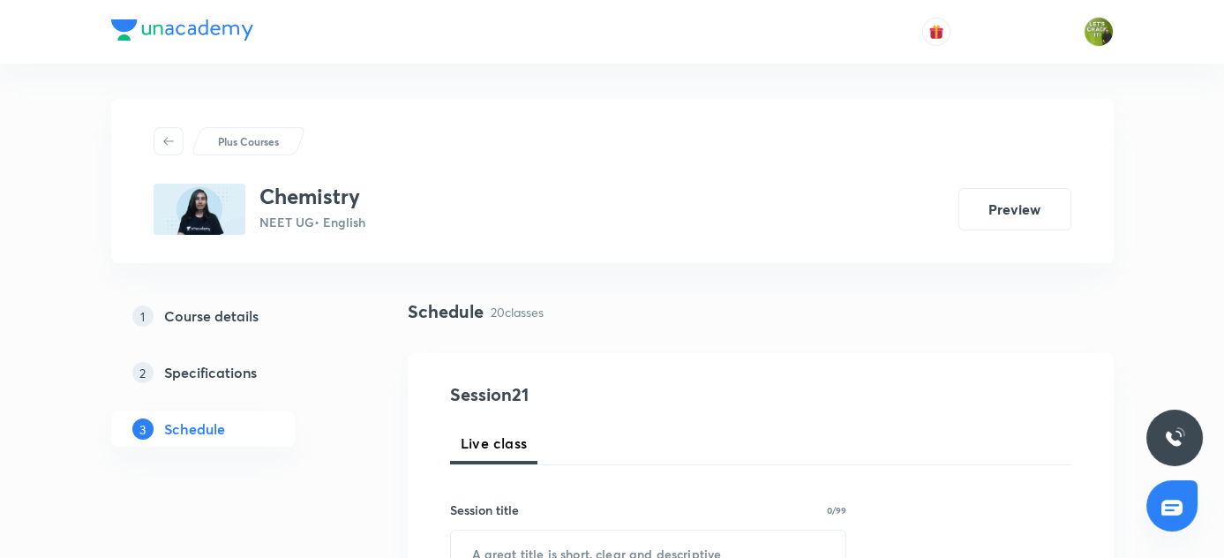
scroll to position [282, 0]
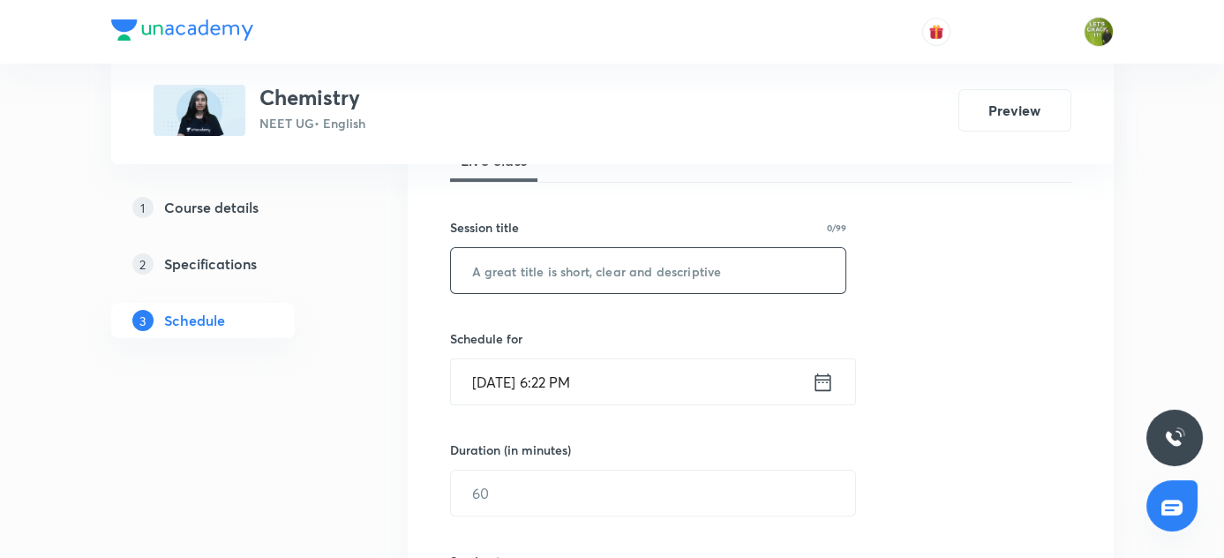
click at [576, 251] on input "text" at bounding box center [648, 270] width 395 height 45
paste input "Thermodynamics"
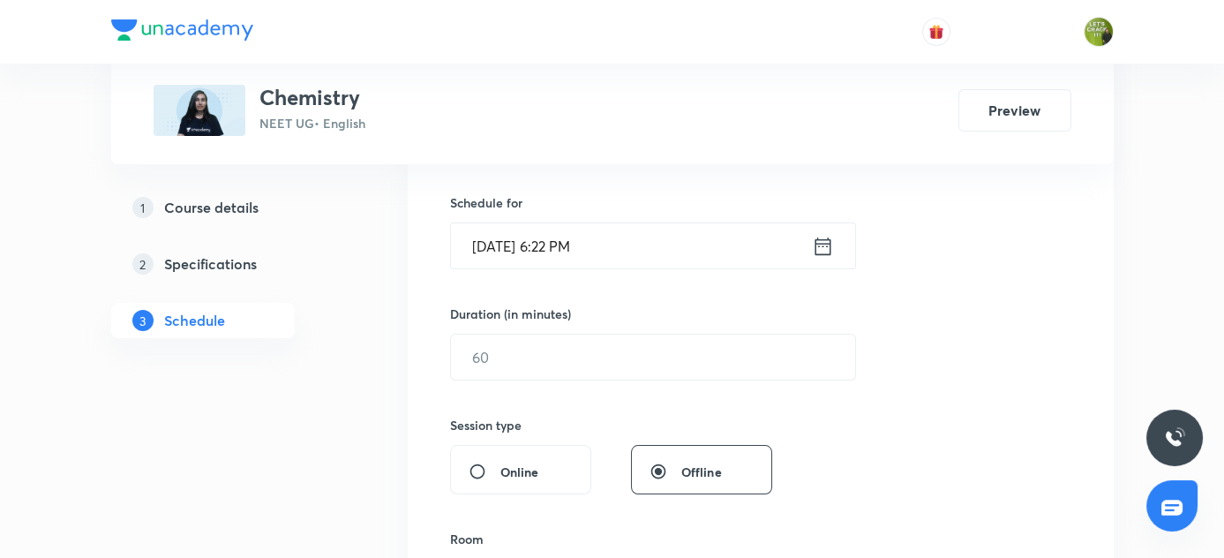
type input "Thermodynamics"
click at [820, 241] on icon at bounding box center [822, 245] width 16 height 18
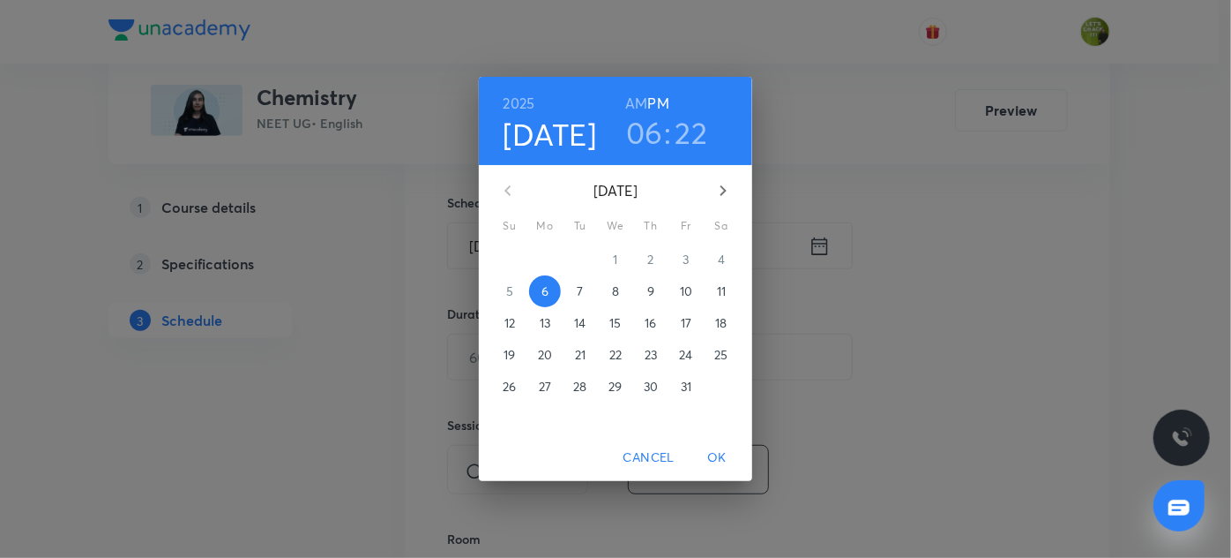
click at [580, 284] on p "7" at bounding box center [580, 291] width 6 height 18
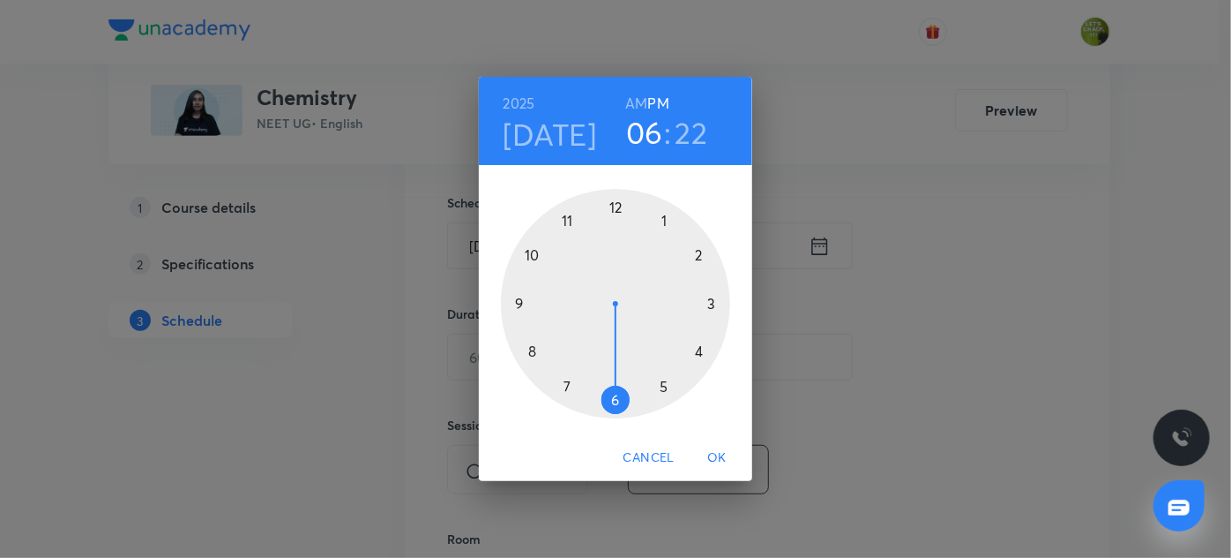
click at [631, 96] on h6 "AM" at bounding box center [636, 103] width 22 height 25
click at [566, 215] on div at bounding box center [615, 303] width 229 height 229
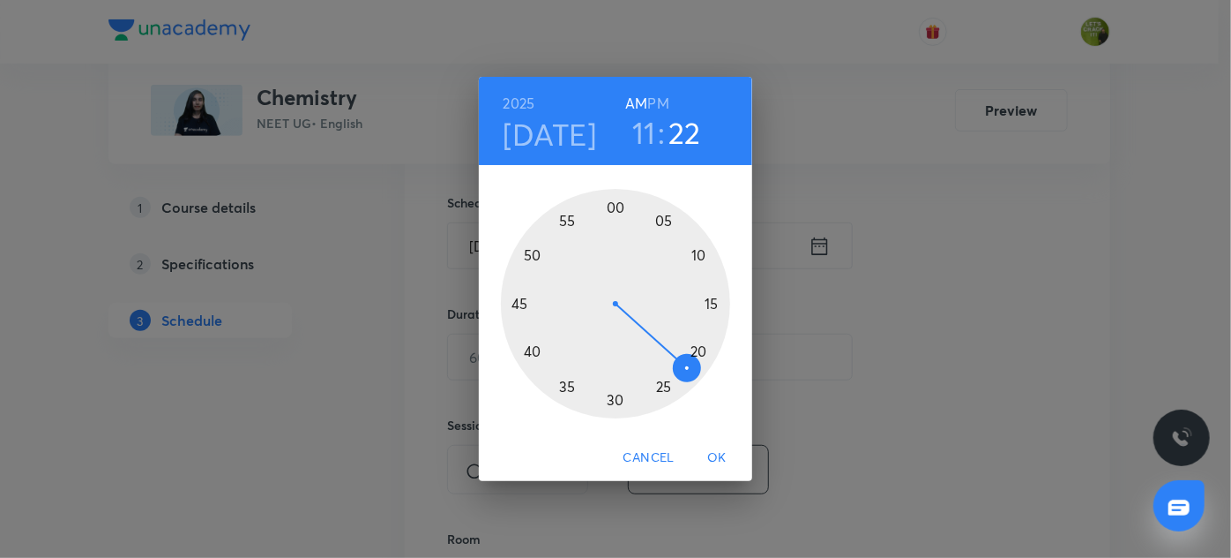
click at [536, 348] on div at bounding box center [615, 303] width 229 height 229
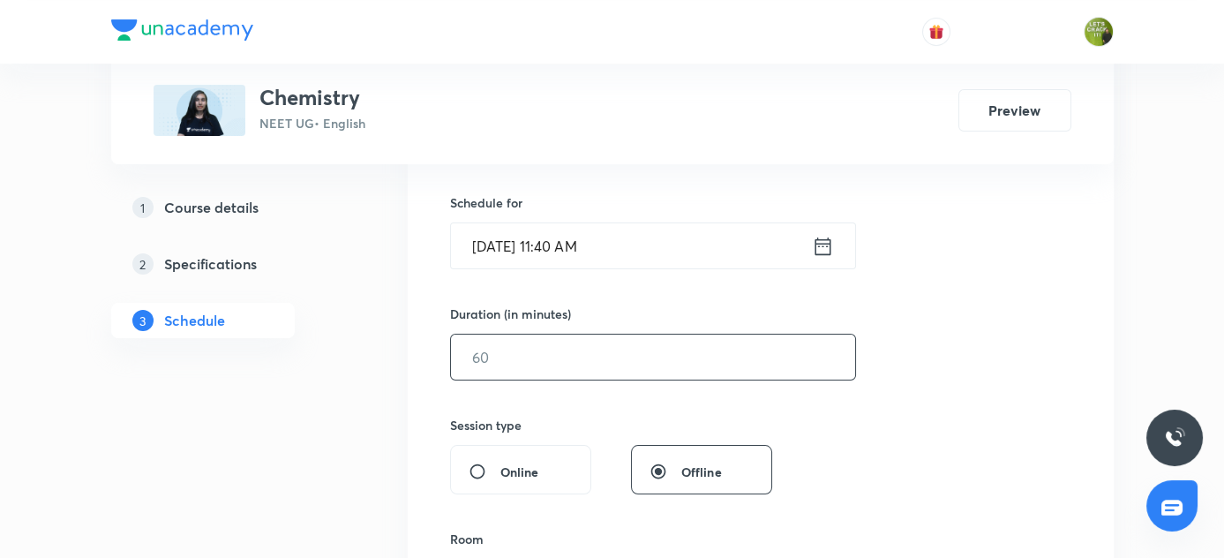
click at [505, 334] on input "text" at bounding box center [653, 356] width 404 height 45
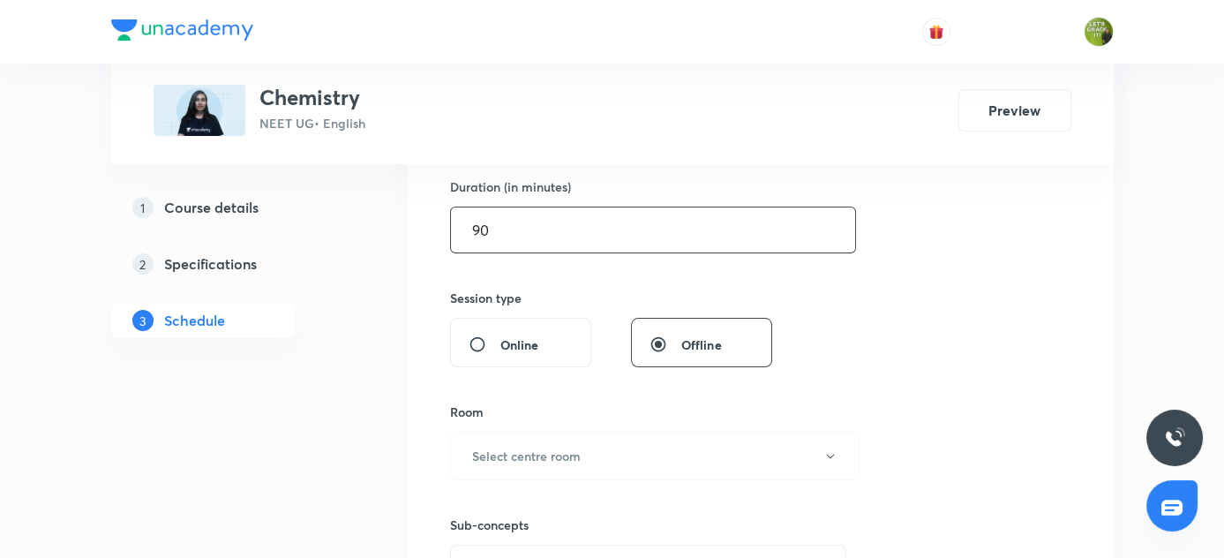
scroll to position [552, 0]
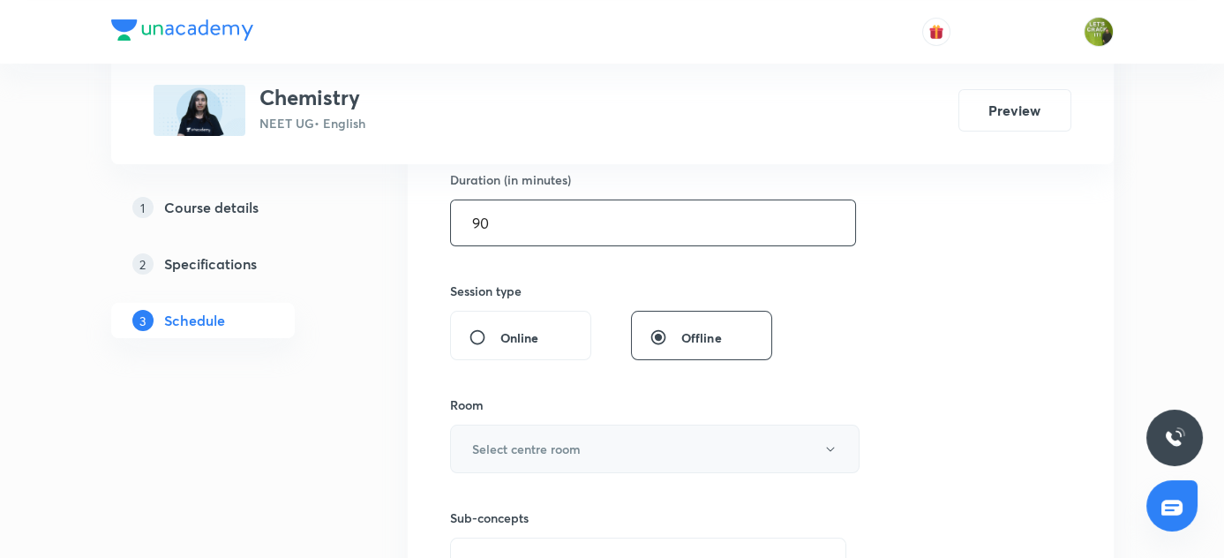
type input "90"
click at [570, 434] on button "Select centre room" at bounding box center [654, 448] width 409 height 49
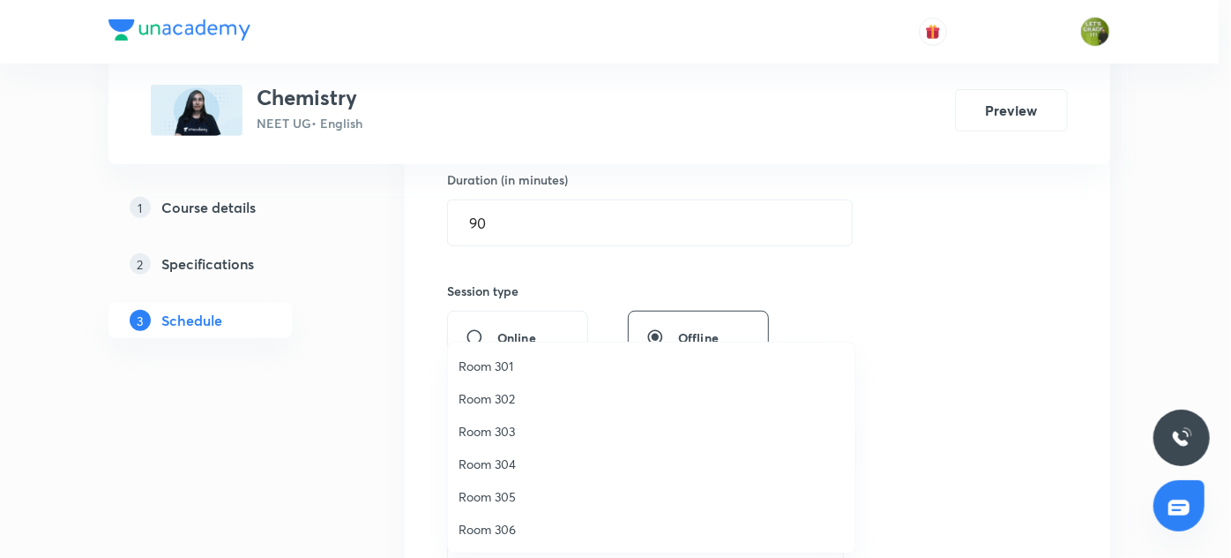
click at [506, 430] on span "Room 303" at bounding box center [652, 431] width 386 height 19
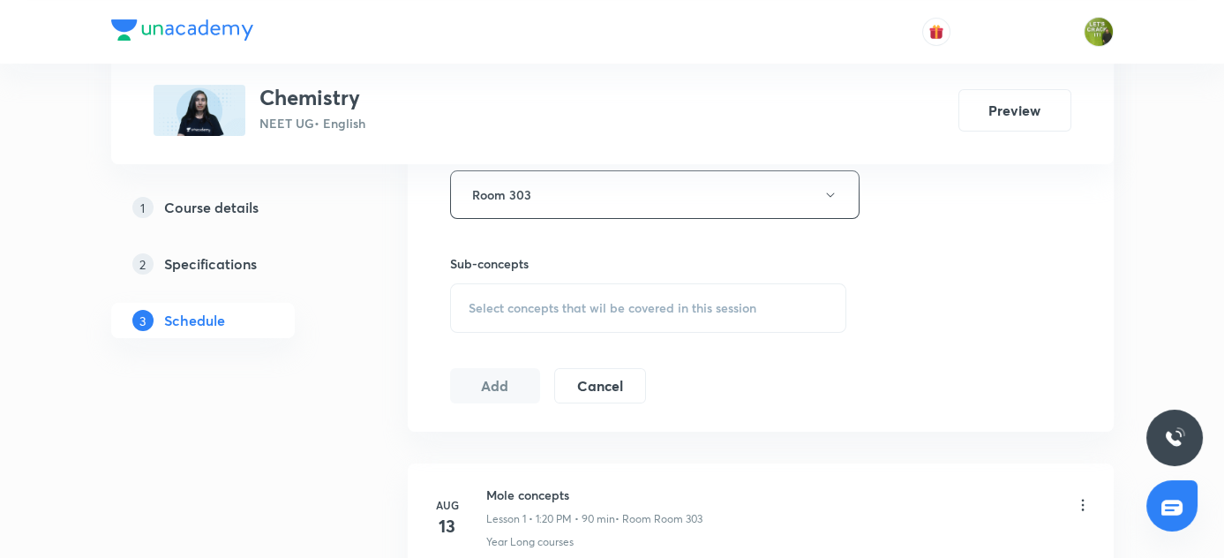
scroll to position [825, 0]
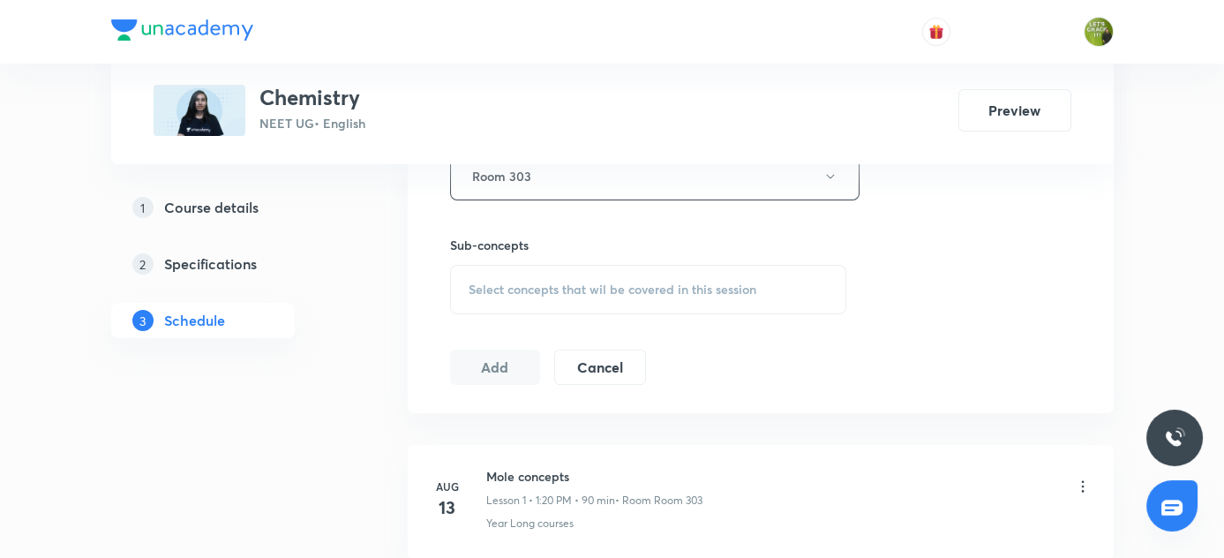
click at [627, 296] on div "Select concepts that wil be covered in this session" at bounding box center [648, 289] width 397 height 49
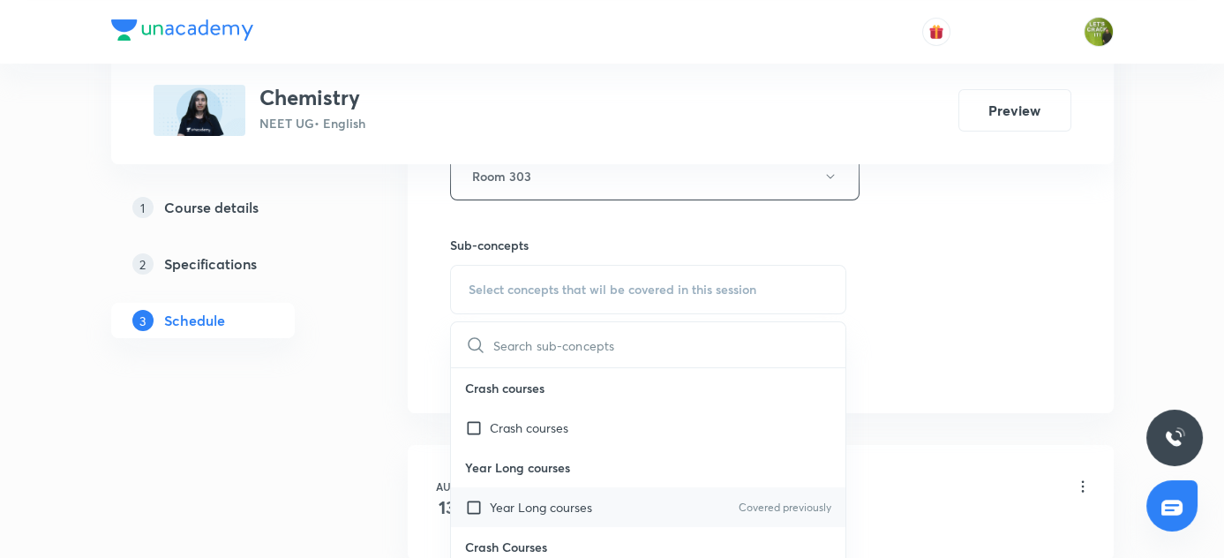
click at [572, 516] on div "Year Long courses Covered previously" at bounding box center [648, 507] width 395 height 40
checkbox input "true"
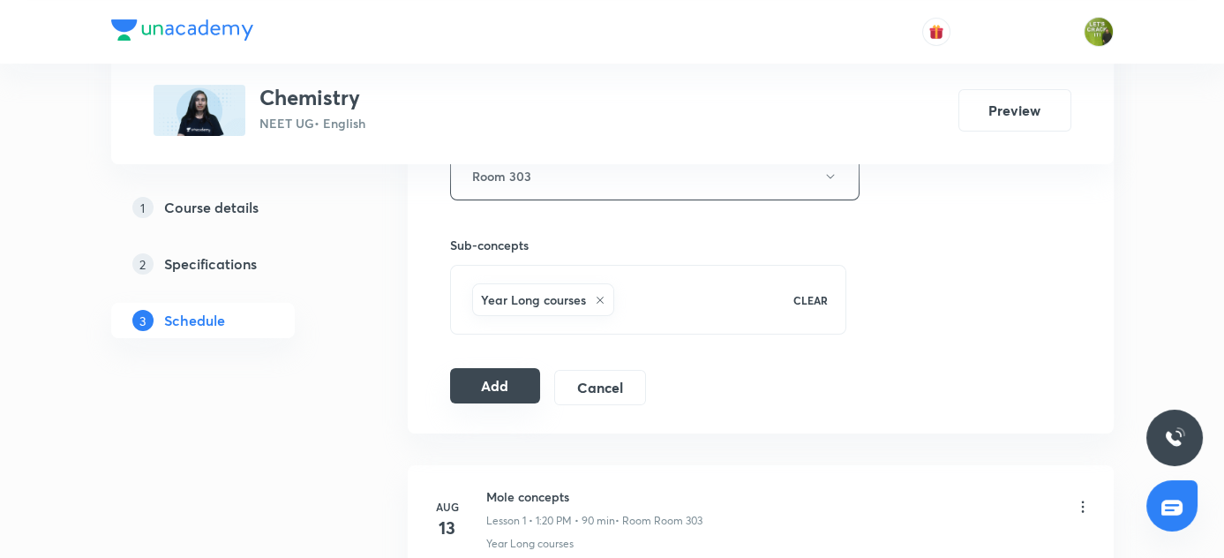
click at [500, 385] on button "Add" at bounding box center [495, 385] width 91 height 35
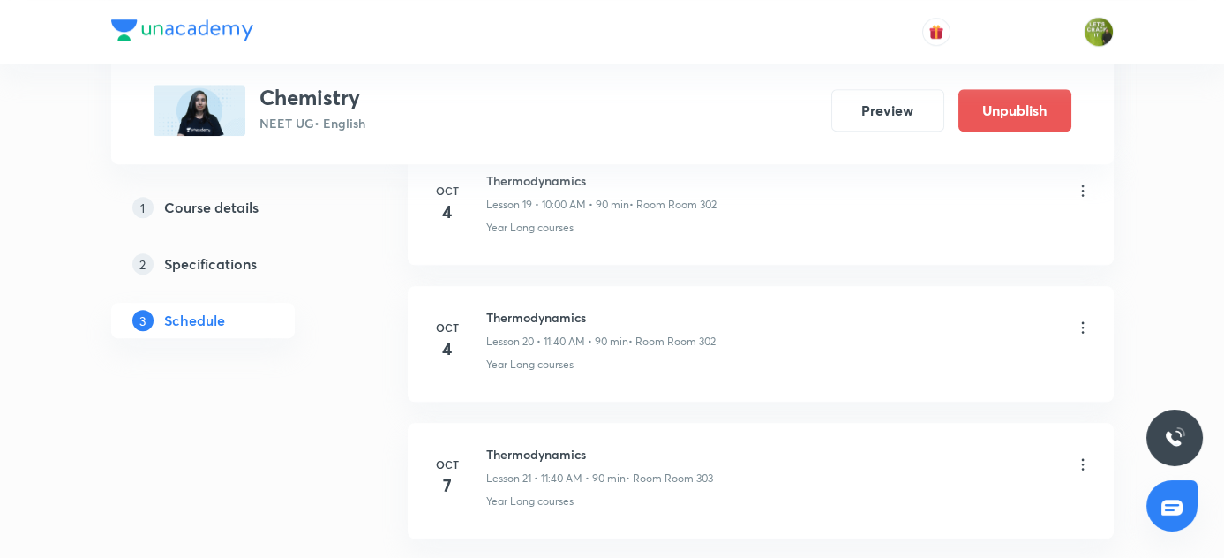
scroll to position [2907, 0]
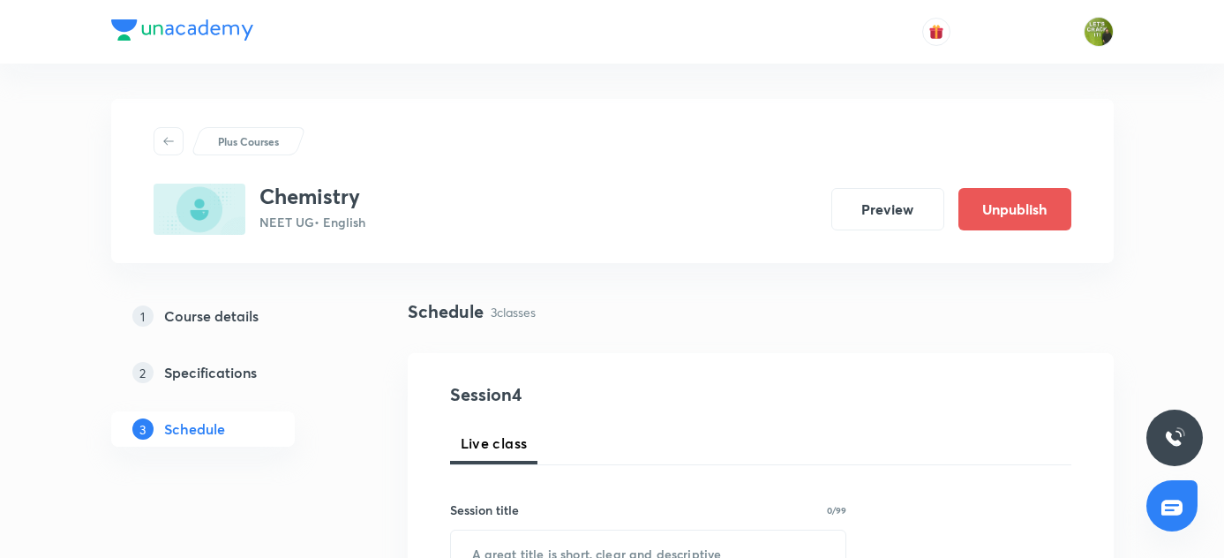
scroll to position [1263, 0]
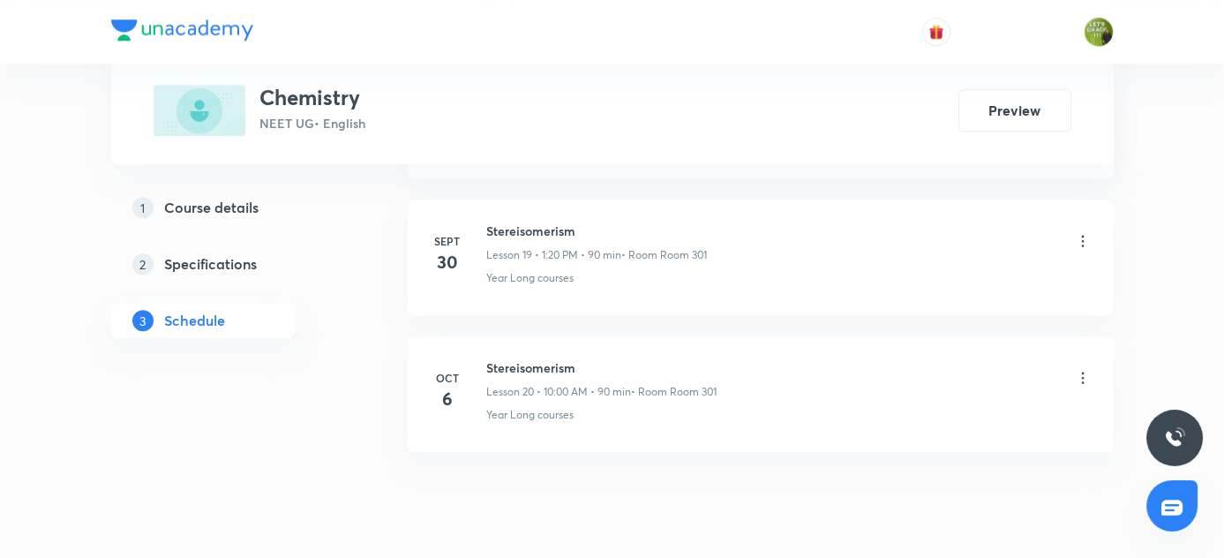
scroll to position [3579, 0]
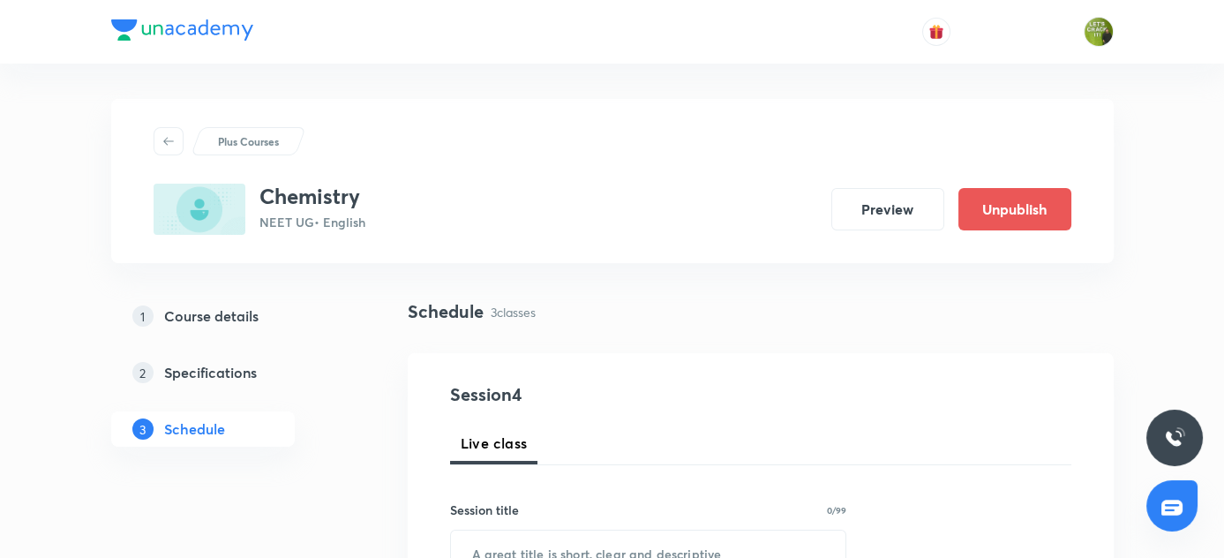
scroll to position [1263, 0]
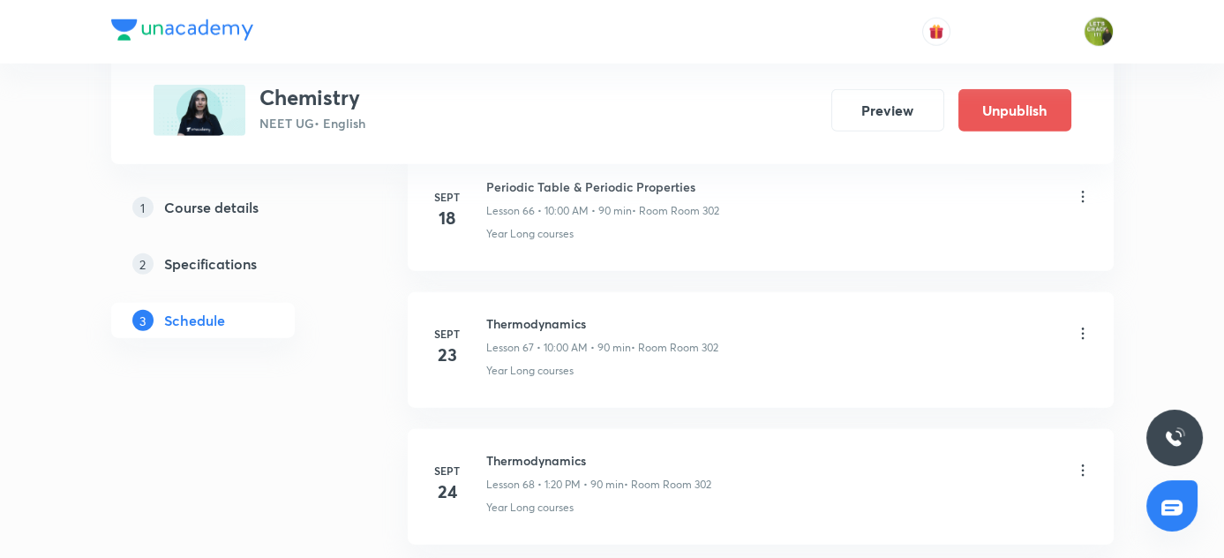
scroll to position [10800, 0]
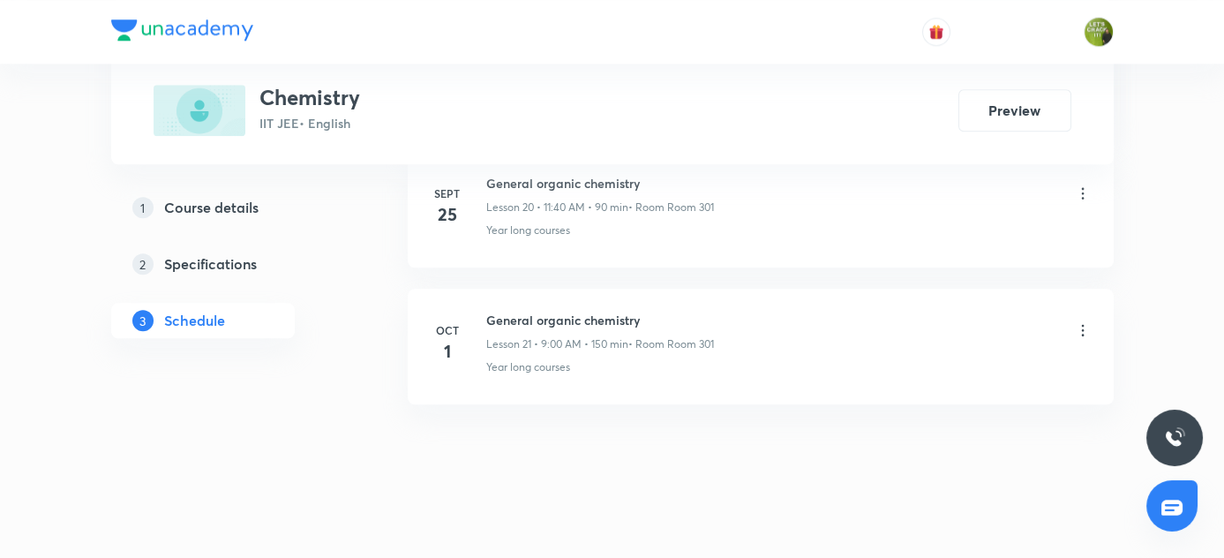
scroll to position [3715, 0]
click at [489, 311] on h6 "General organic chemistry" at bounding box center [600, 320] width 228 height 19
copy h6 "General organic chemistry"
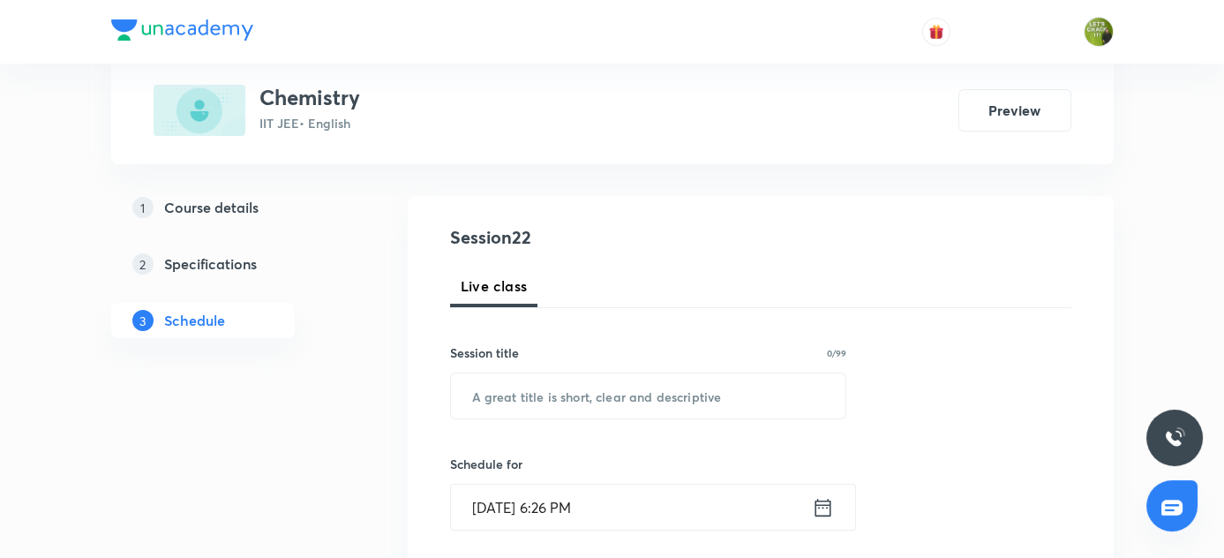
scroll to position [161, 0]
click at [545, 389] on input "text" at bounding box center [648, 392] width 395 height 45
paste input "General organic chemistry"
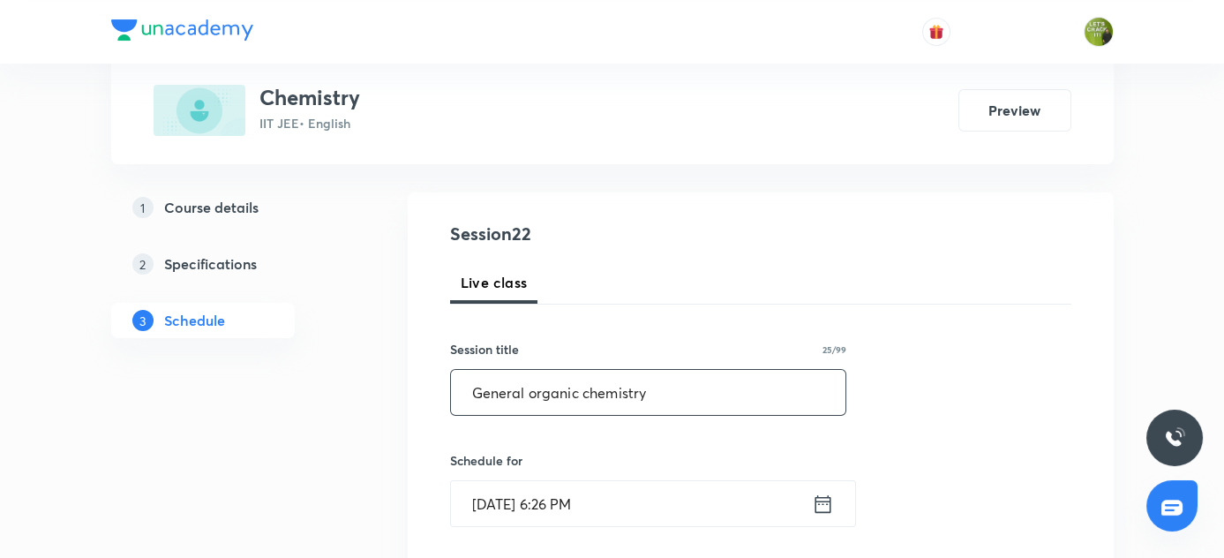
scroll to position [314, 0]
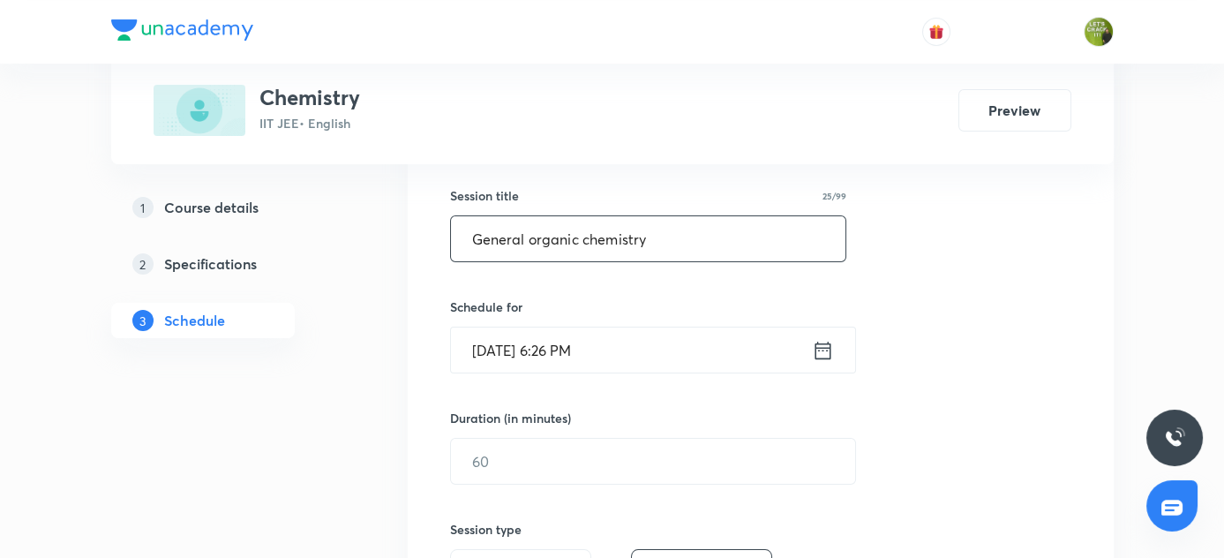
type input "General organic chemistry"
click at [824, 344] on icon at bounding box center [823, 350] width 22 height 25
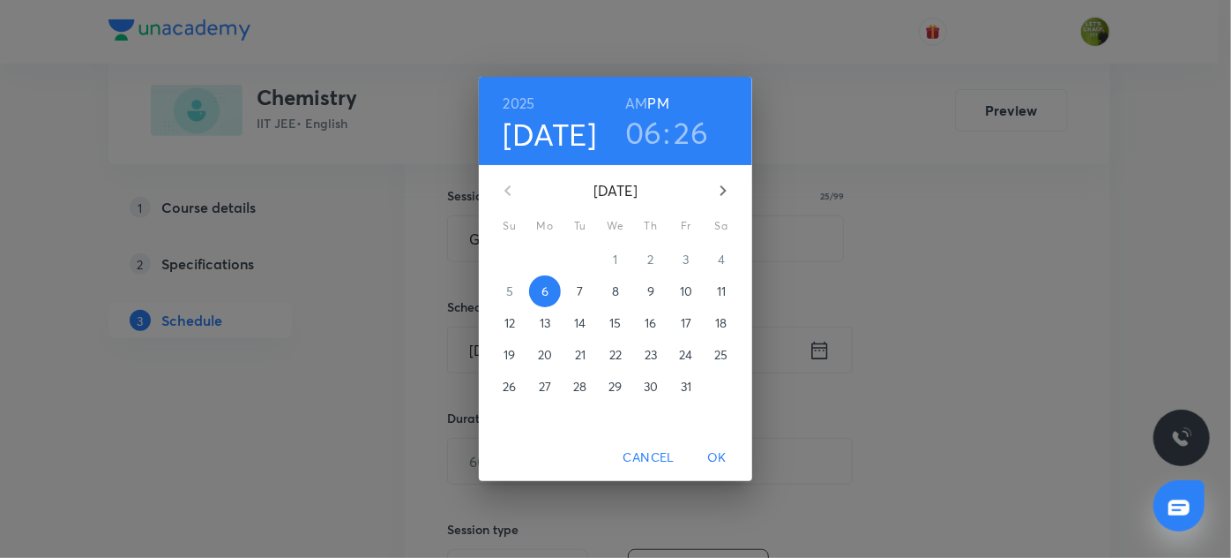
click at [577, 287] on p "7" at bounding box center [580, 291] width 6 height 18
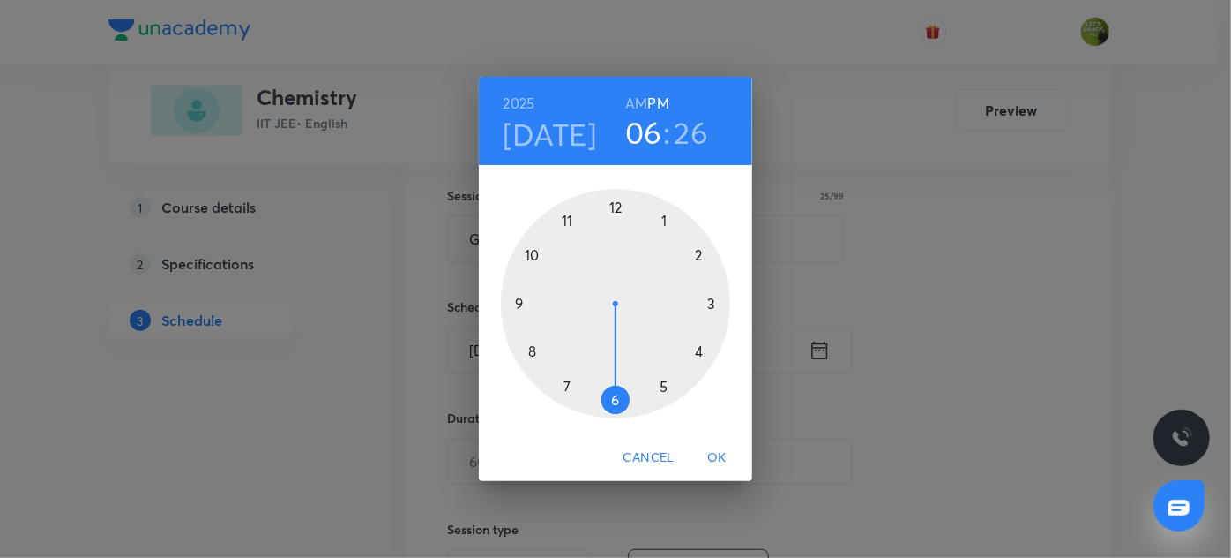
click at [640, 101] on h6 "AM" at bounding box center [636, 103] width 22 height 25
click at [533, 253] on div at bounding box center [615, 303] width 229 height 229
click at [618, 205] on div at bounding box center [615, 303] width 229 height 229
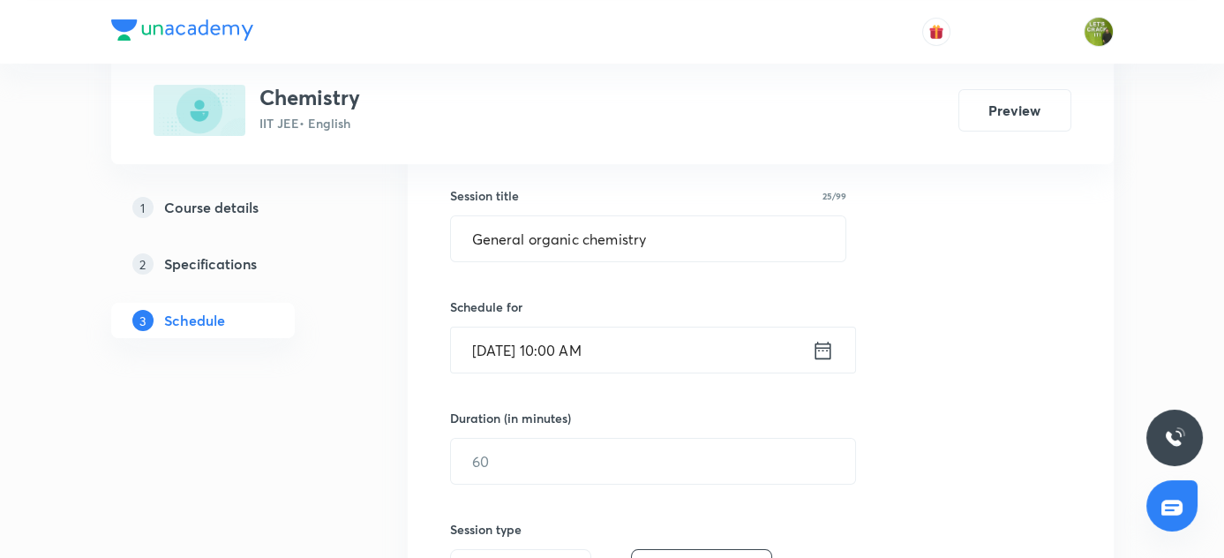
scroll to position [523, 0]
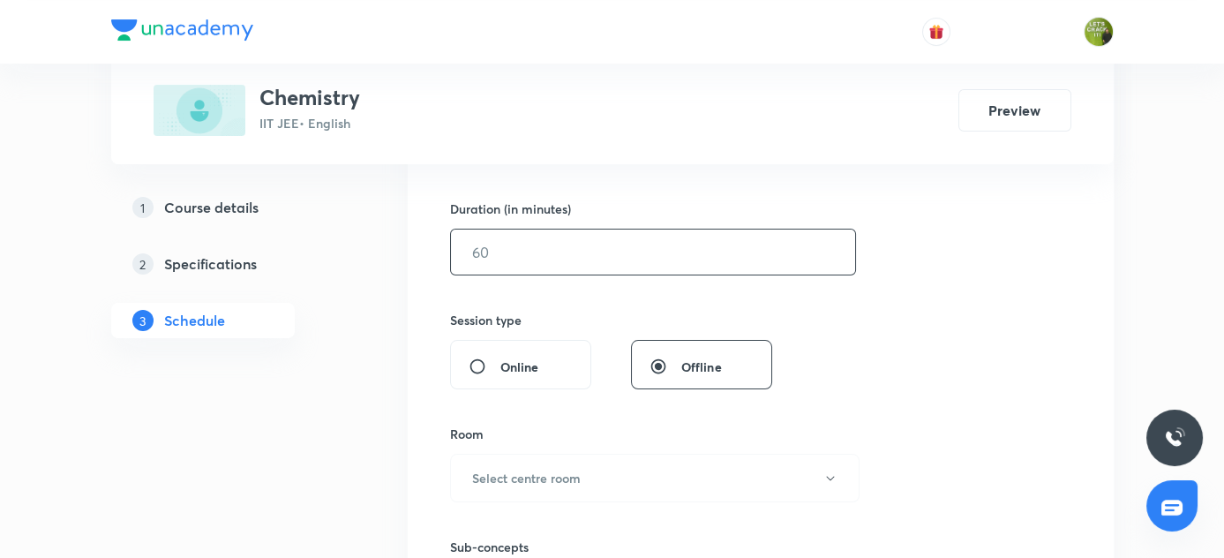
click at [594, 256] on input "text" at bounding box center [653, 251] width 404 height 45
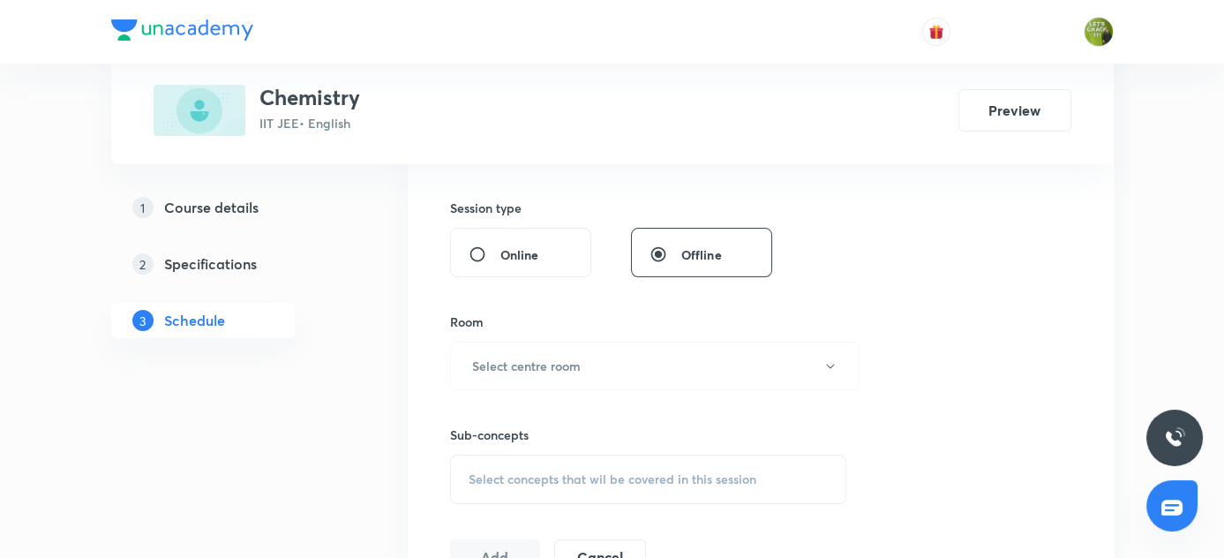
scroll to position [637, 0]
type input "90"
click at [676, 364] on button "Select centre room" at bounding box center [654, 364] width 409 height 49
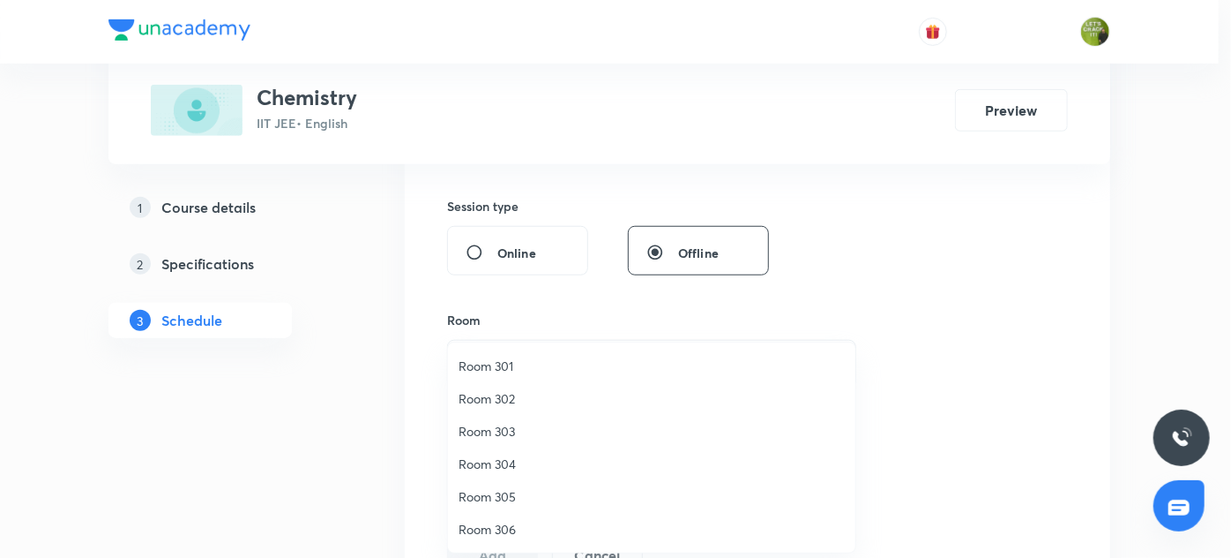
click at [510, 463] on span "Room 304" at bounding box center [652, 463] width 386 height 19
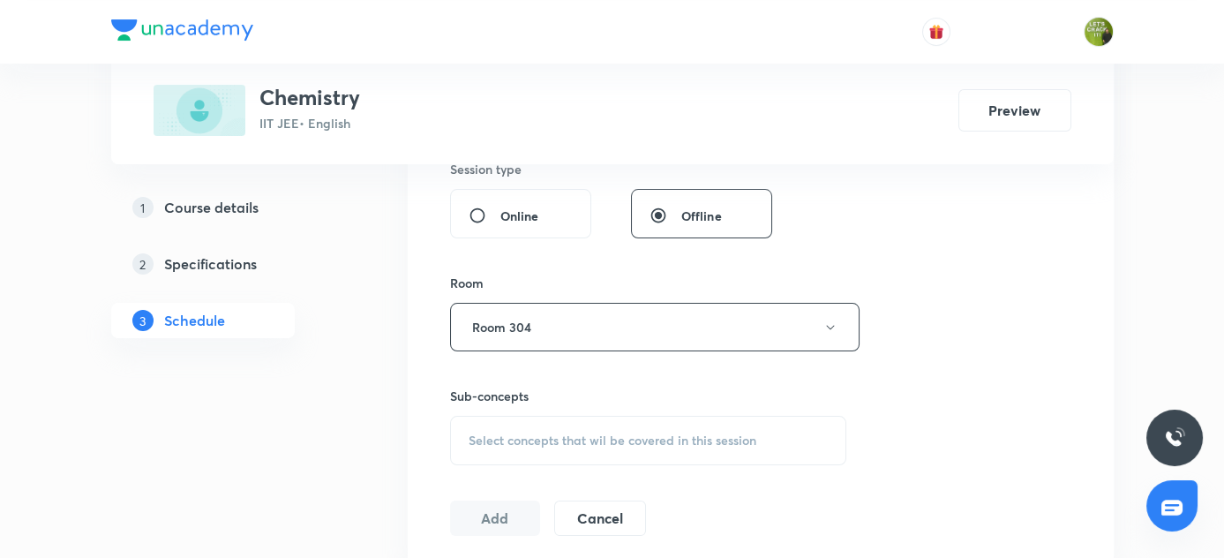
scroll to position [679, 0]
click at [490, 428] on span "Select concepts that wil be covered in this session" at bounding box center [612, 435] width 288 height 14
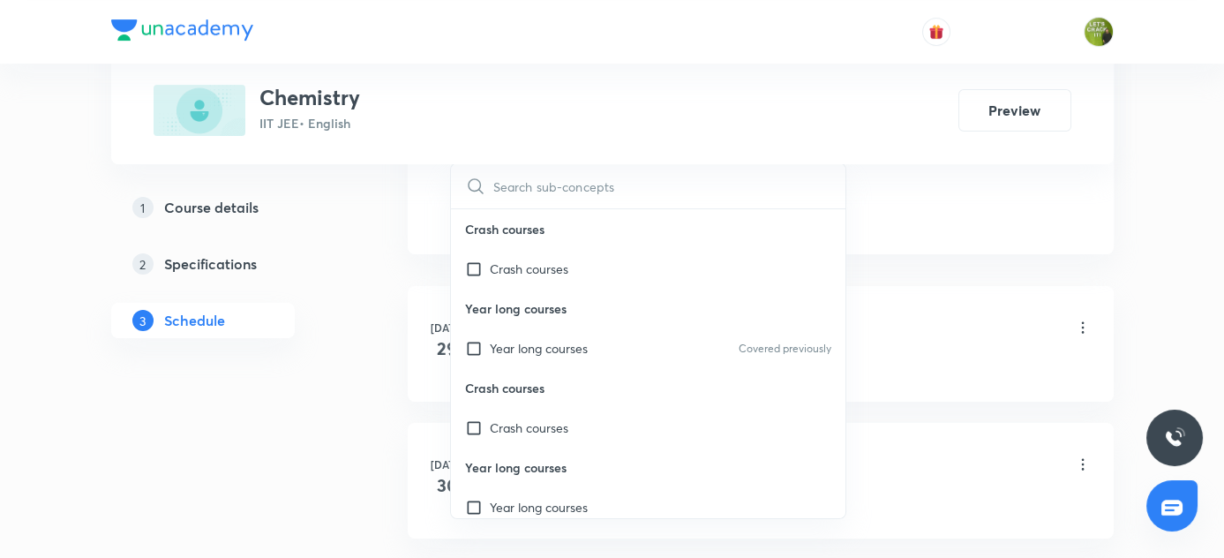
scroll to position [985, 0]
click at [513, 337] on p "Year long courses" at bounding box center [539, 346] width 98 height 19
checkbox input "true"
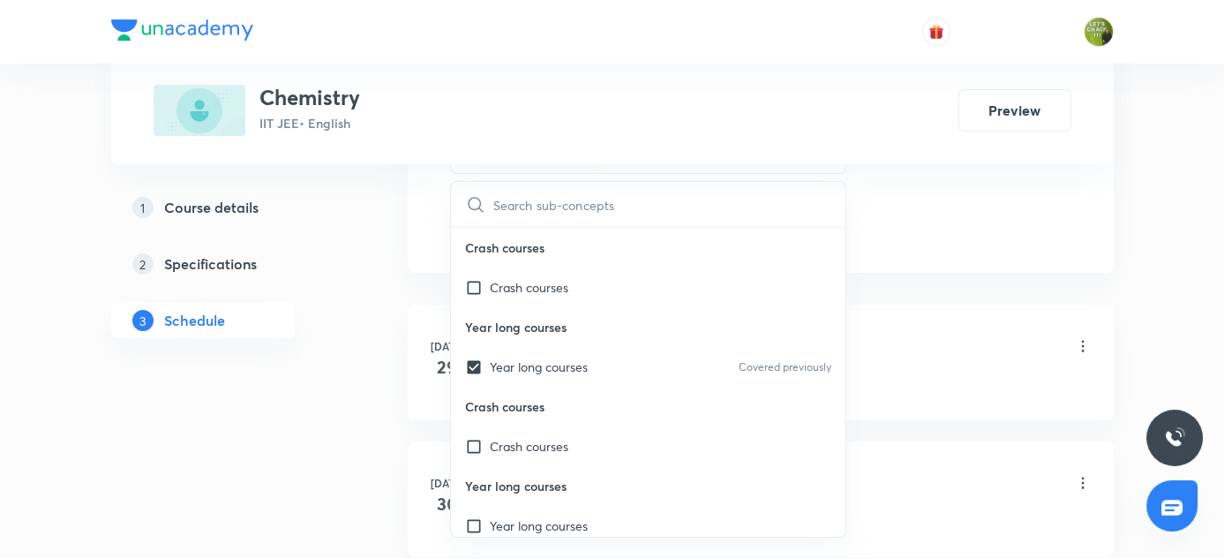
click at [861, 326] on div "General organic chemistry Lesson 1 • 10:00 AM • 90 min • Room Room 301" at bounding box center [788, 346] width 605 height 41
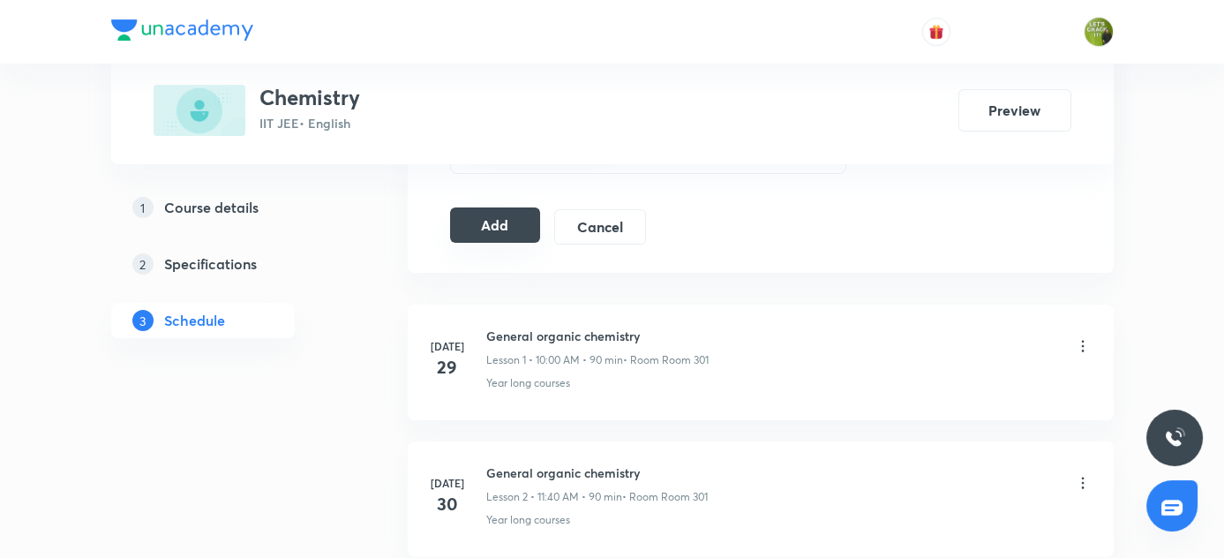
click at [498, 224] on button "Add" at bounding box center [495, 224] width 91 height 35
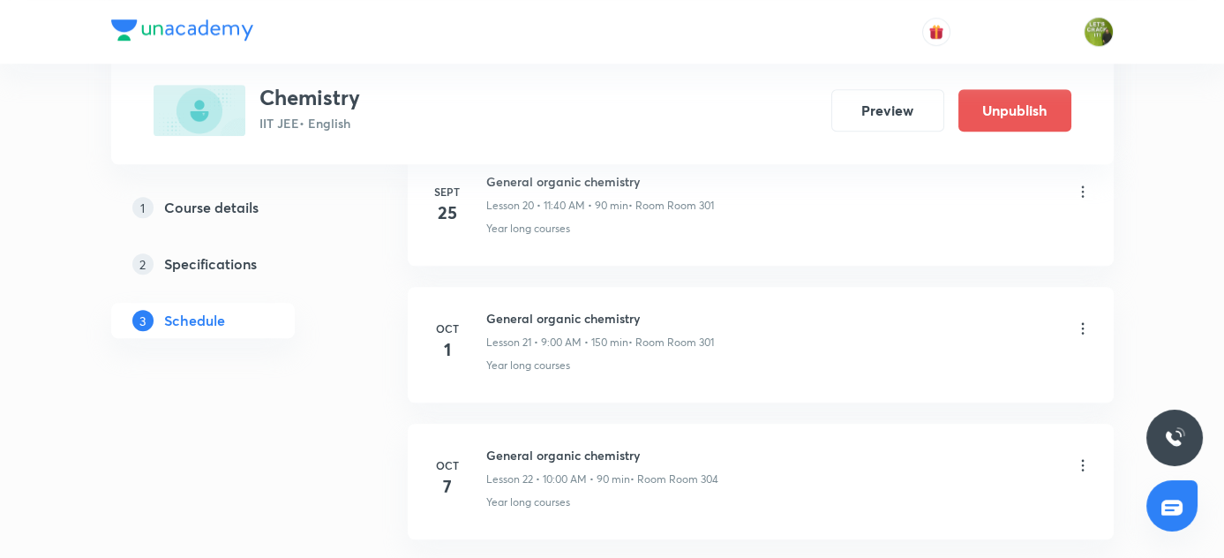
scroll to position [3043, 0]
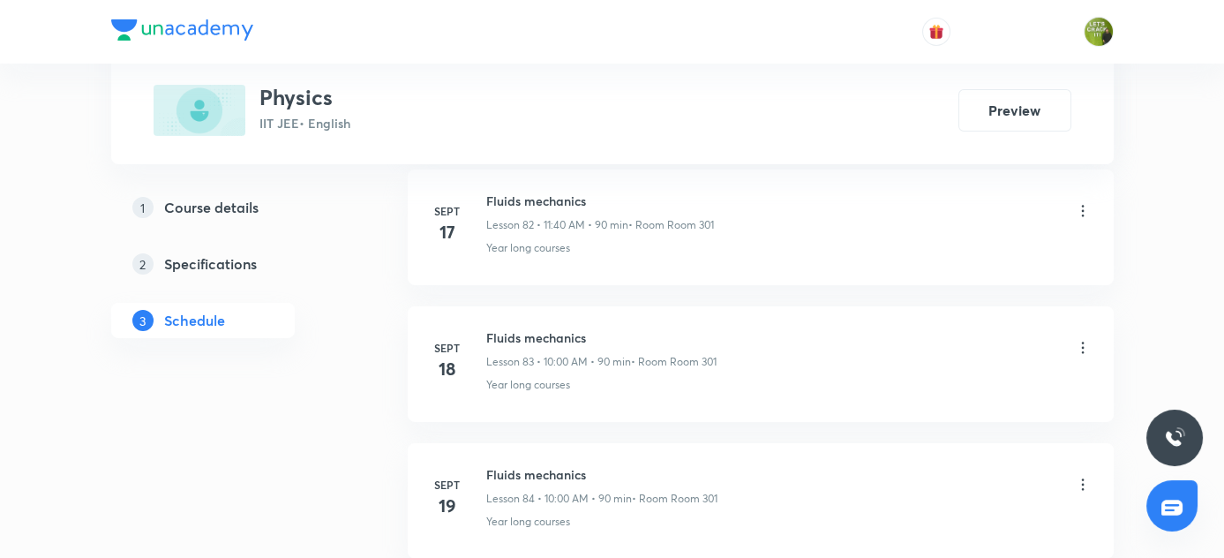
scroll to position [13253, 0]
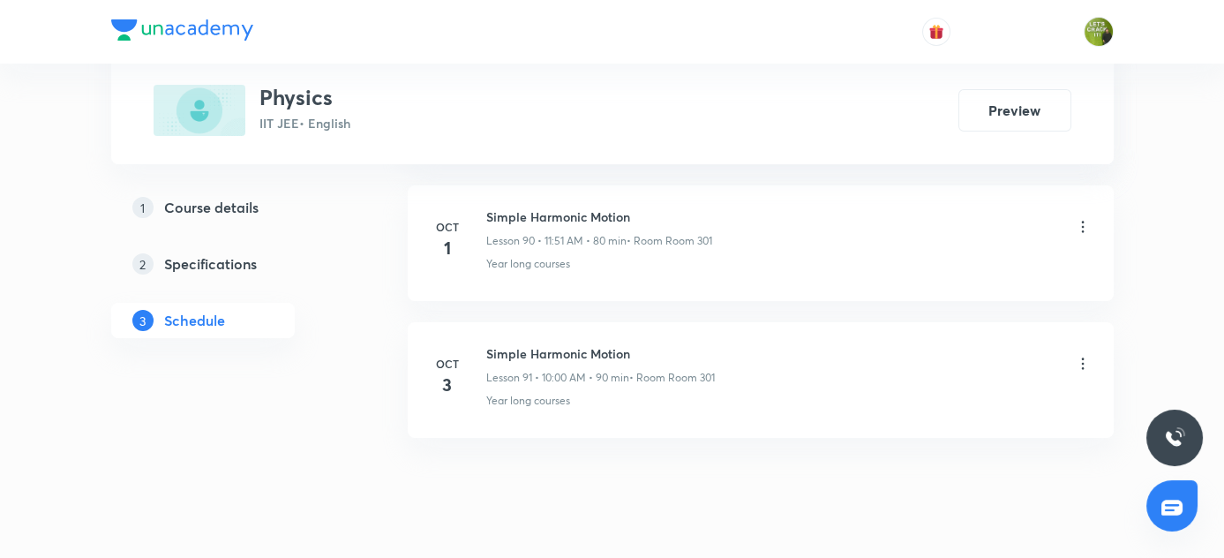
click at [486, 344] on h6 "Simple Harmonic Motion" at bounding box center [600, 353] width 228 height 19
copy h6 "Simple Harmonic Motion"
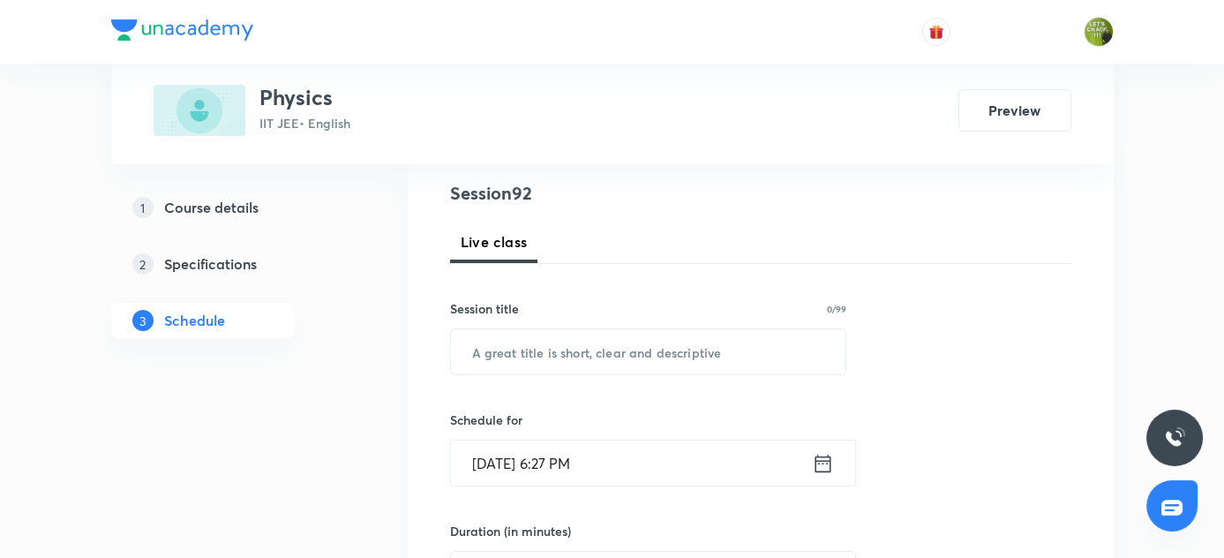
scroll to position [202, 0]
click at [536, 355] on input "text" at bounding box center [648, 350] width 395 height 45
paste input "Simple Harmonic Motion"
type input "Simple Harmonic Motion"
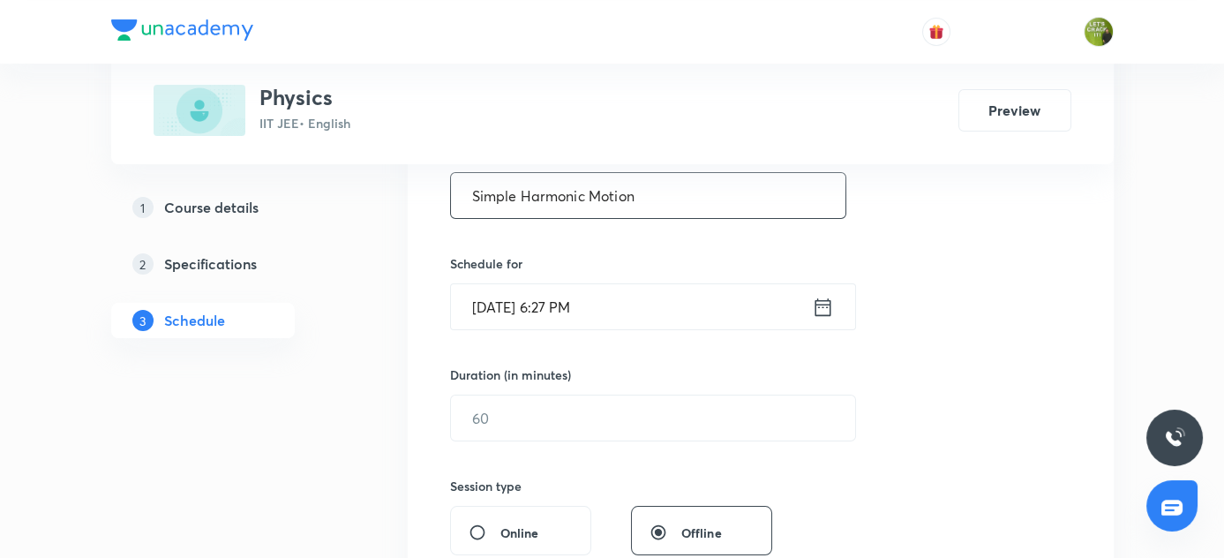
scroll to position [360, 0]
click at [822, 296] on icon at bounding box center [822, 304] width 16 height 18
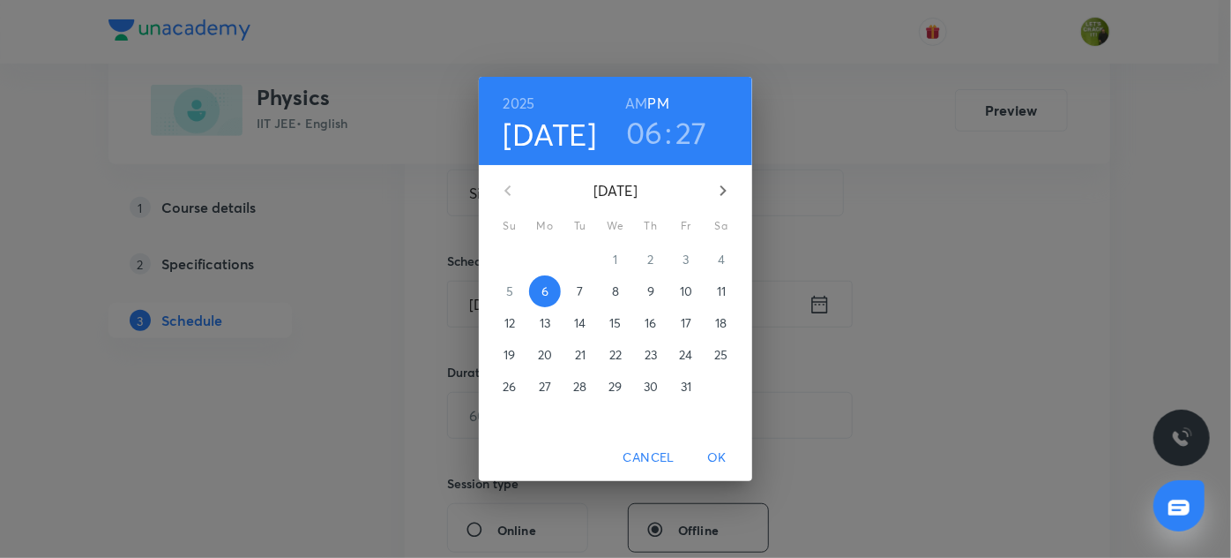
click at [583, 285] on p "7" at bounding box center [580, 291] width 6 height 18
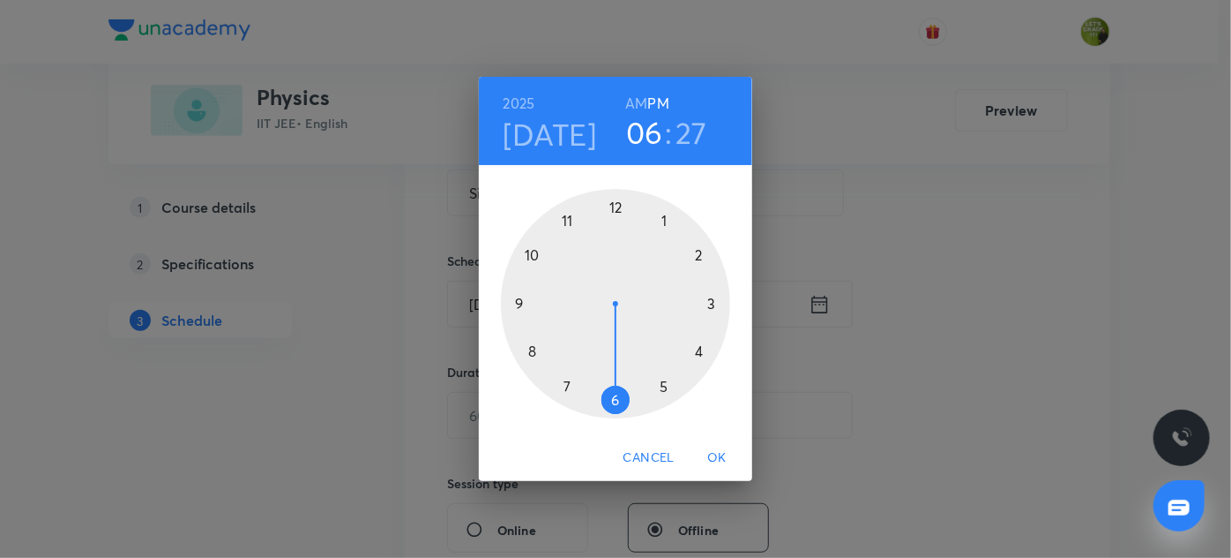
click at [642, 95] on h6 "AM" at bounding box center [636, 103] width 22 height 25
click at [566, 220] on div at bounding box center [615, 303] width 229 height 229
click at [534, 348] on div at bounding box center [615, 303] width 229 height 229
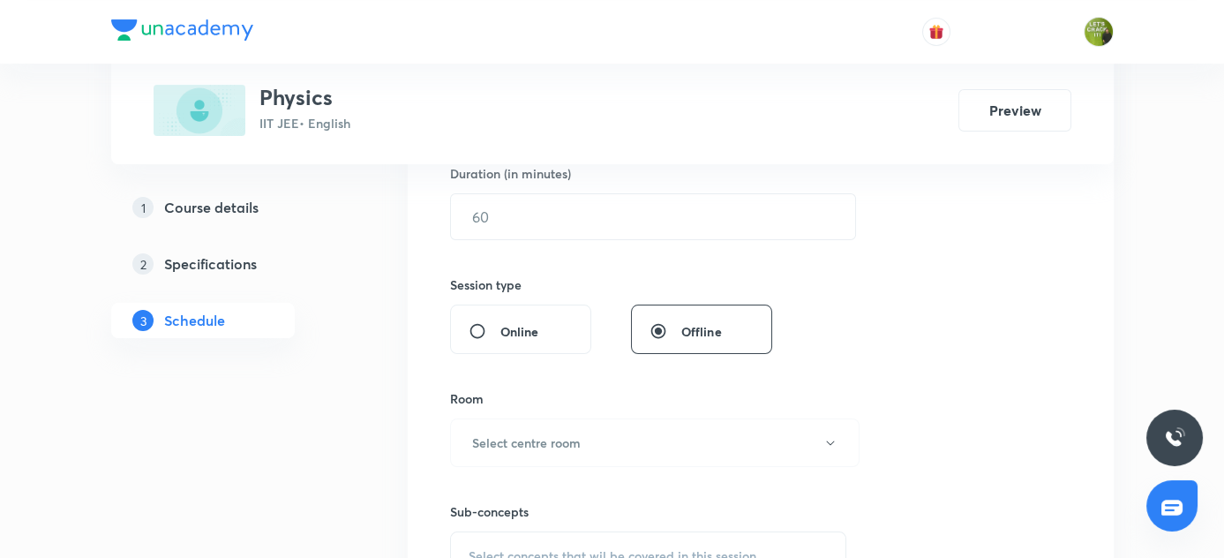
scroll to position [560, 0]
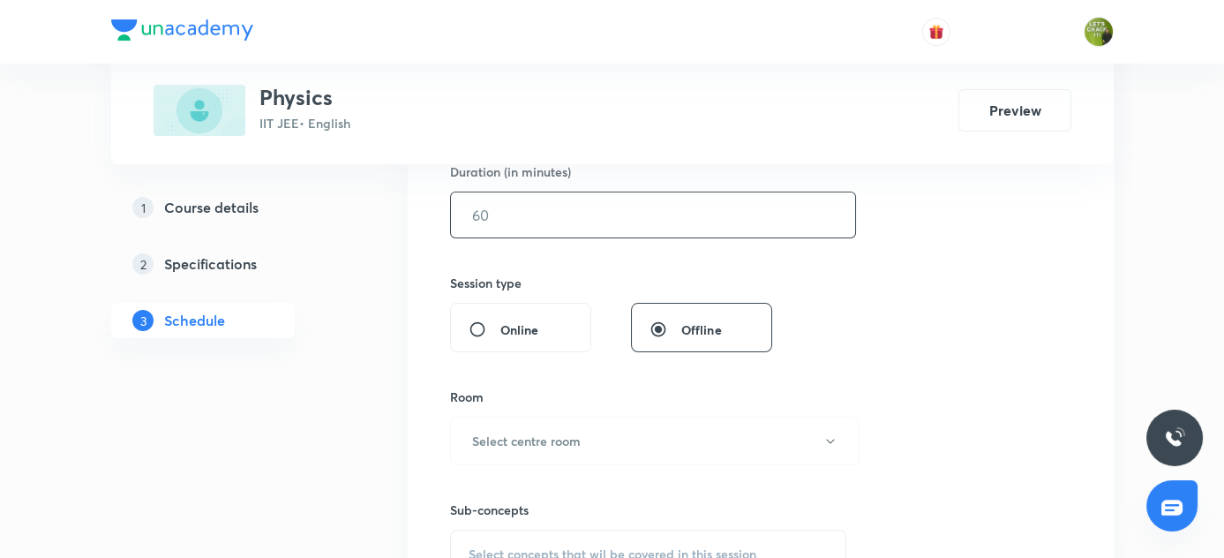
click at [510, 208] on input "text" at bounding box center [653, 214] width 404 height 45
type input "90"
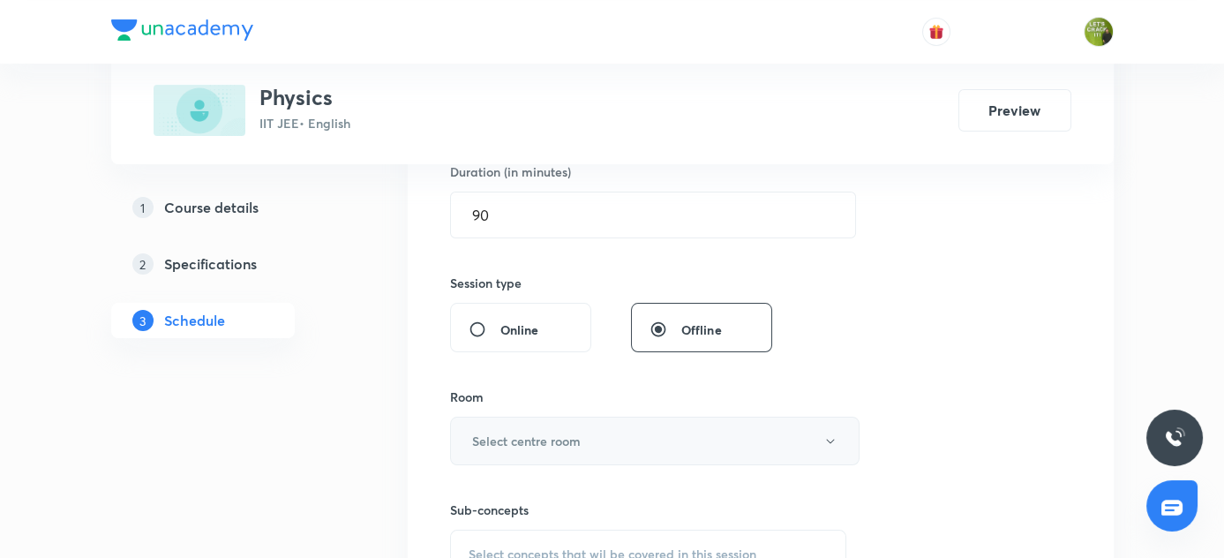
click at [563, 423] on button "Select centre room" at bounding box center [654, 440] width 409 height 49
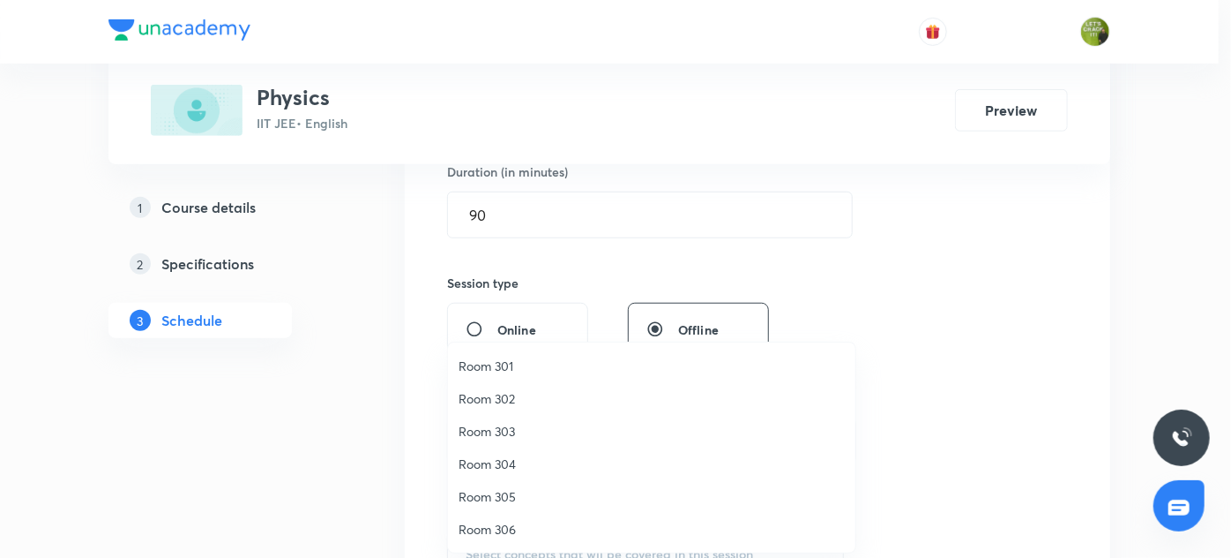
click at [510, 459] on span "Room 304" at bounding box center [652, 463] width 386 height 19
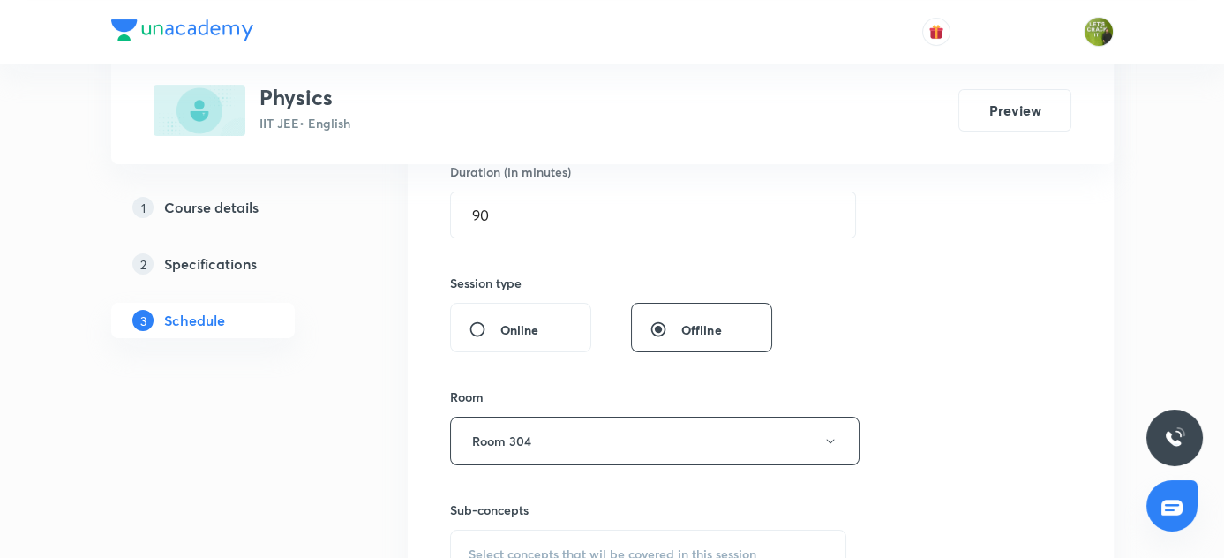
scroll to position [737, 0]
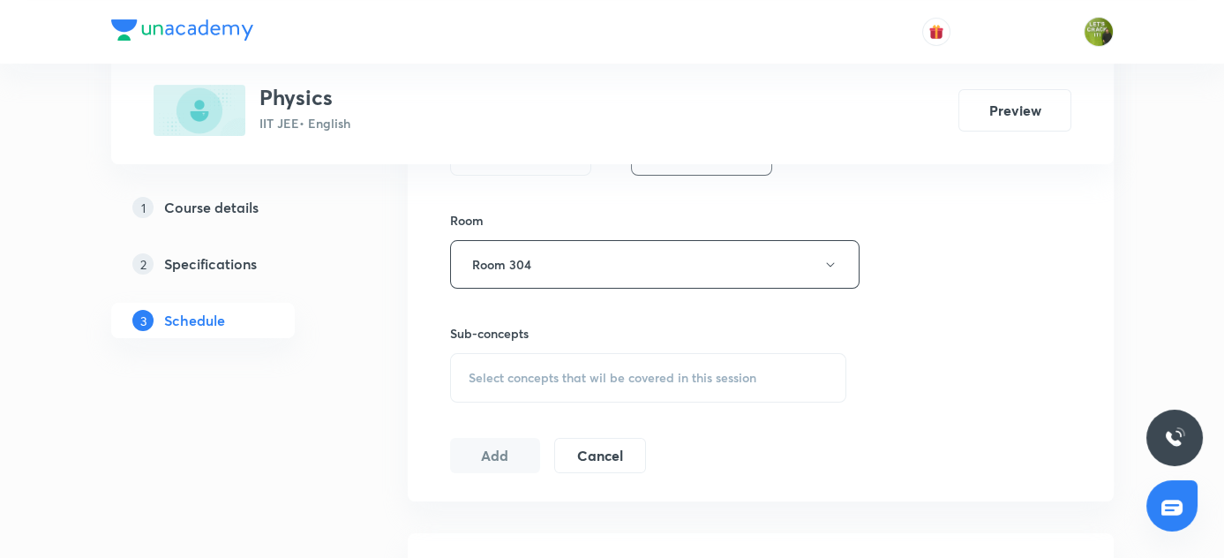
click at [498, 370] on span "Select concepts that wil be covered in this session" at bounding box center [612, 377] width 288 height 14
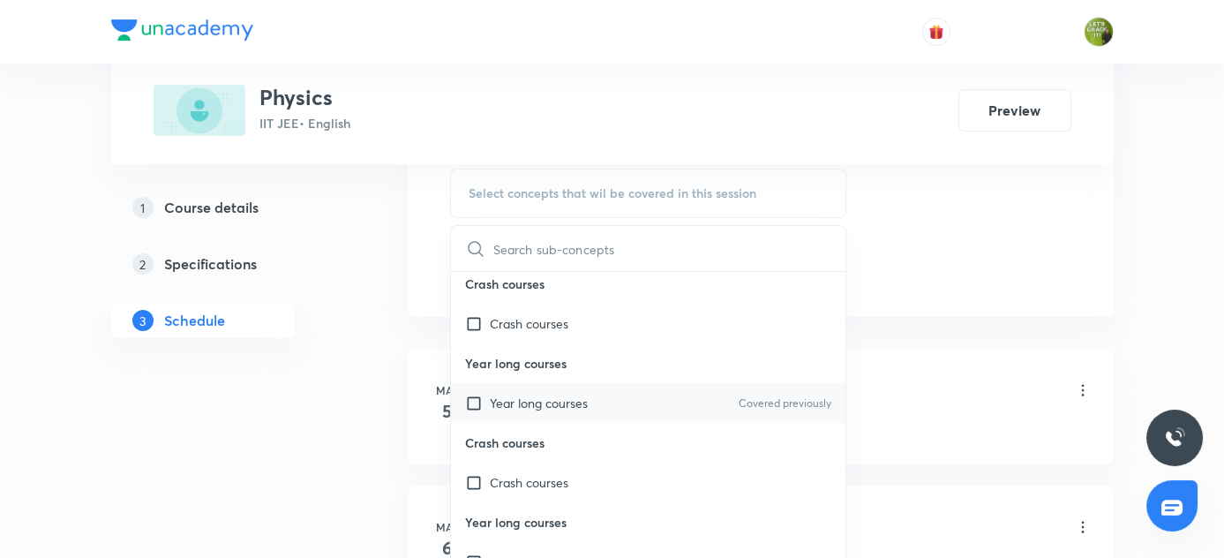
click at [715, 392] on div "Year long courses Covered previously" at bounding box center [648, 403] width 395 height 40
checkbox input "true"
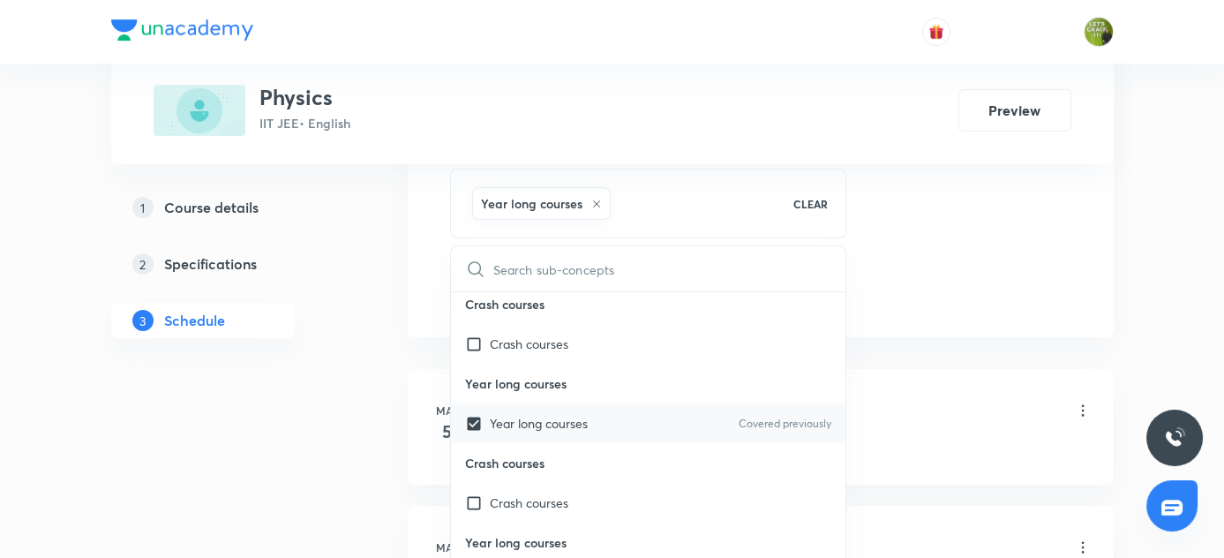
click at [715, 392] on p "Year long courses" at bounding box center [648, 383] width 395 height 40
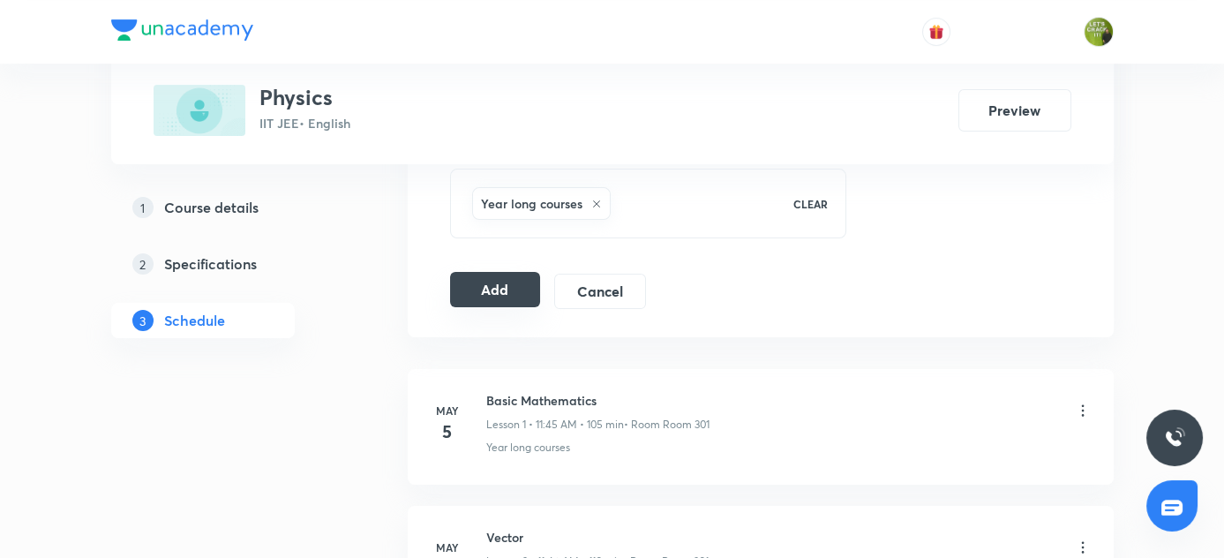
click at [524, 288] on button "Add" at bounding box center [495, 289] width 91 height 35
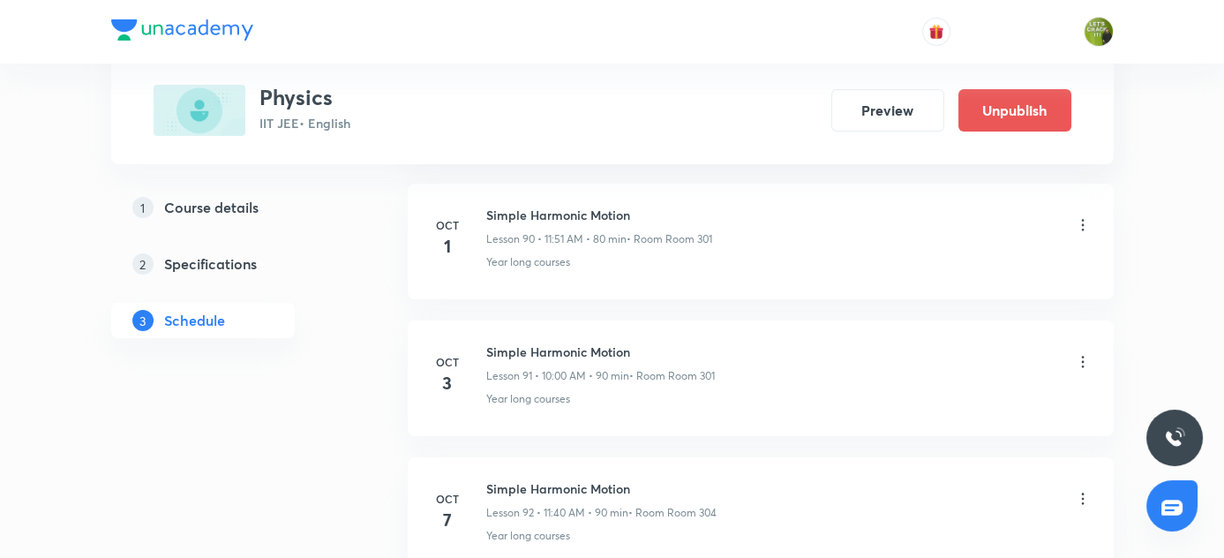
scroll to position [12580, 0]
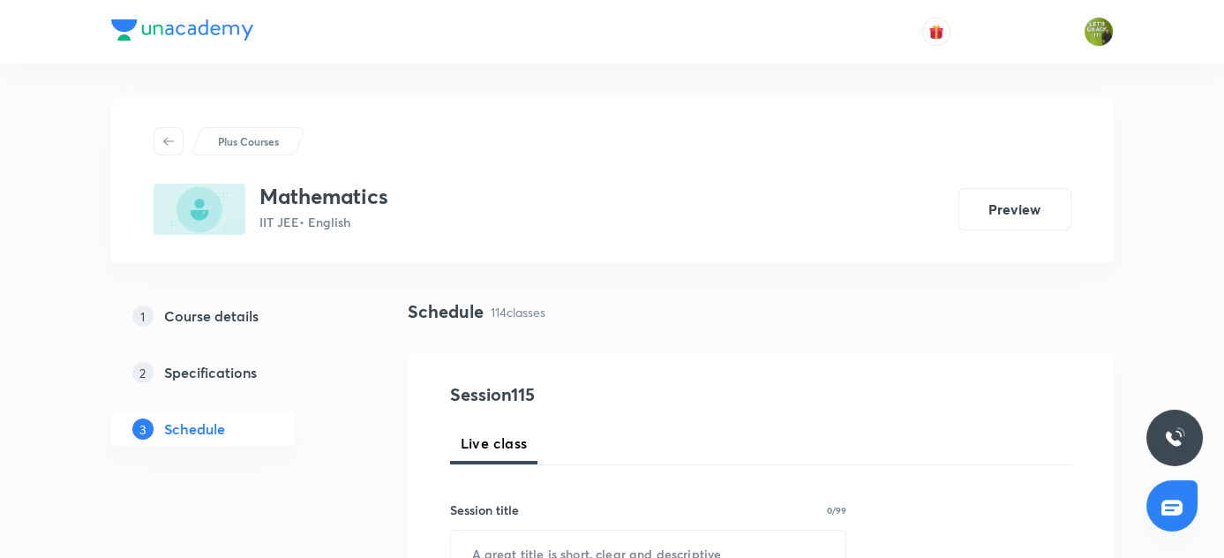
drag, startPoint x: 549, startPoint y: 348, endPoint x: 605, endPoint y: 43, distance: 309.5
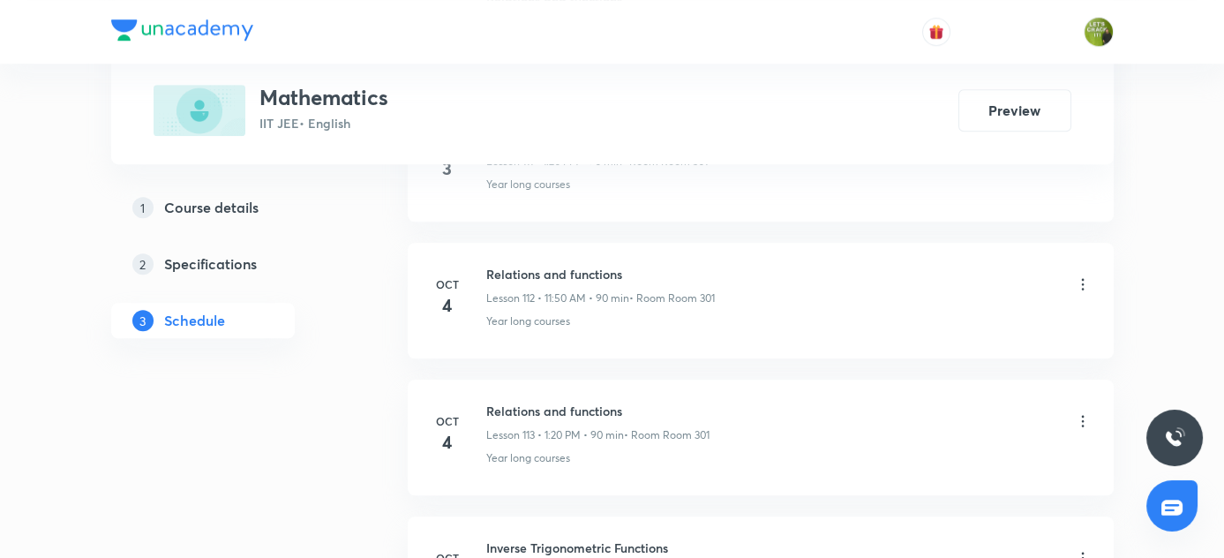
scroll to position [16386, 0]
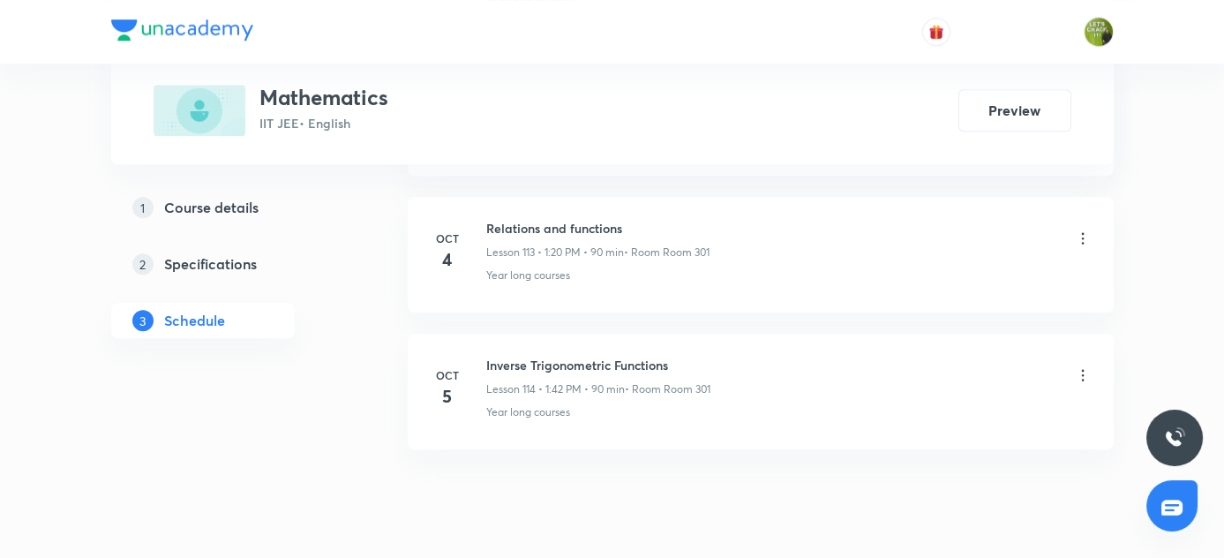
click at [484, 367] on div "[DATE]" at bounding box center [458, 388] width 56 height 42
click at [486, 355] on h6 "Inverse Trigonometric Functions" at bounding box center [598, 364] width 224 height 19
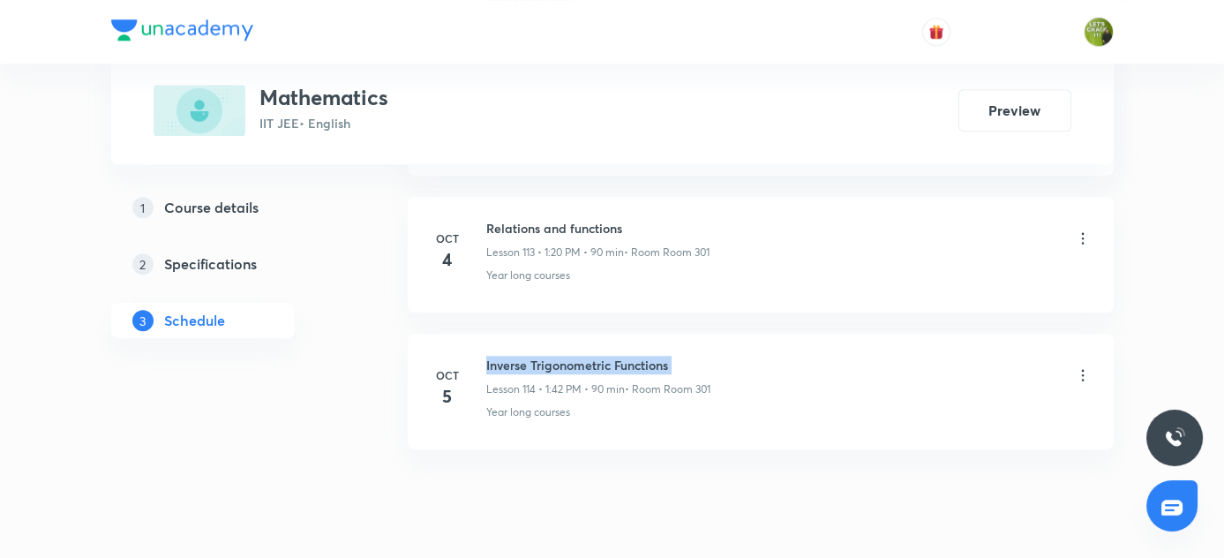
click at [486, 355] on h6 "Inverse Trigonometric Functions" at bounding box center [598, 364] width 224 height 19
copy h6 "Inverse Trigonometric Functions"
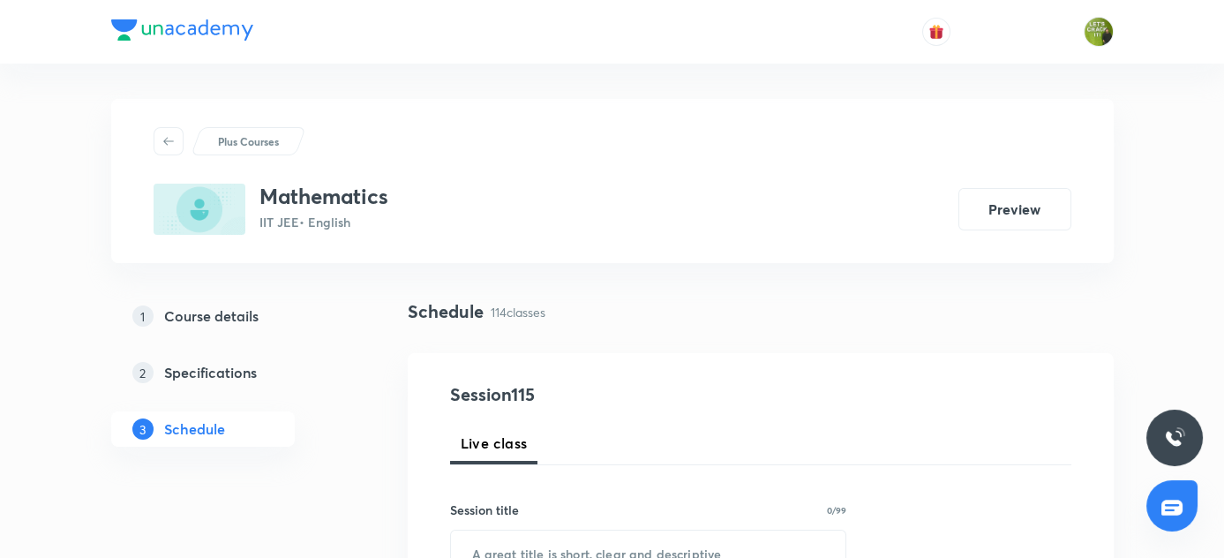
scroll to position [176, 0]
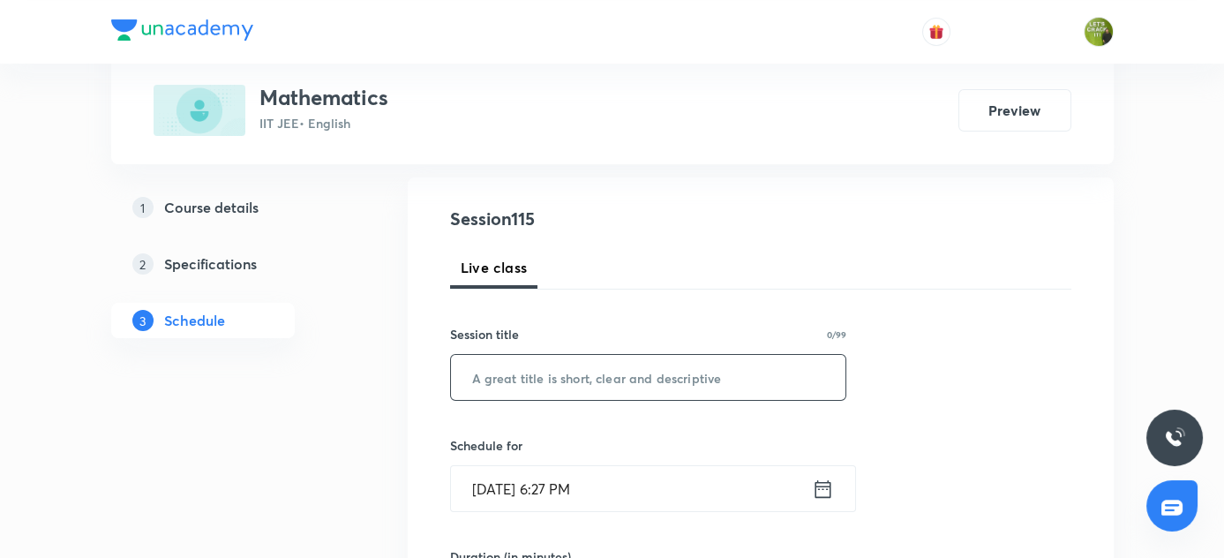
click at [595, 373] on input "text" at bounding box center [648, 377] width 395 height 45
paste input "Inverse Trigonometric Functions"
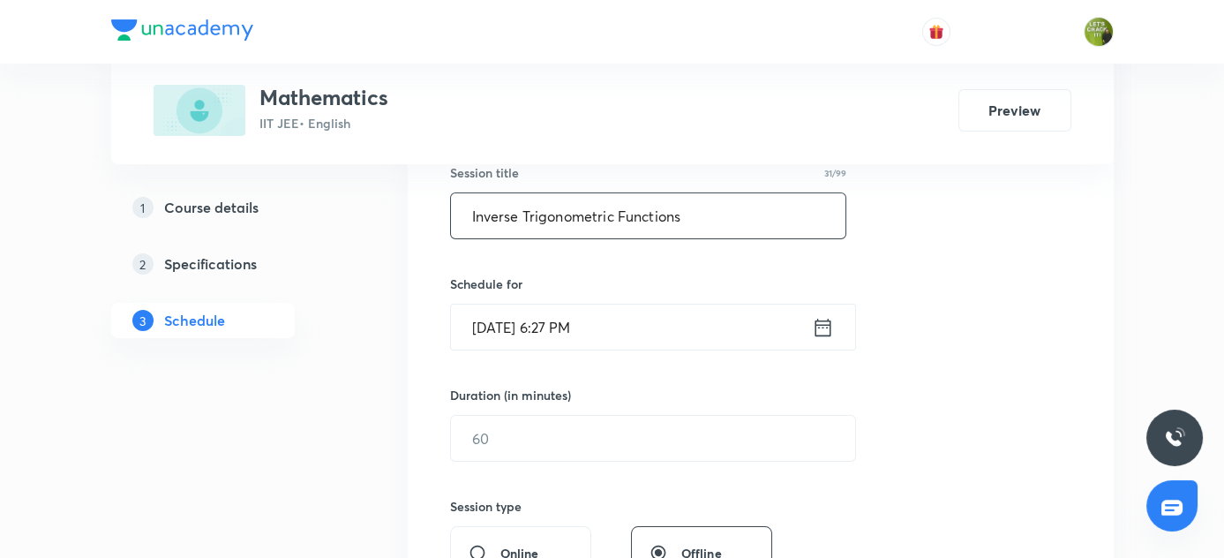
scroll to position [339, 0]
type input "Inverse Trigonometric Functions"
click at [825, 320] on icon at bounding box center [823, 325] width 22 height 25
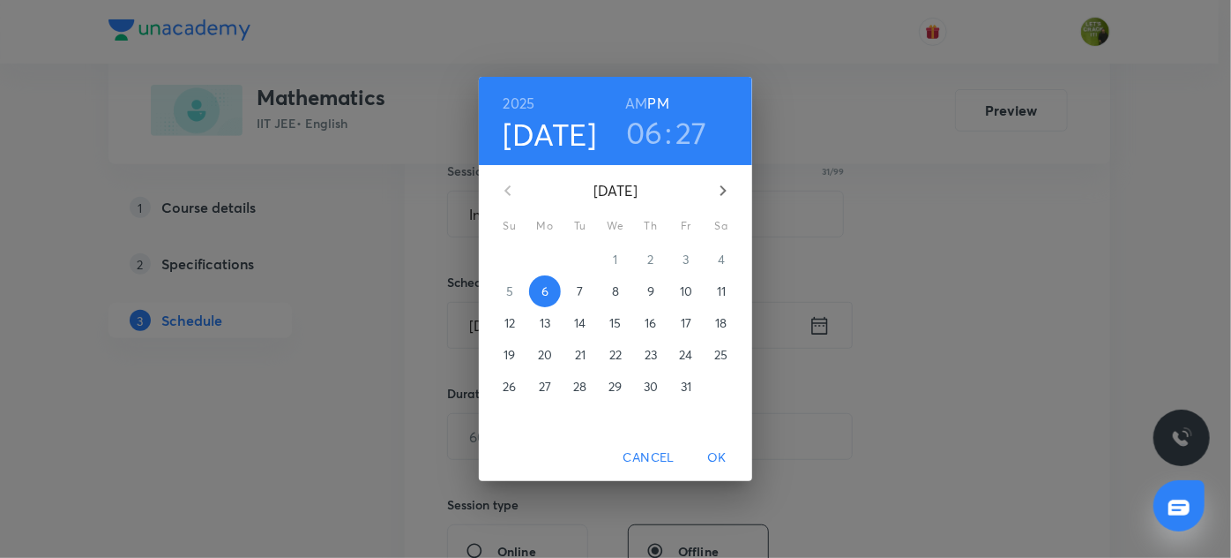
click at [584, 293] on span "7" at bounding box center [581, 291] width 32 height 18
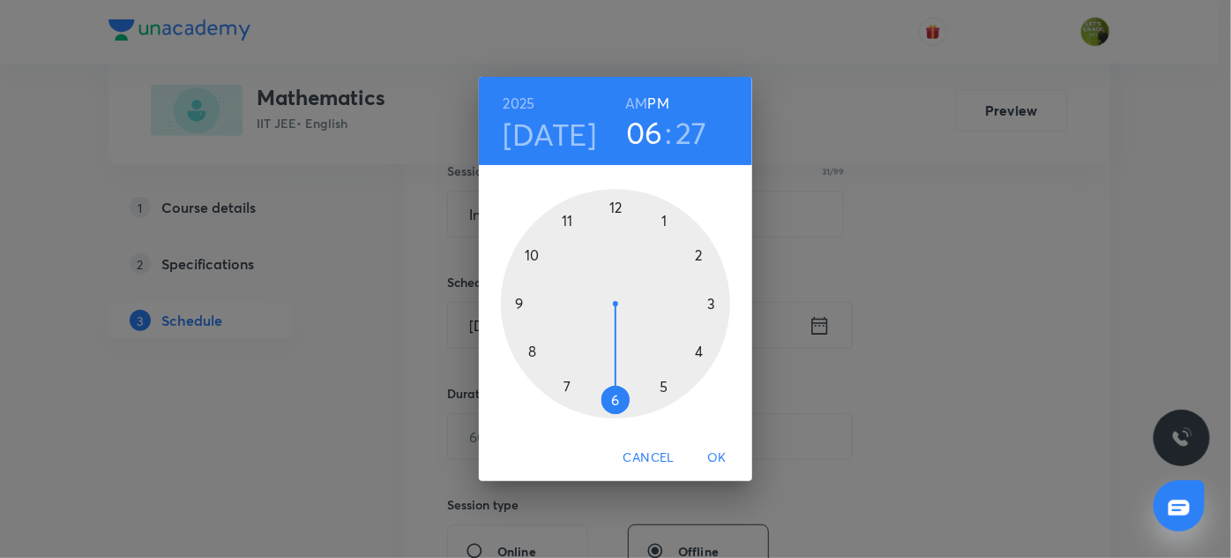
click at [641, 97] on h6 "AM" at bounding box center [636, 103] width 22 height 25
click at [570, 219] on div at bounding box center [615, 303] width 229 height 229
click at [646, 129] on h3 "11" at bounding box center [645, 132] width 24 height 37
click at [661, 221] on div at bounding box center [615, 303] width 229 height 229
click at [658, 100] on h6 "PM" at bounding box center [658, 103] width 21 height 25
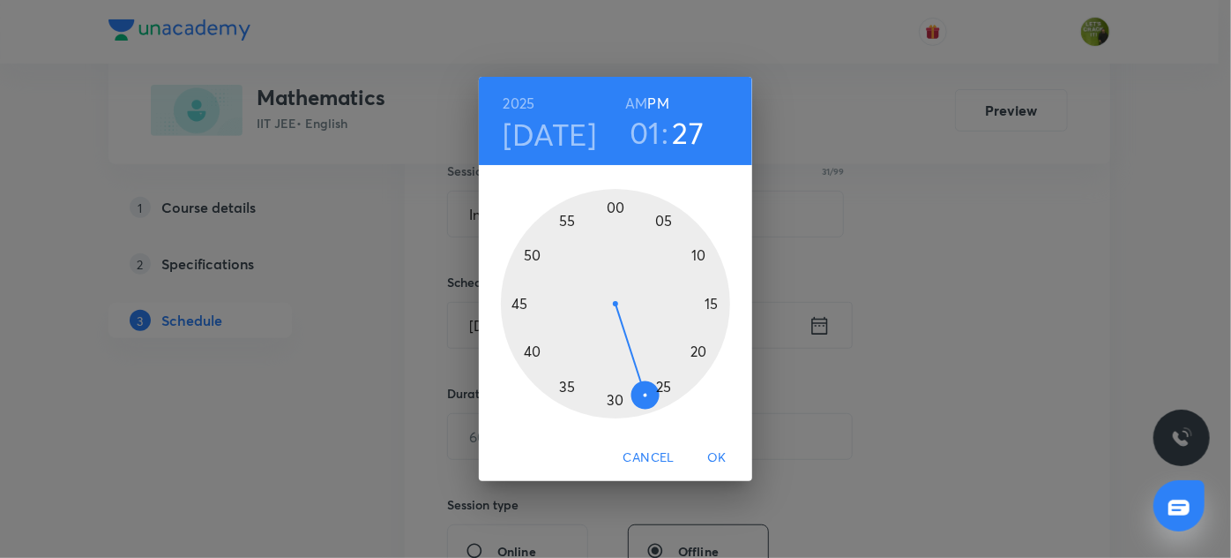
click at [699, 352] on div at bounding box center [615, 303] width 229 height 229
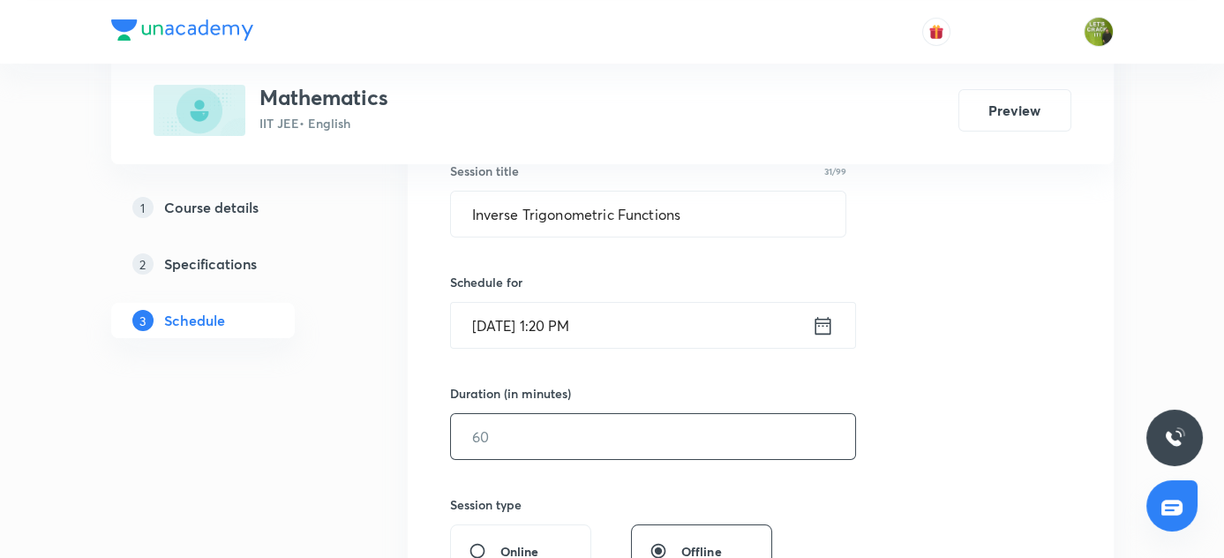
click at [528, 439] on input "text" at bounding box center [653, 436] width 404 height 45
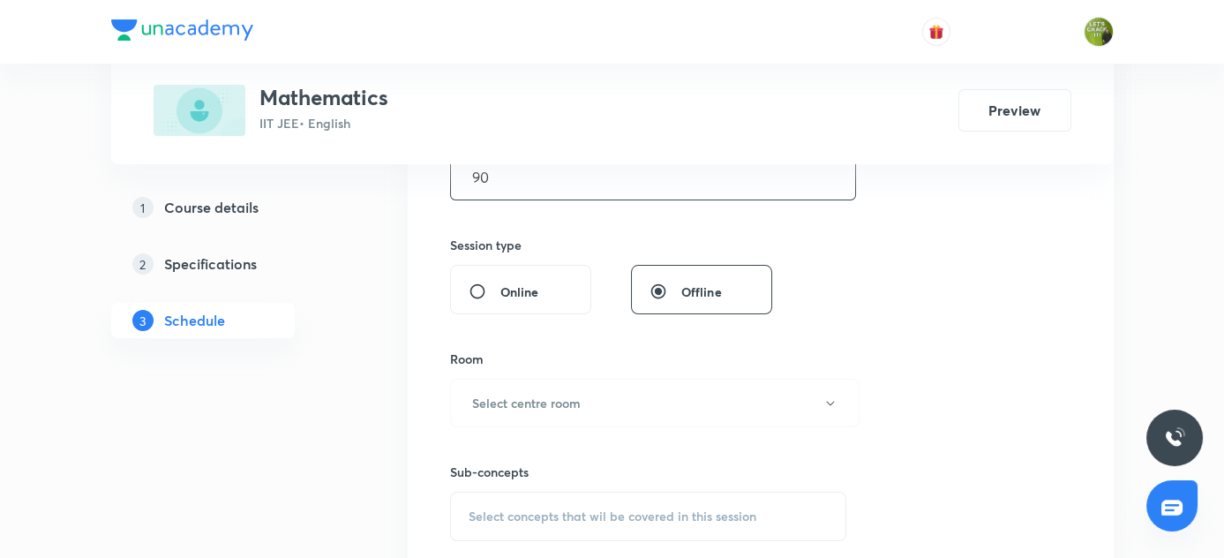
scroll to position [608, 0]
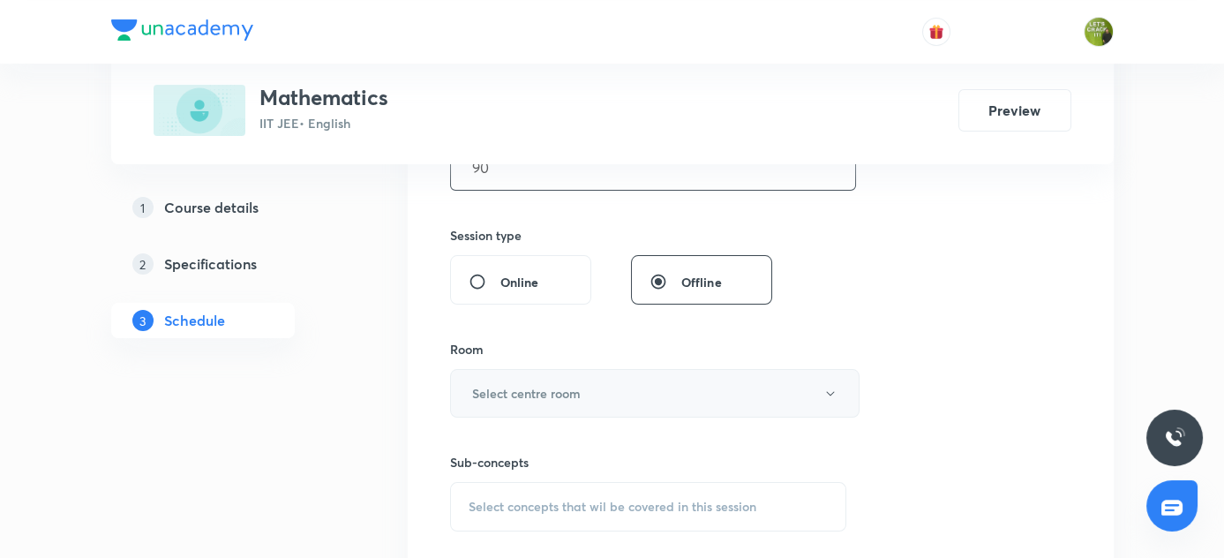
type input "90"
click at [559, 400] on button "Select centre room" at bounding box center [654, 393] width 409 height 49
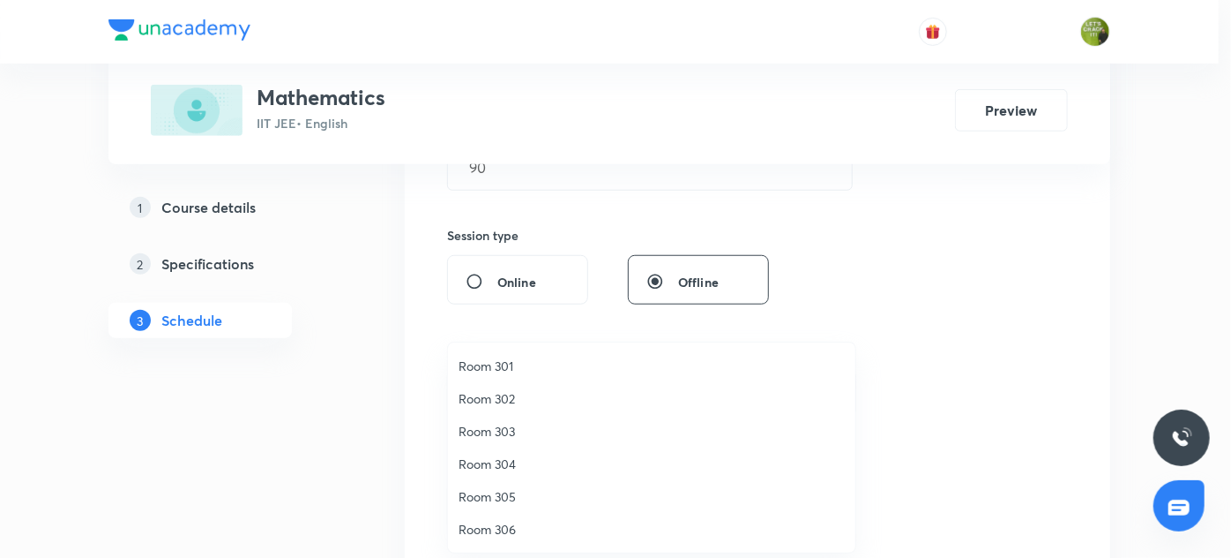
click at [469, 464] on span "Room 304" at bounding box center [652, 463] width 386 height 19
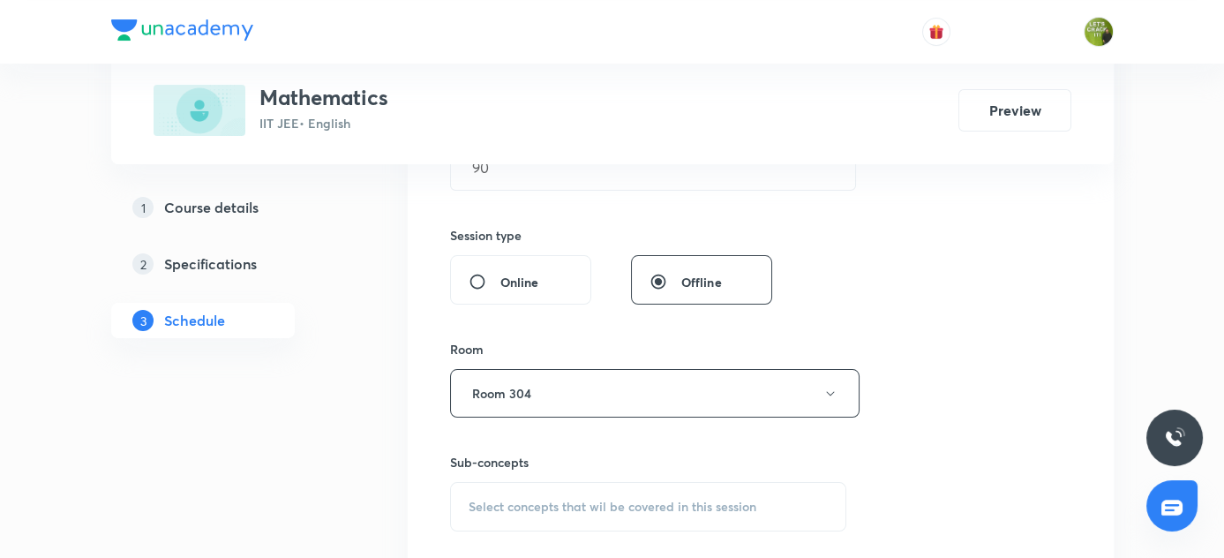
scroll to position [734, 0]
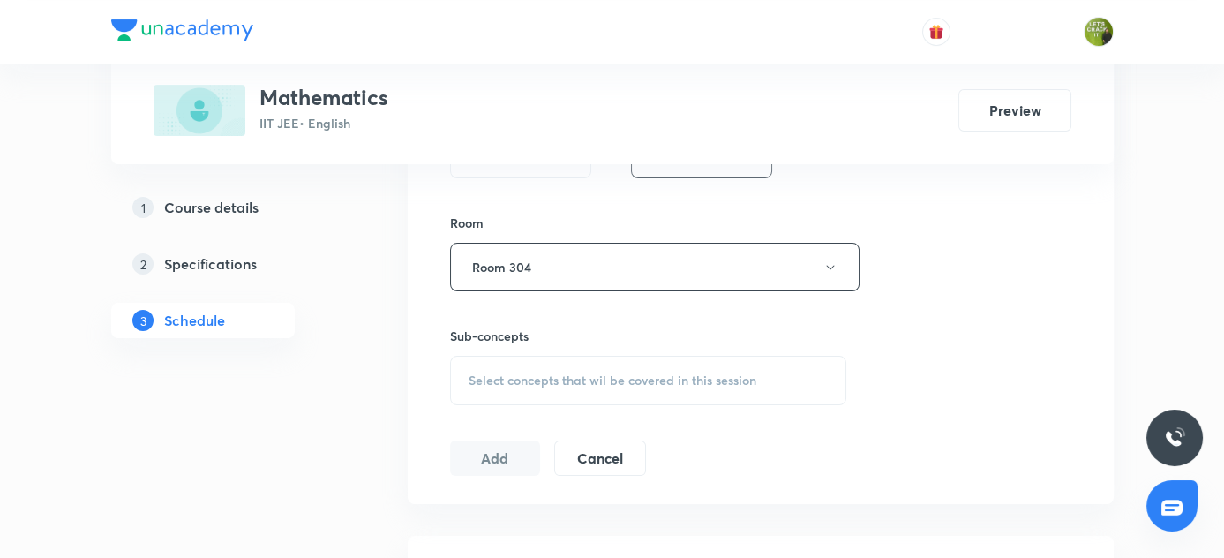
click at [517, 373] on span "Select concepts that wil be covered in this session" at bounding box center [612, 380] width 288 height 14
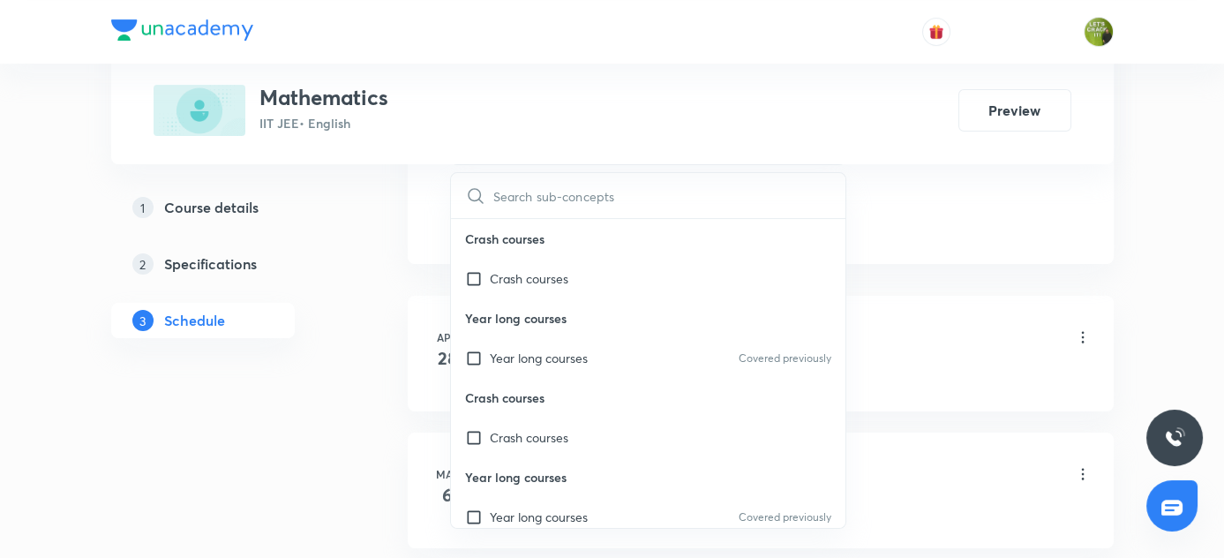
scroll to position [996, 0]
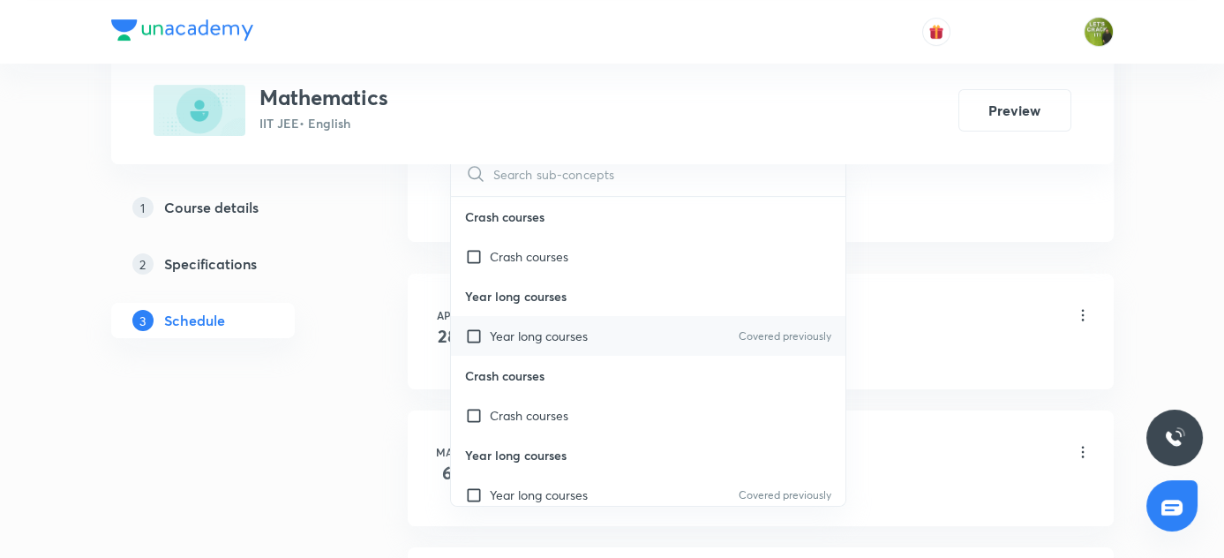
click at [706, 341] on div "Year long courses Covered previously" at bounding box center [648, 336] width 395 height 40
checkbox input "true"
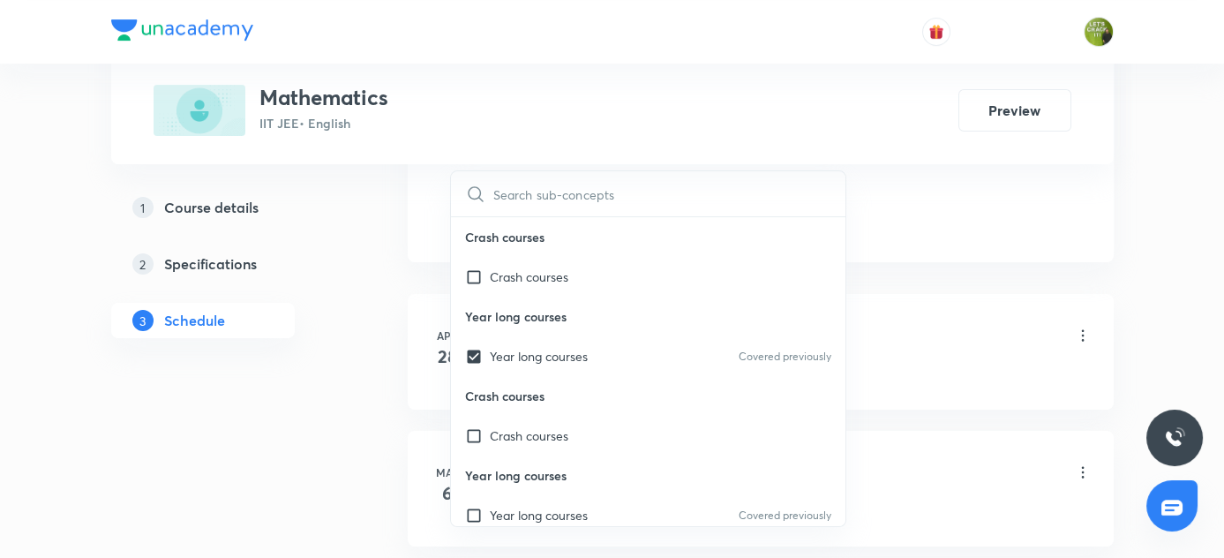
click at [970, 300] on li "[DATE] Real No Lesson 1 • 10:00 AM • 80 min • Room Room 301 Year long courses" at bounding box center [761, 352] width 706 height 116
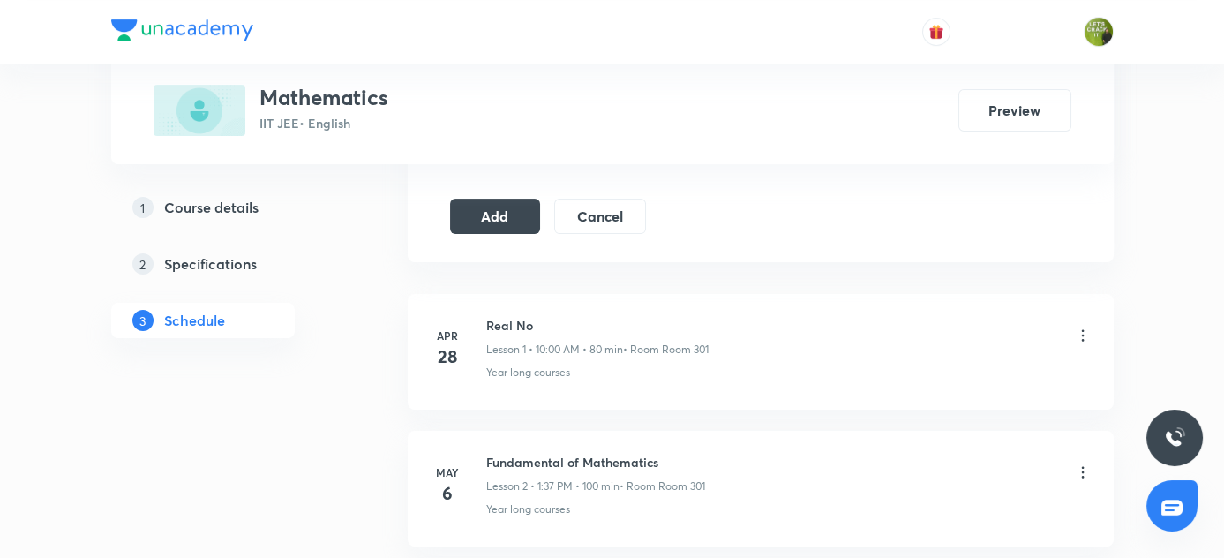
drag, startPoint x: 496, startPoint y: 210, endPoint x: 775, endPoint y: 270, distance: 285.1
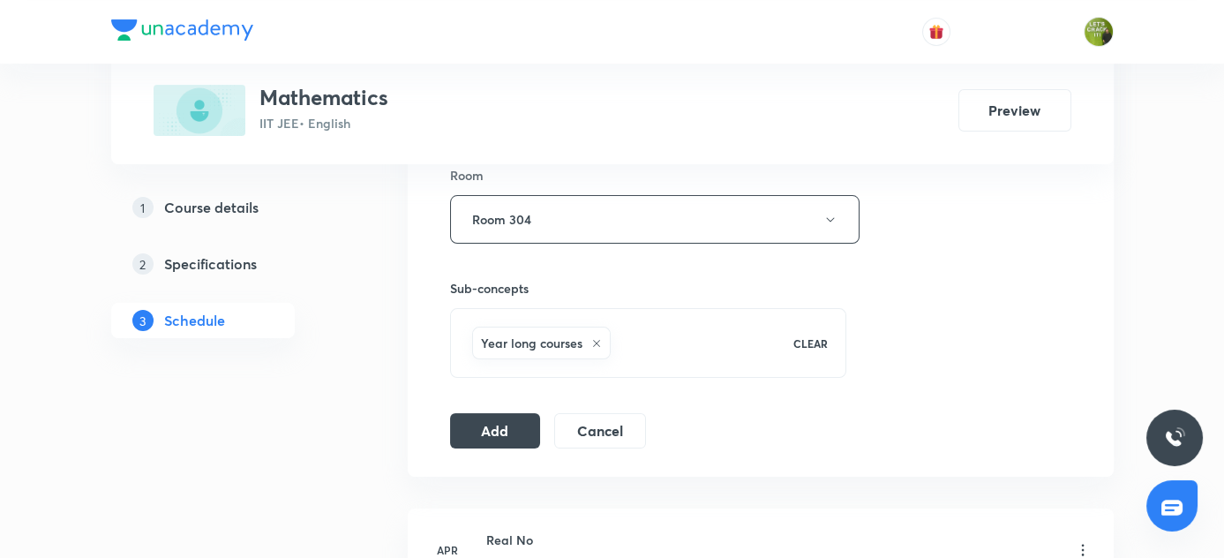
scroll to position [781, 0]
click at [491, 437] on button "Add" at bounding box center [495, 429] width 91 height 35
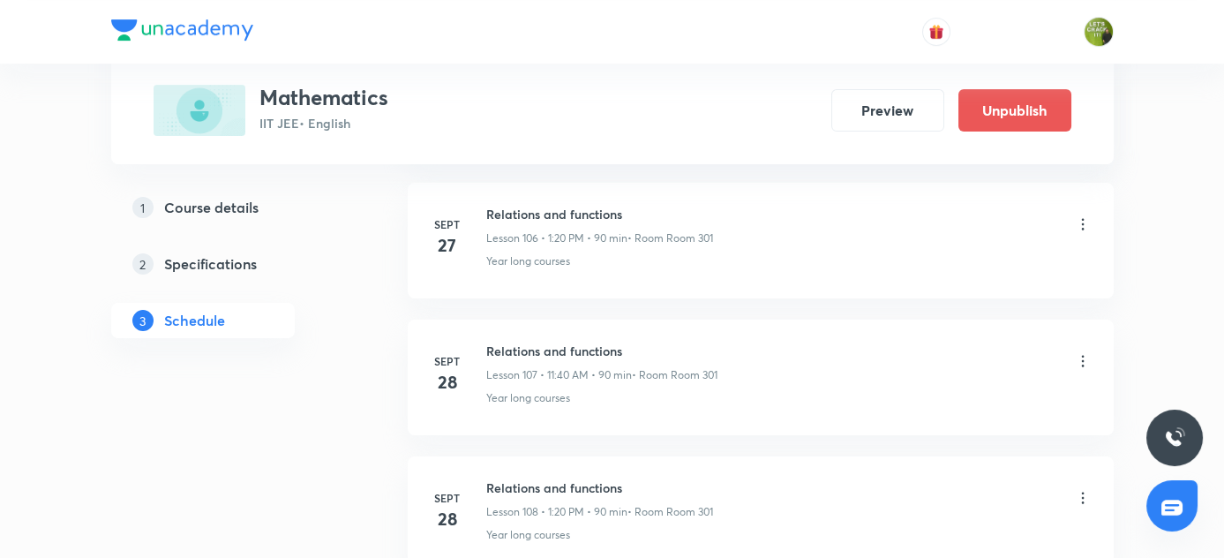
scroll to position [15714, 0]
